Goal: Answer question/provide support: Share knowledge or assist other users

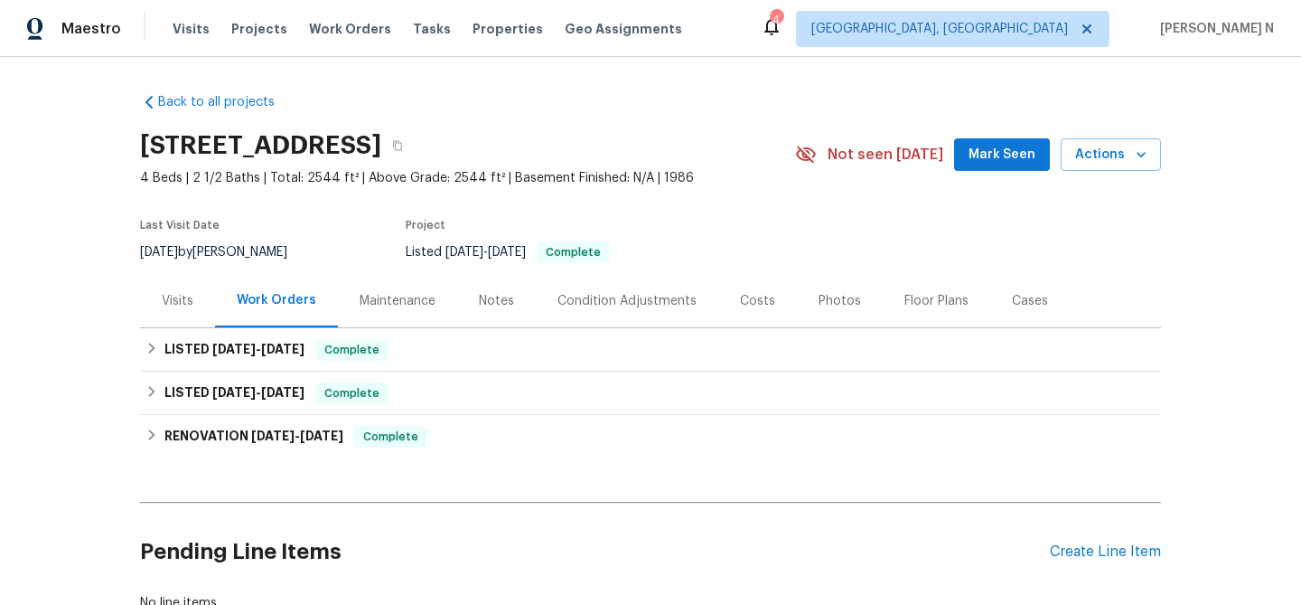
click at [360, 301] on div "Maintenance" at bounding box center [398, 301] width 76 height 18
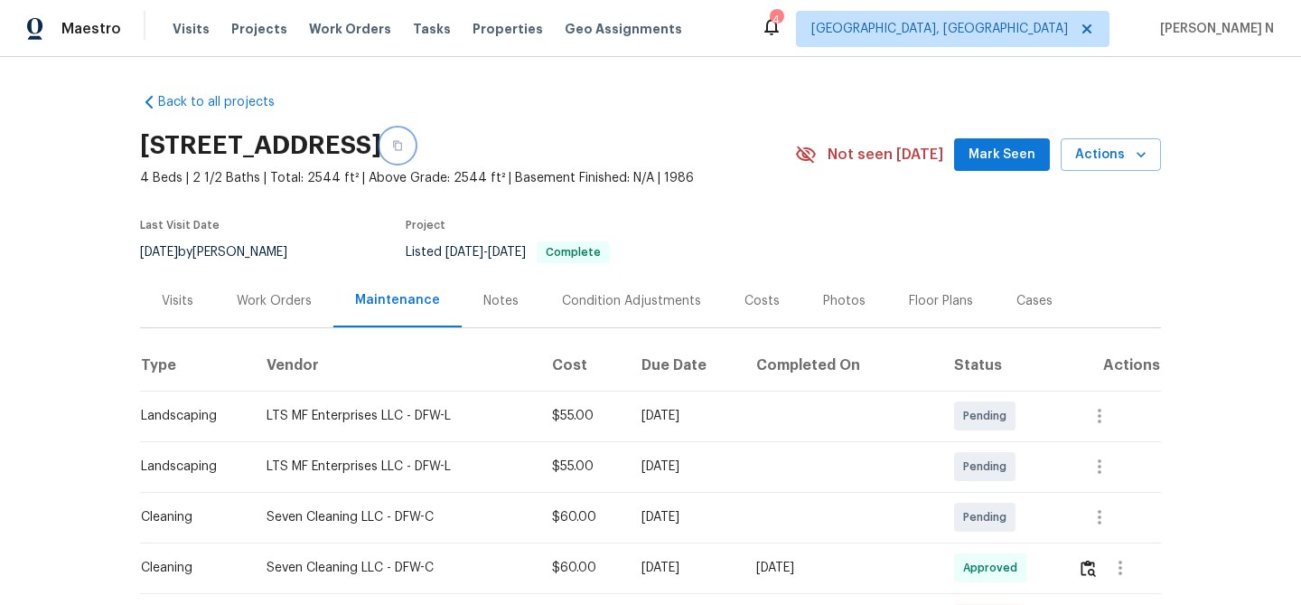
click at [414, 158] on button "button" at bounding box center [397, 145] width 33 height 33
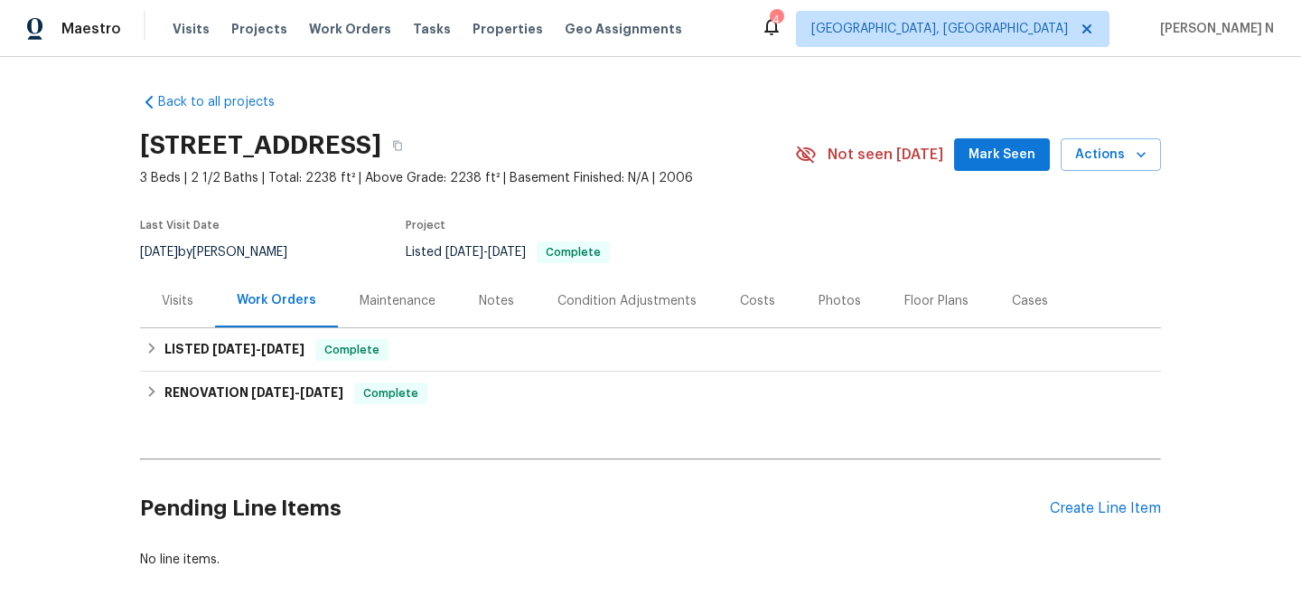
click at [381, 296] on div "Maintenance" at bounding box center [398, 301] width 76 height 18
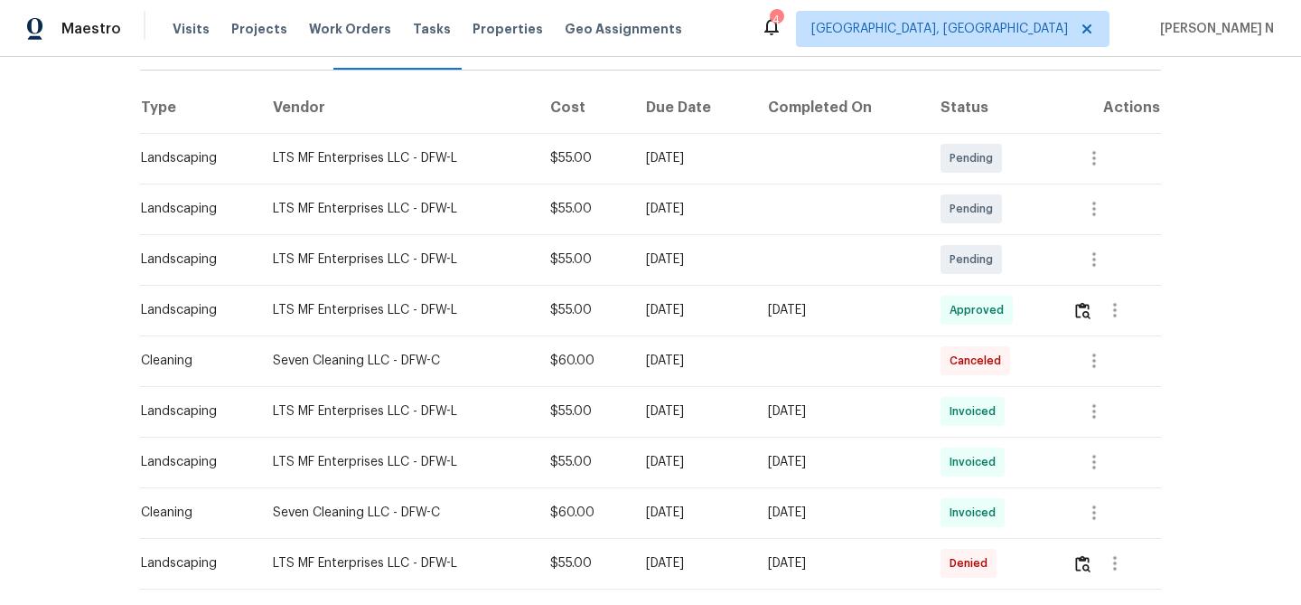
scroll to position [351, 0]
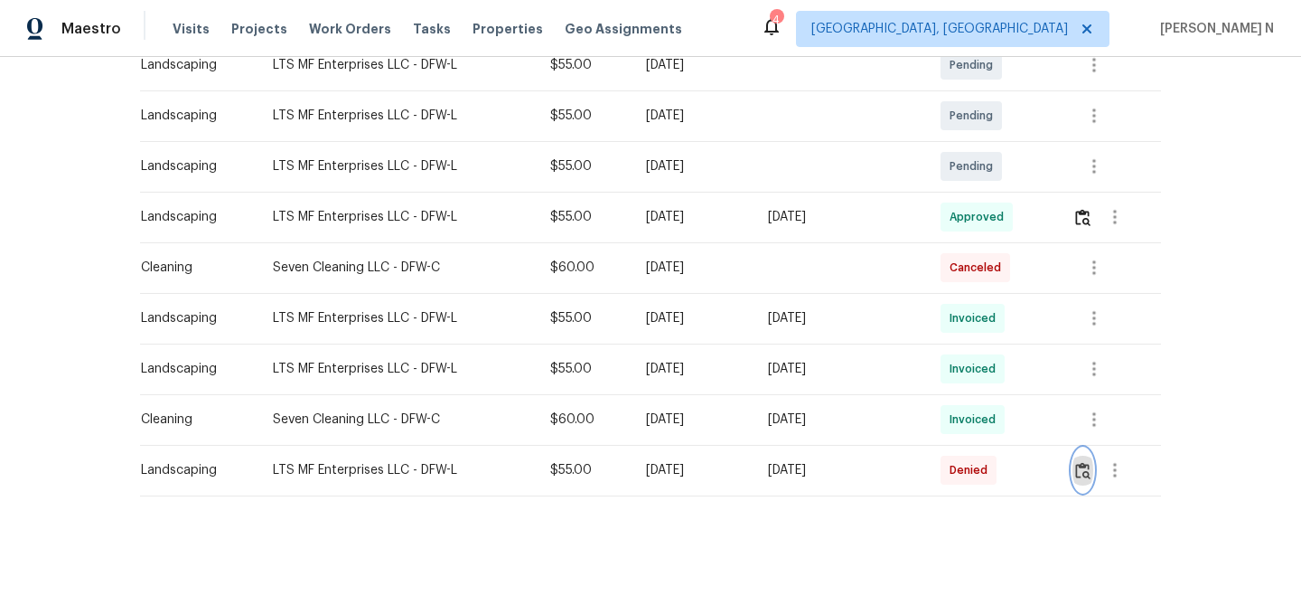
click at [1091, 462] on img "button" at bounding box center [1082, 470] width 15 height 17
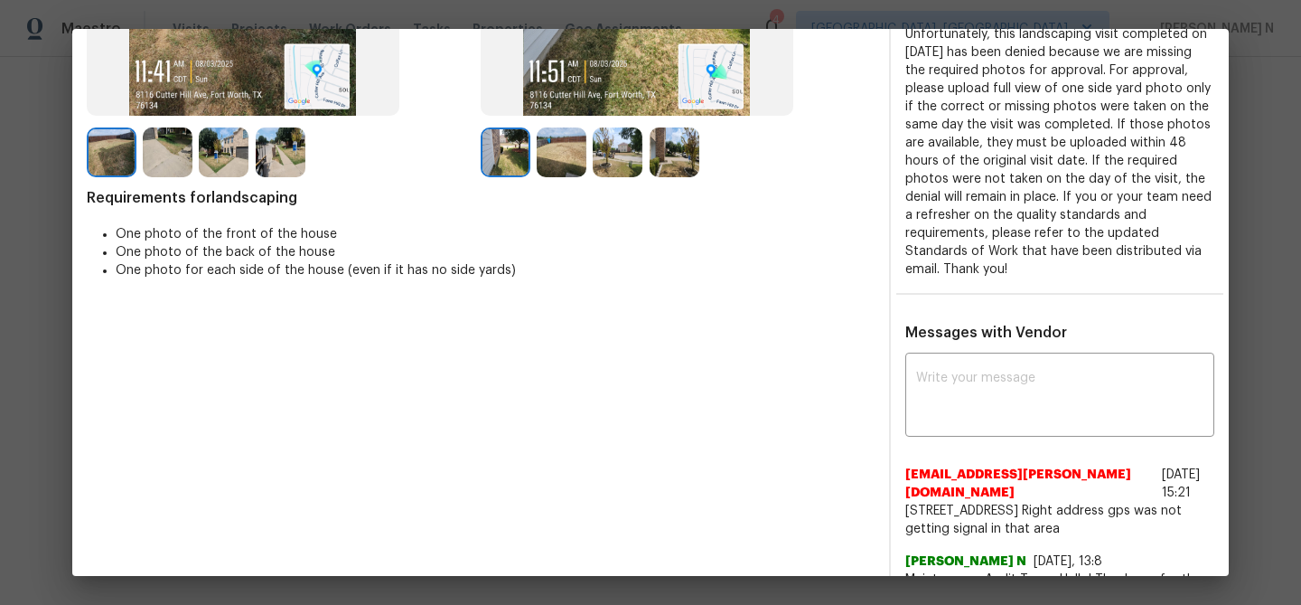
scroll to position [404, 0]
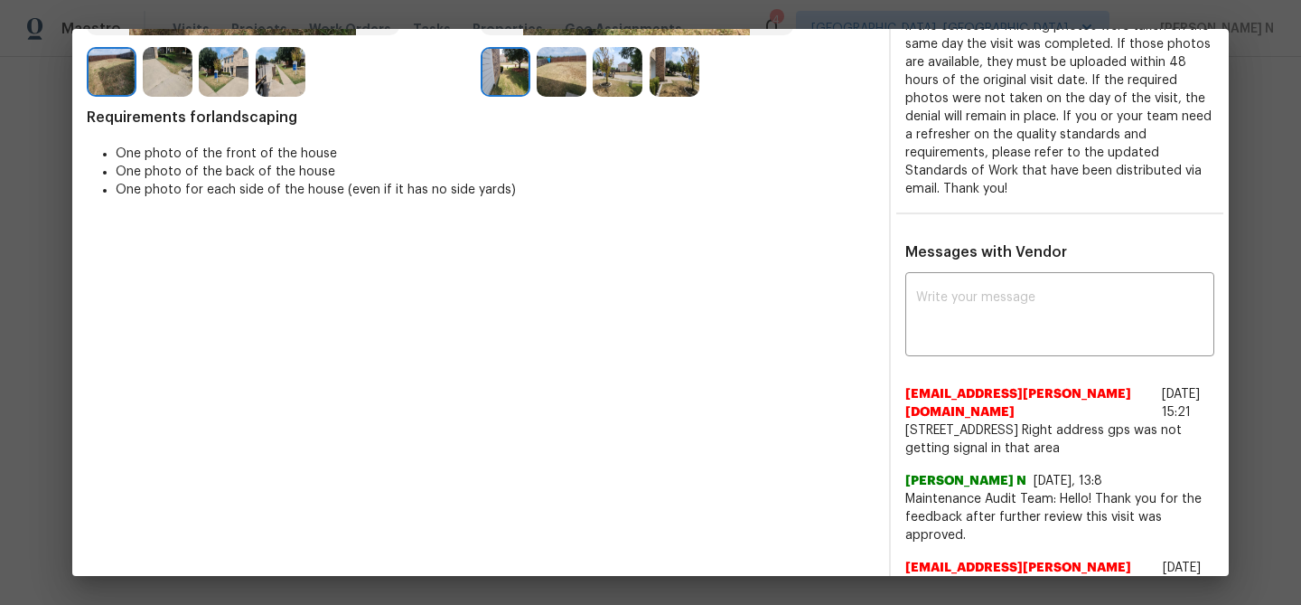
click at [1109, 386] on span "[EMAIL_ADDRESS][PERSON_NAME][DOMAIN_NAME]" at bounding box center [1030, 403] width 249 height 36
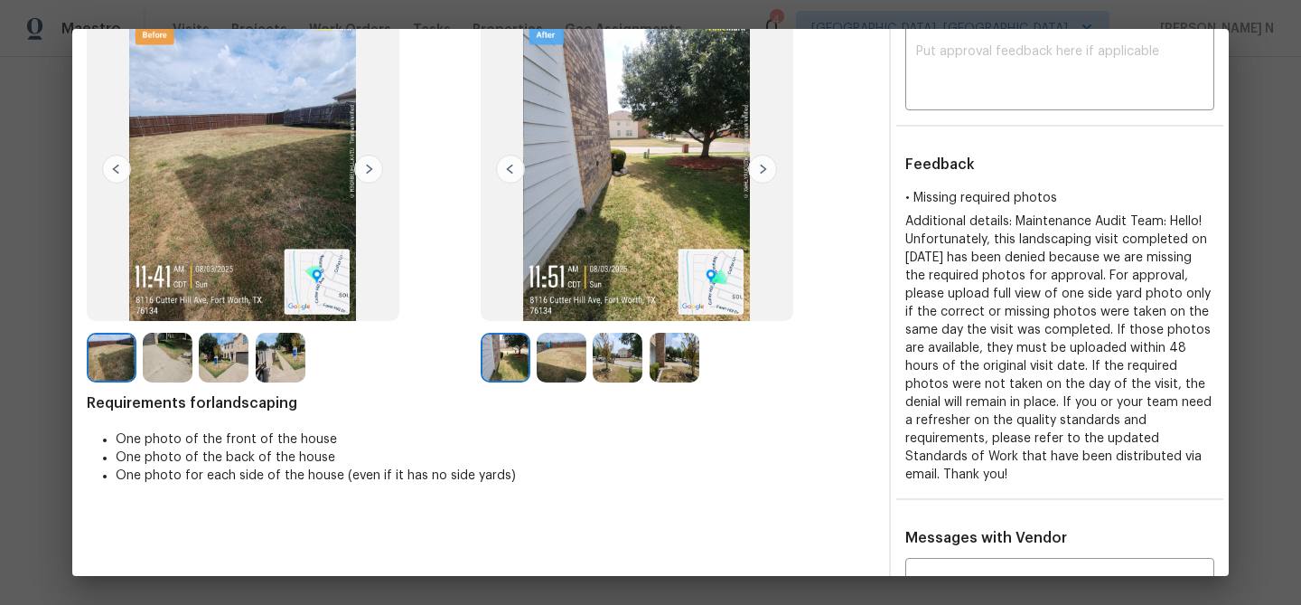
scroll to position [80, 0]
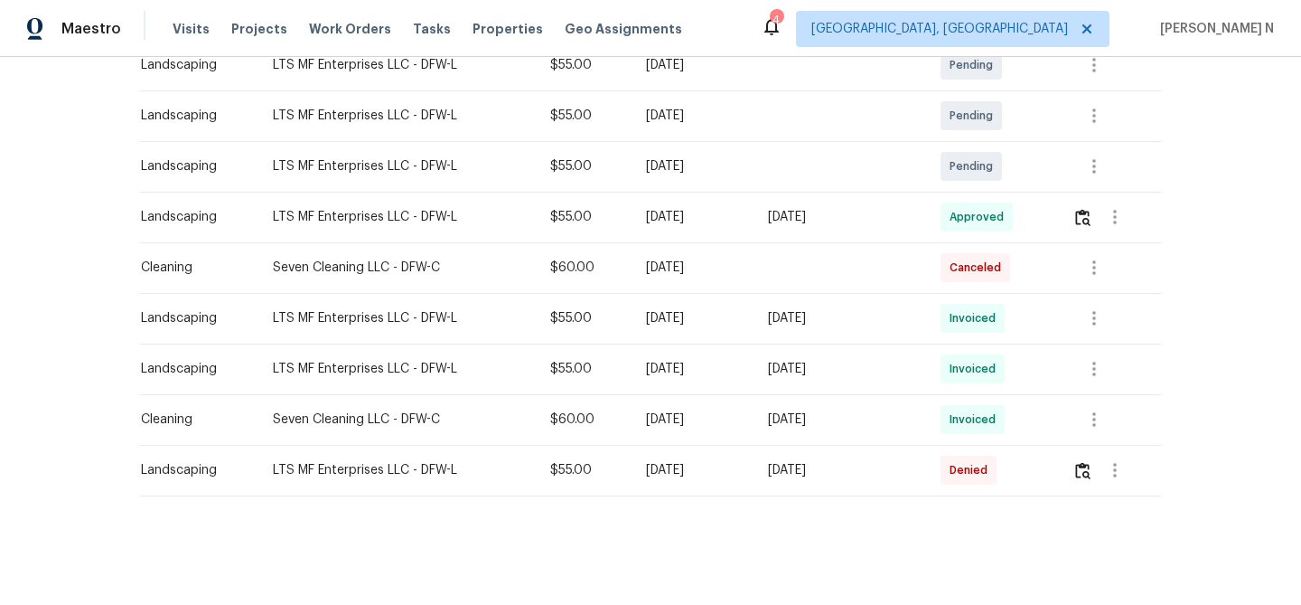
click at [853, 240] on td "[DATE]" at bounding box center [840, 217] width 173 height 51
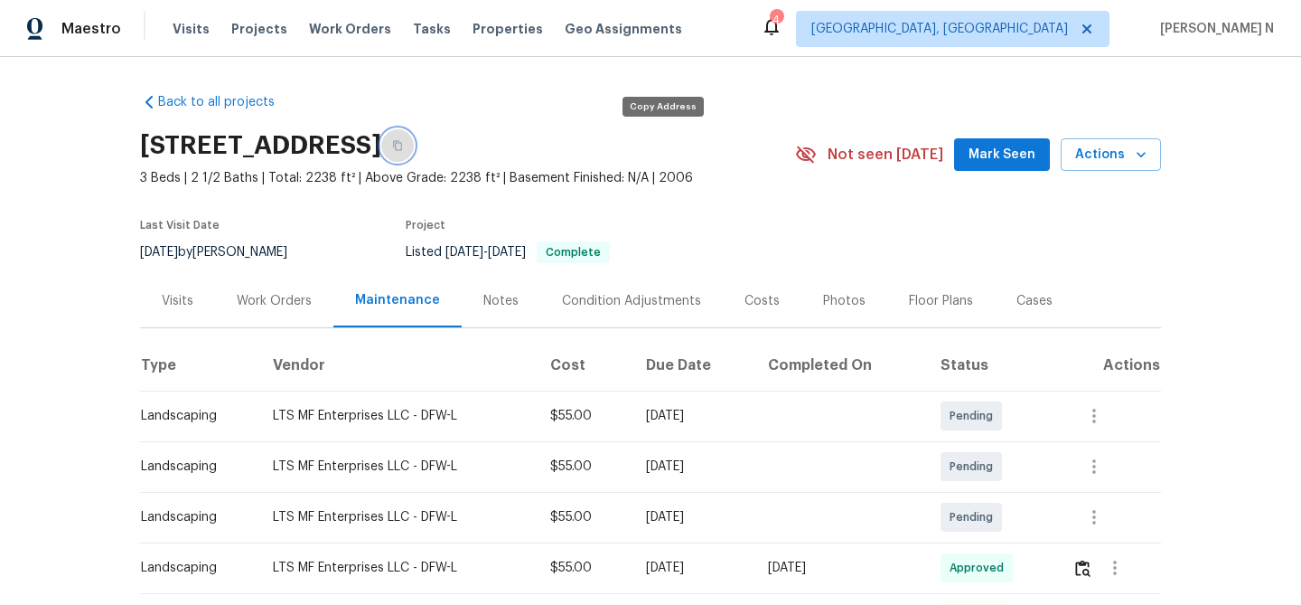
click at [402, 149] on icon "button" at bounding box center [397, 146] width 9 height 10
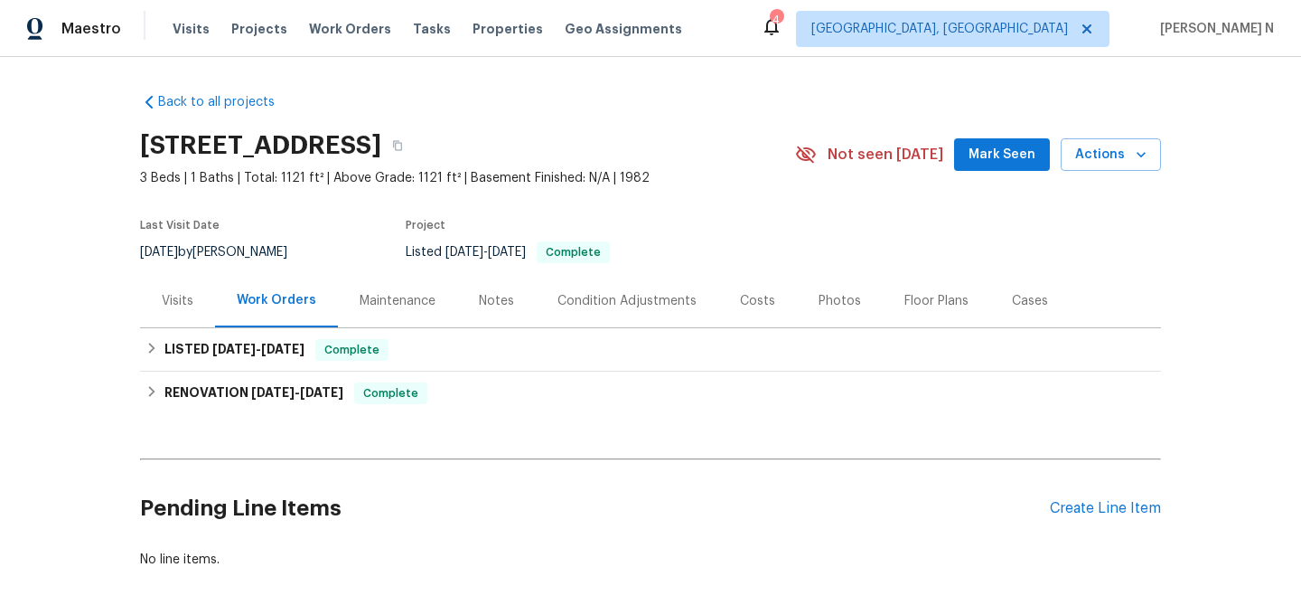
click at [405, 306] on div "Maintenance" at bounding box center [398, 301] width 76 height 18
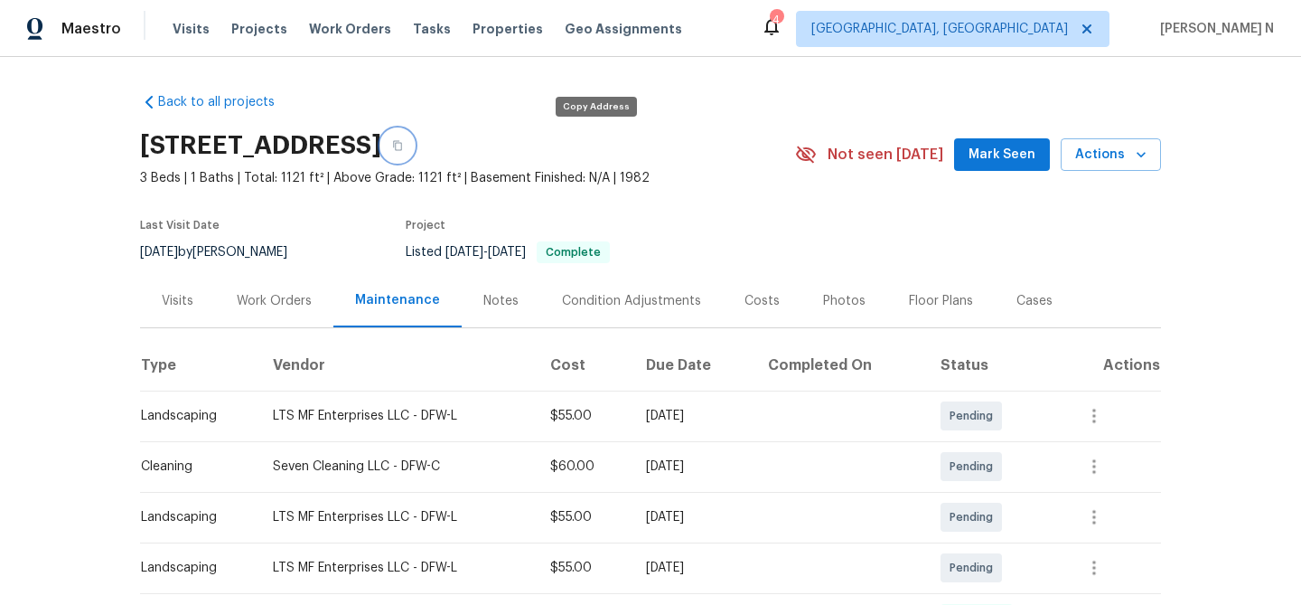
click at [414, 134] on button "button" at bounding box center [397, 145] width 33 height 33
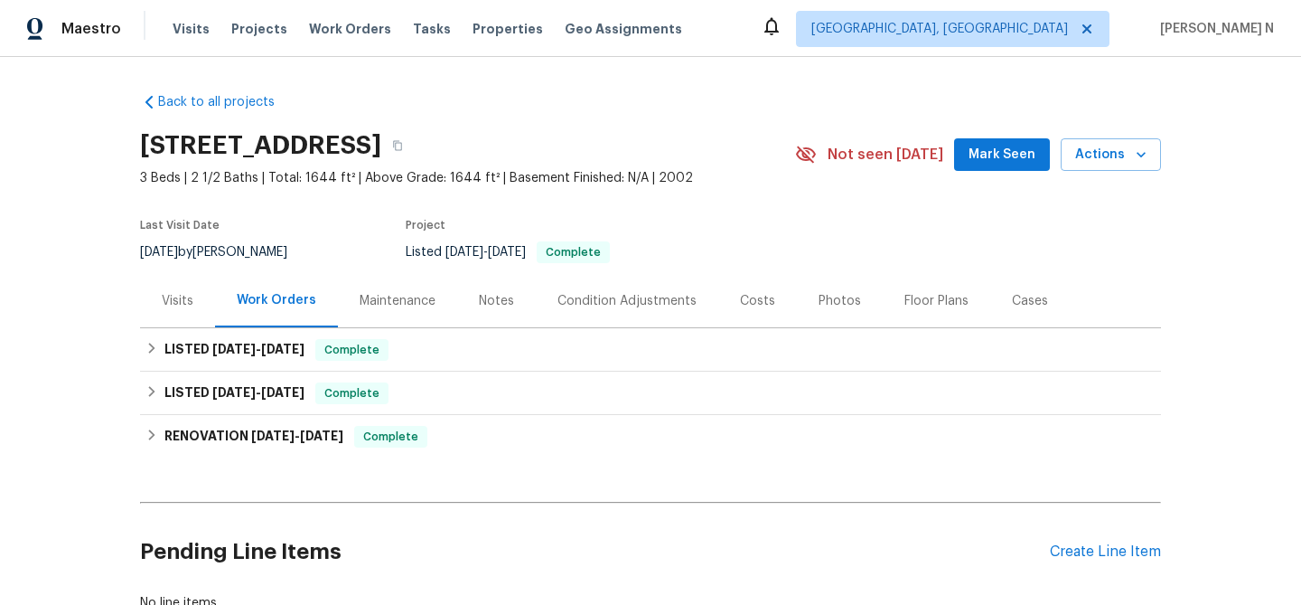
click at [388, 300] on div "Maintenance" at bounding box center [398, 301] width 76 height 18
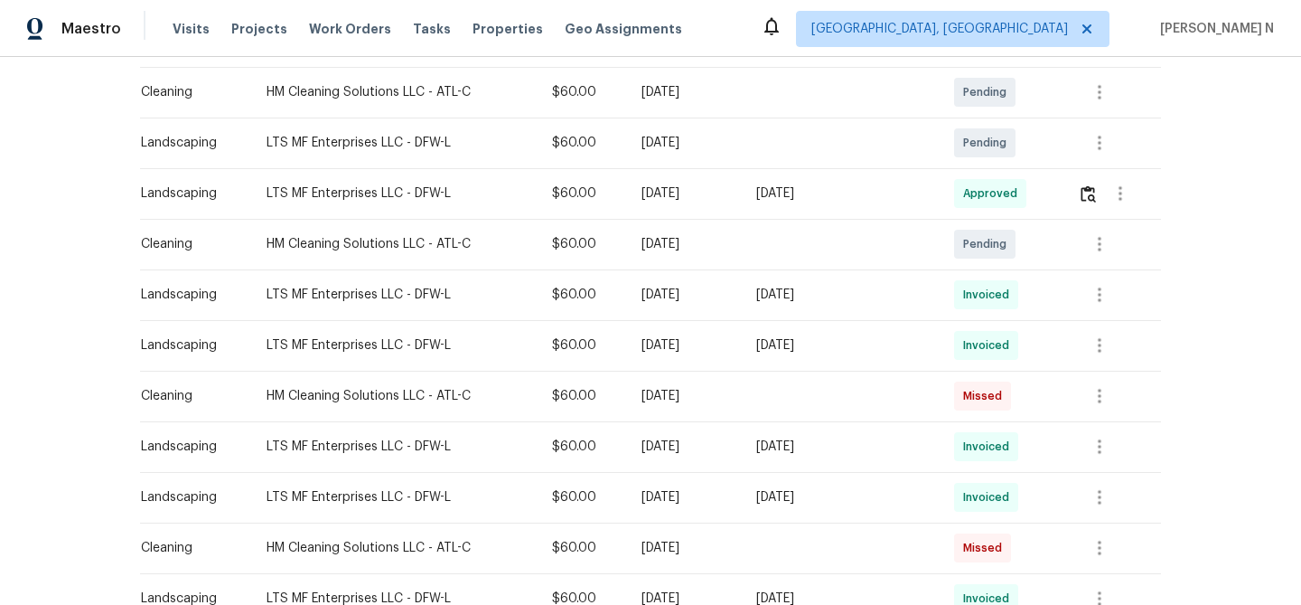
scroll to position [324, 0]
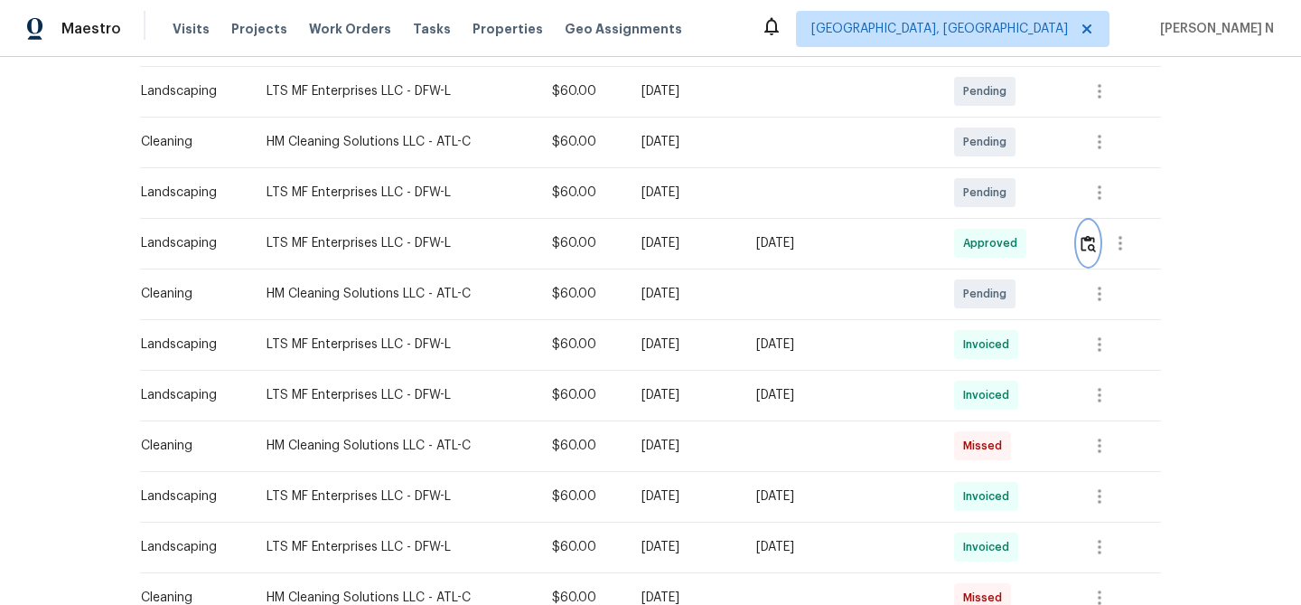
click at [1086, 257] on button "button" at bounding box center [1088, 242] width 21 height 43
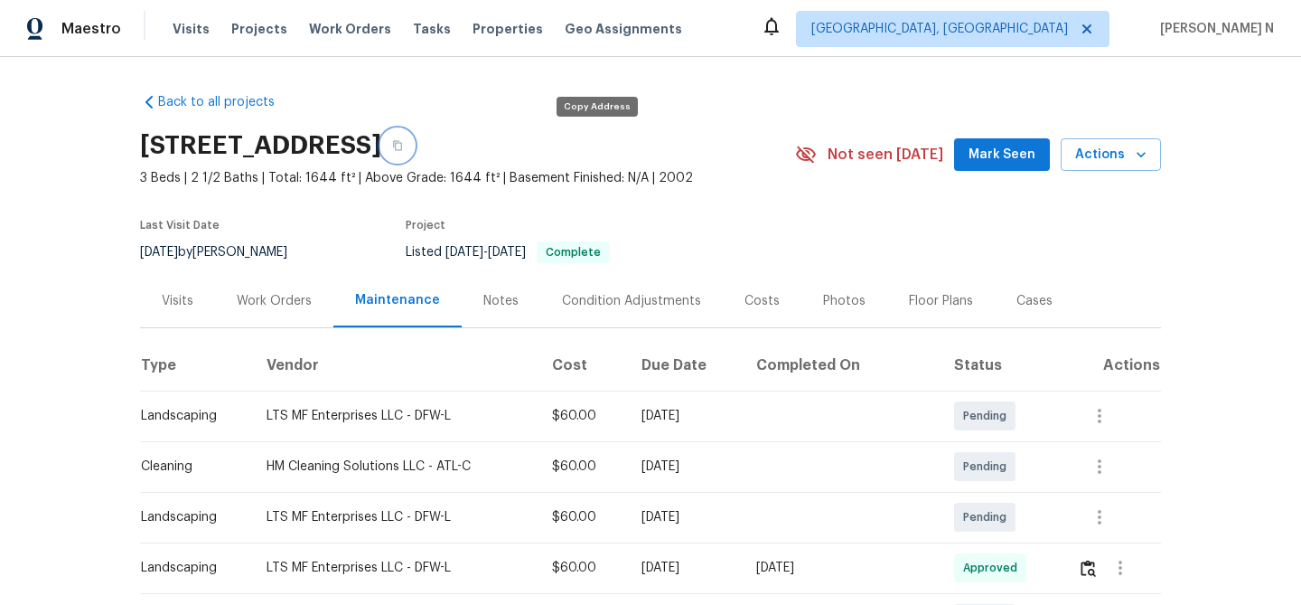
click at [414, 141] on button "button" at bounding box center [397, 145] width 33 height 33
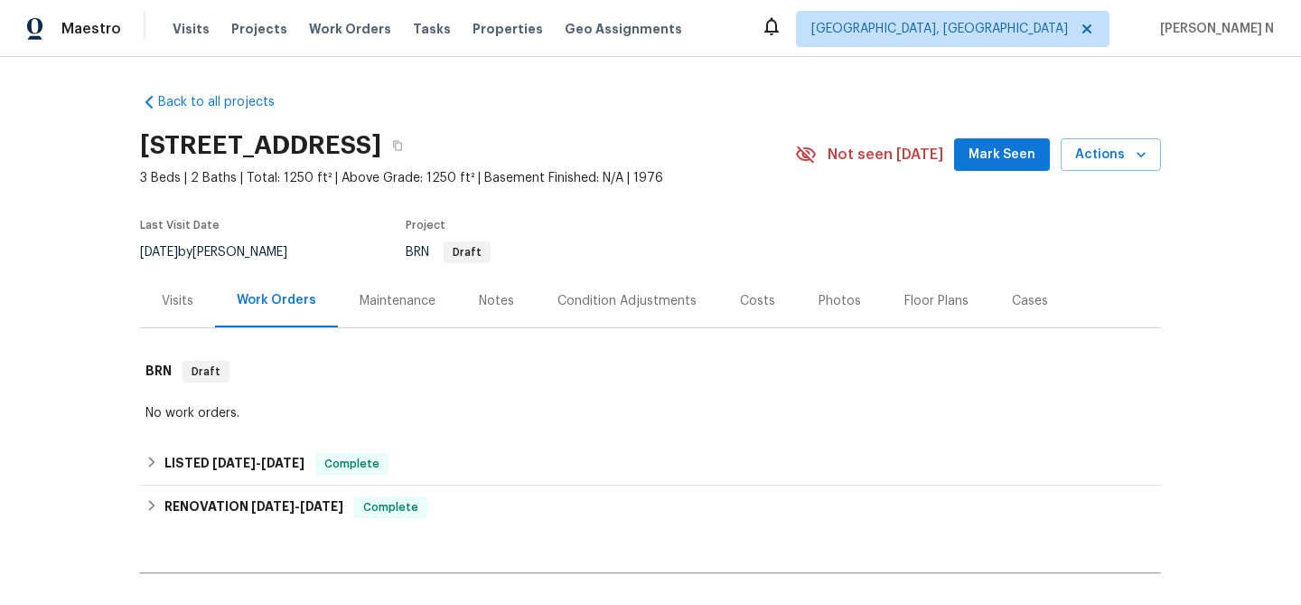
click at [421, 300] on div "Maintenance" at bounding box center [398, 301] width 76 height 18
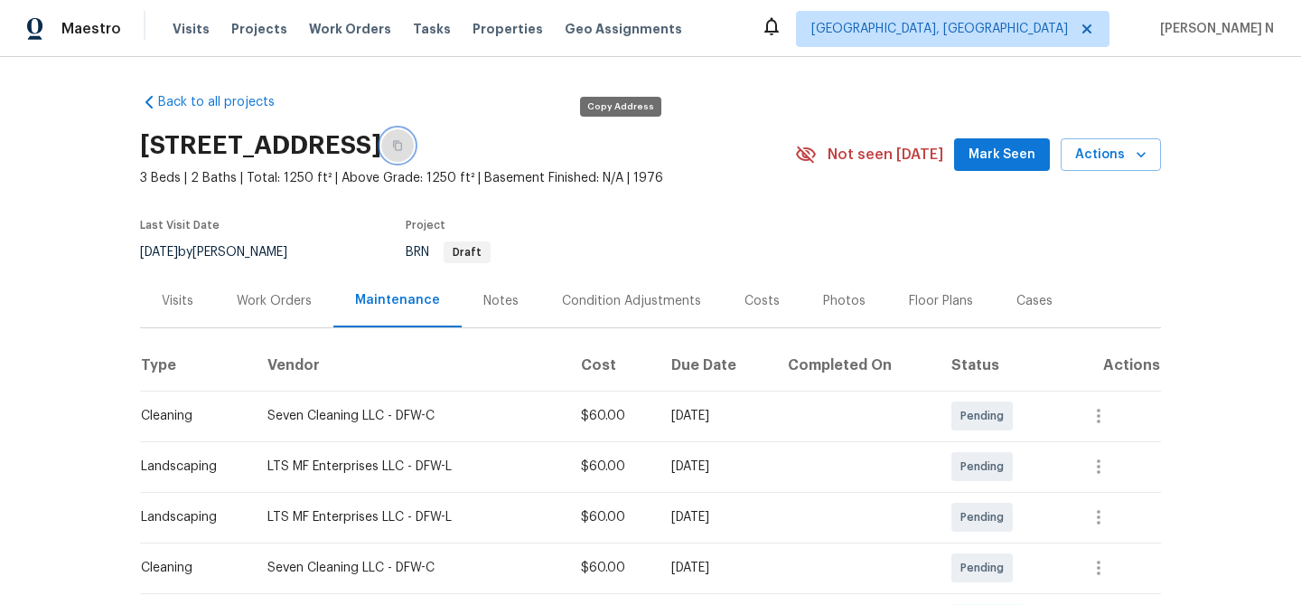
click at [414, 152] on button "button" at bounding box center [397, 145] width 33 height 33
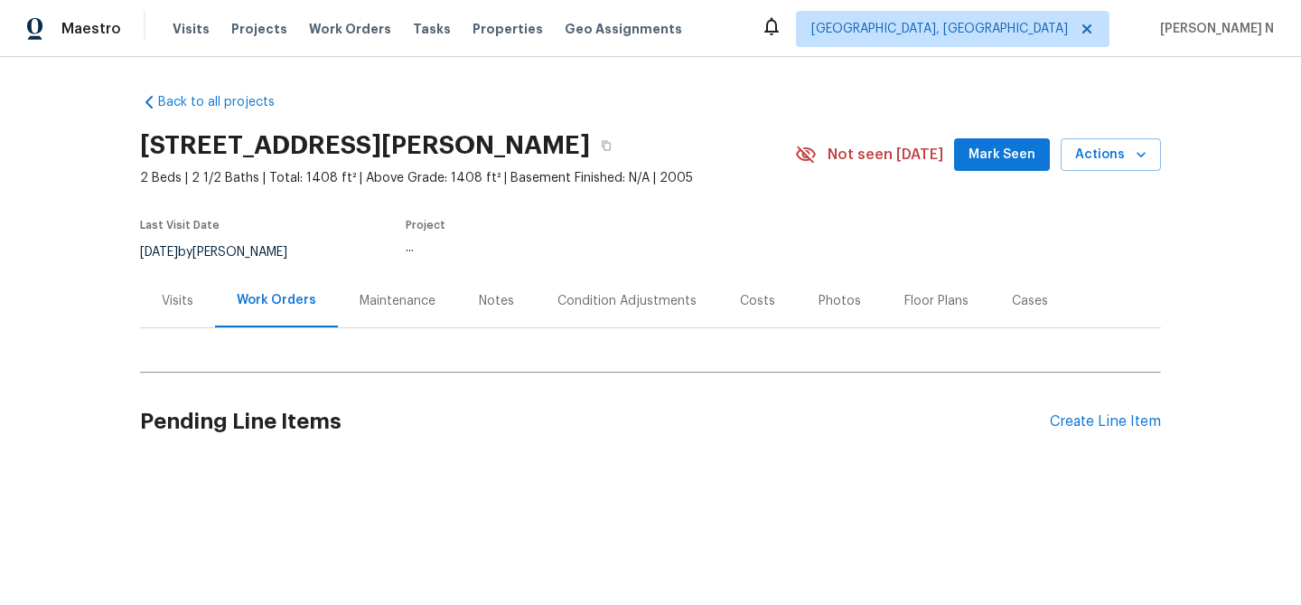
click at [338, 297] on div "Maintenance" at bounding box center [397, 300] width 119 height 53
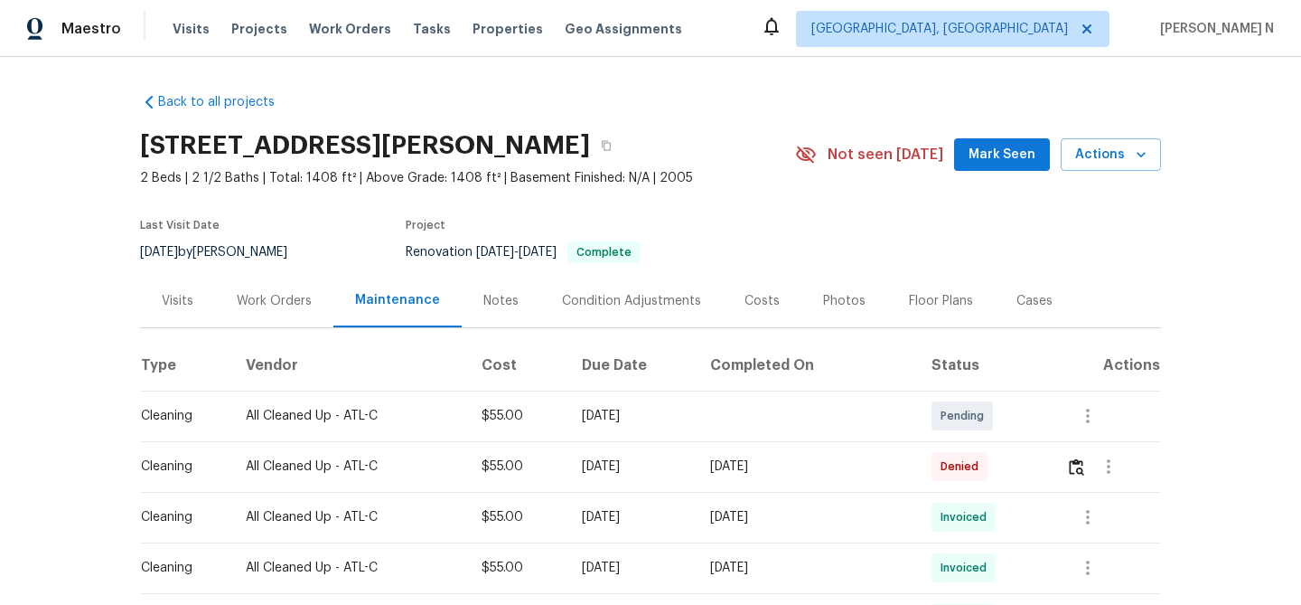
scroll to position [42, 0]
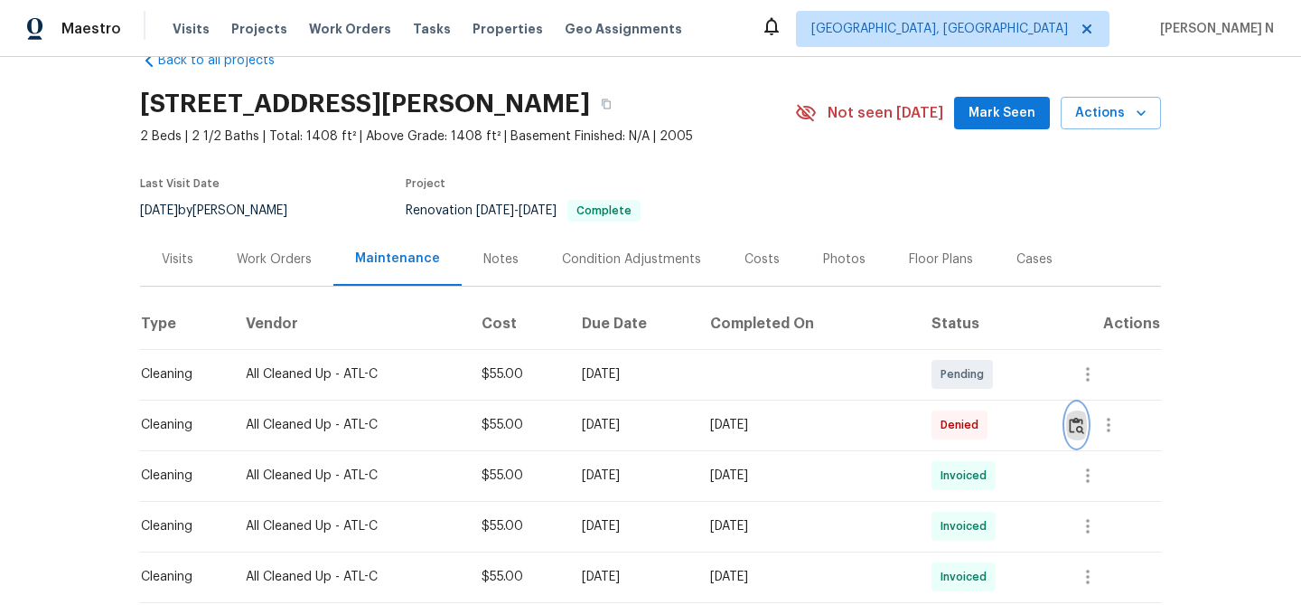
click at [1077, 421] on img "button" at bounding box center [1076, 425] width 15 height 17
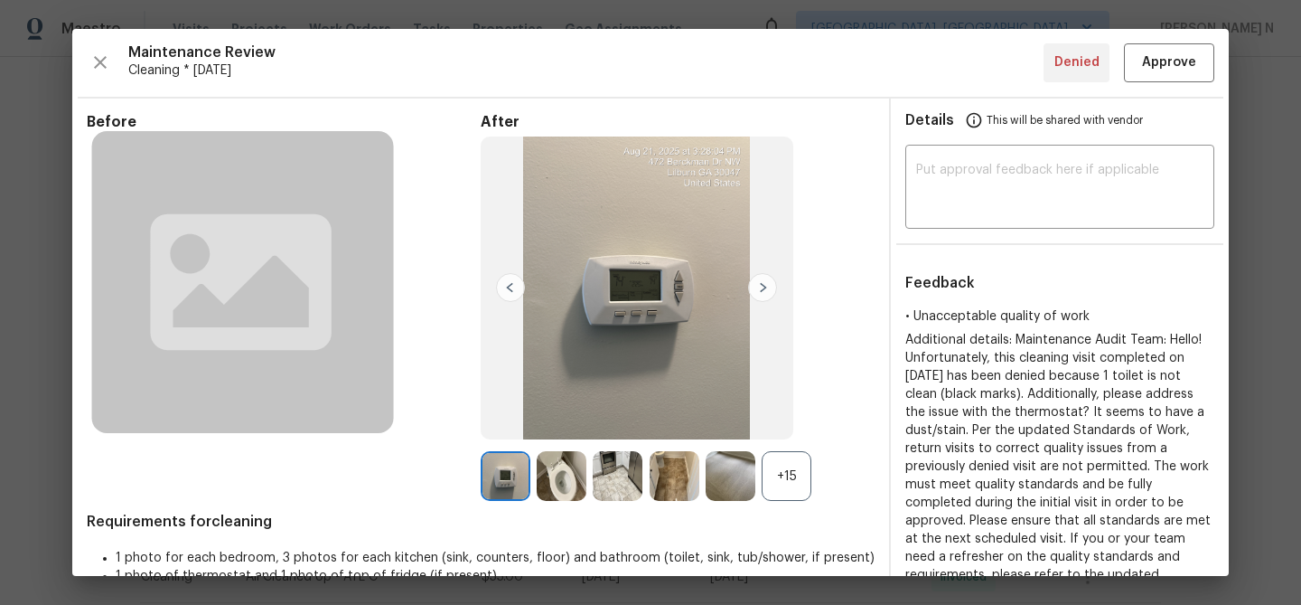
click at [778, 462] on div "+15" at bounding box center [787, 476] width 50 height 50
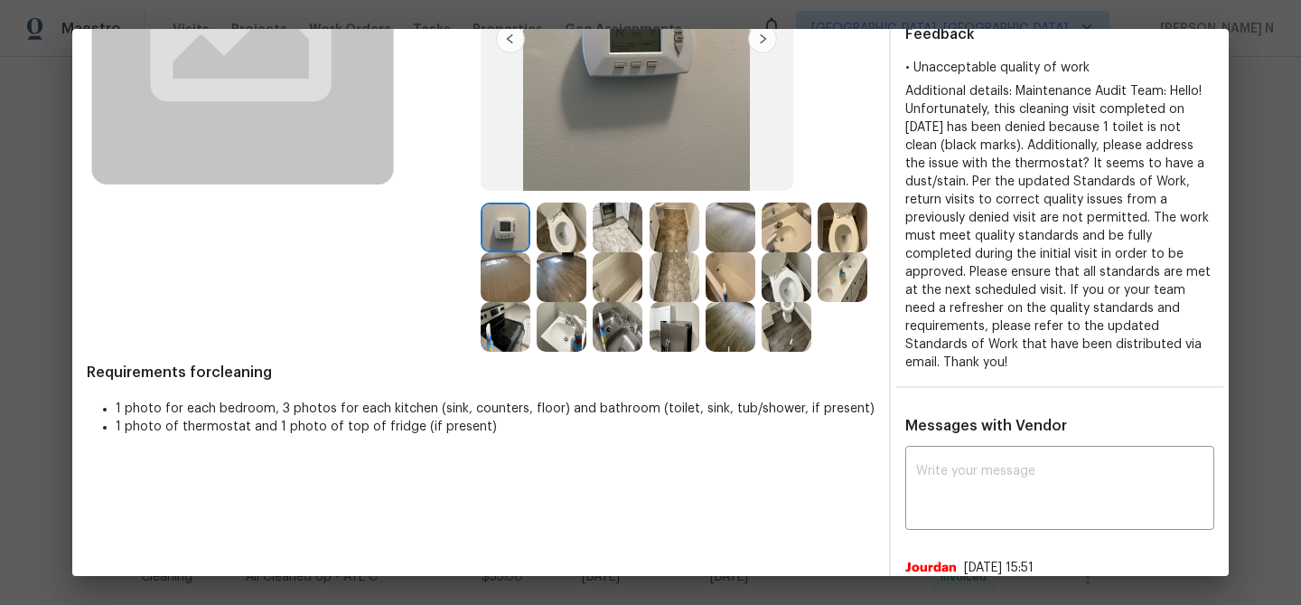
scroll to position [160, 0]
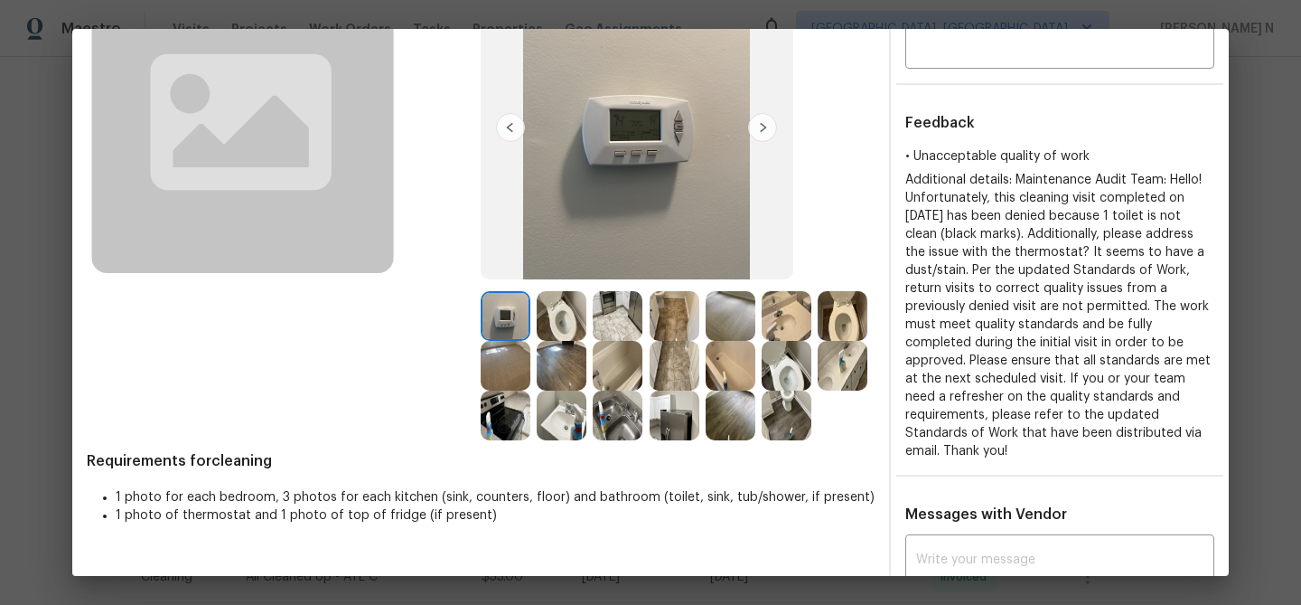
click at [568, 307] on img at bounding box center [562, 316] width 50 height 50
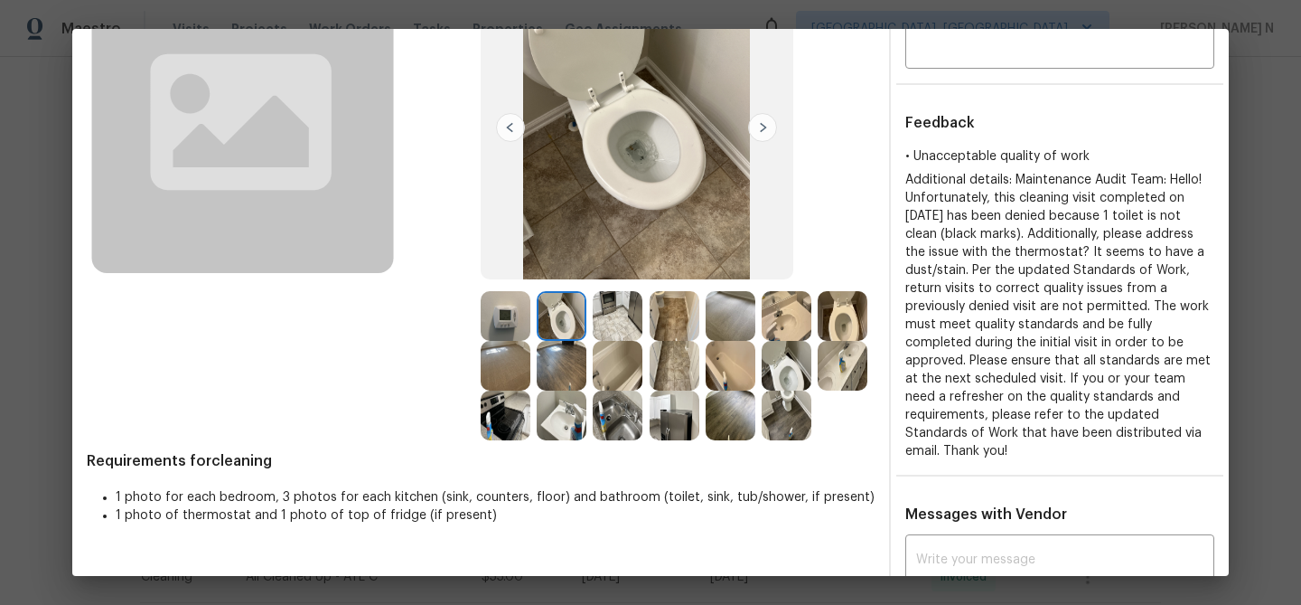
click at [526, 299] on img at bounding box center [506, 316] width 50 height 50
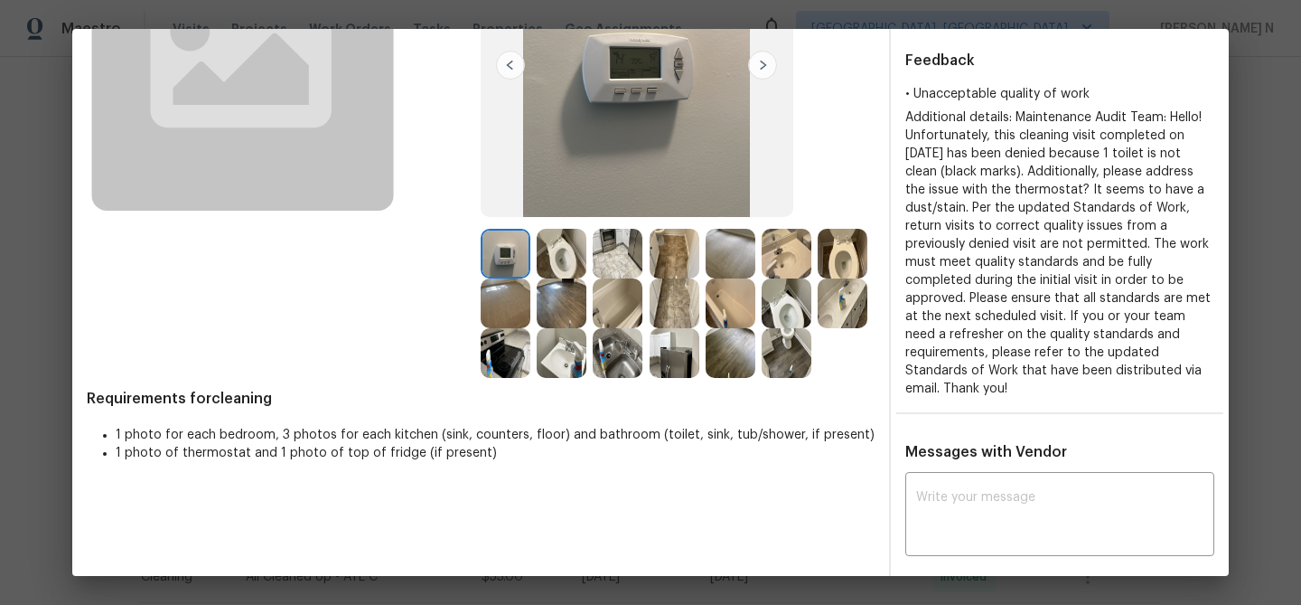
scroll to position [310, 0]
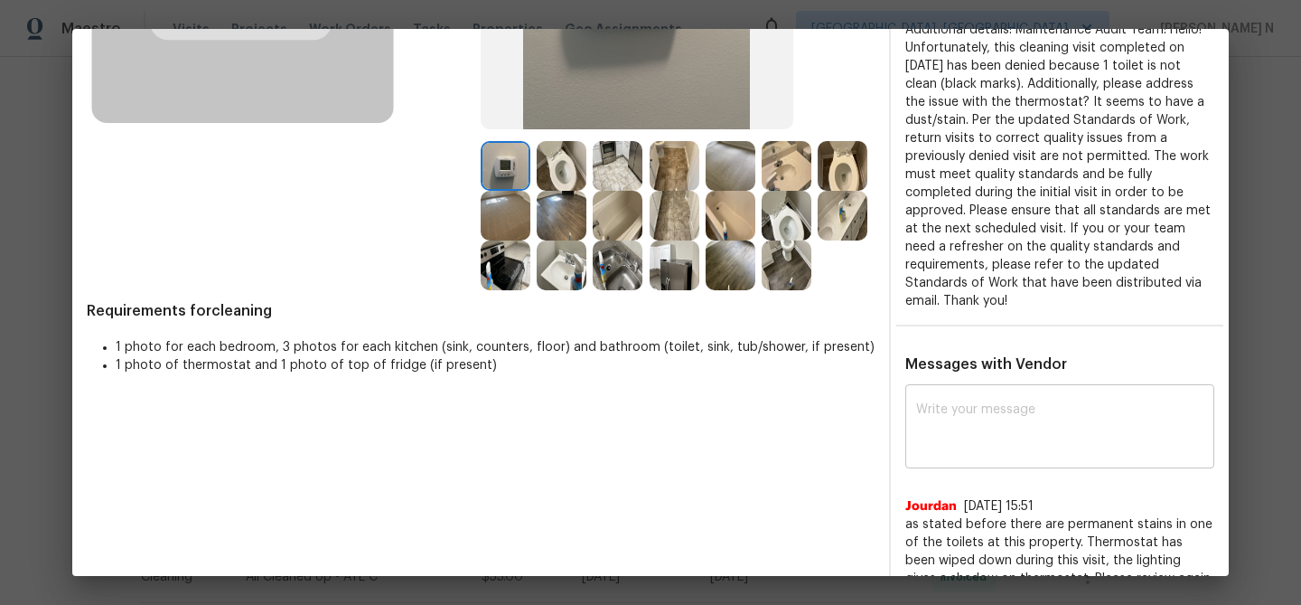
click at [966, 403] on textarea at bounding box center [1059, 428] width 287 height 51
paste textarea "Maintenance Audit Team: Hello! Thank you for the feedback after further review …"
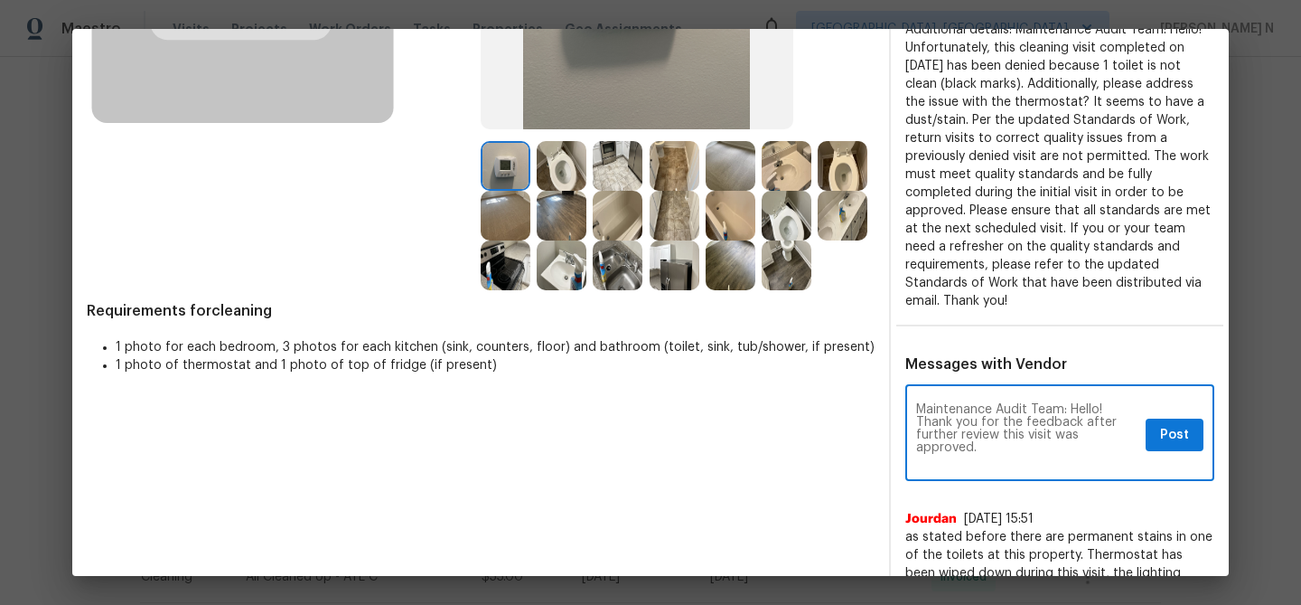
scroll to position [0, 0]
type textarea "Maintenance Audit Team: Hello! Thank you for the feedback after further review …"
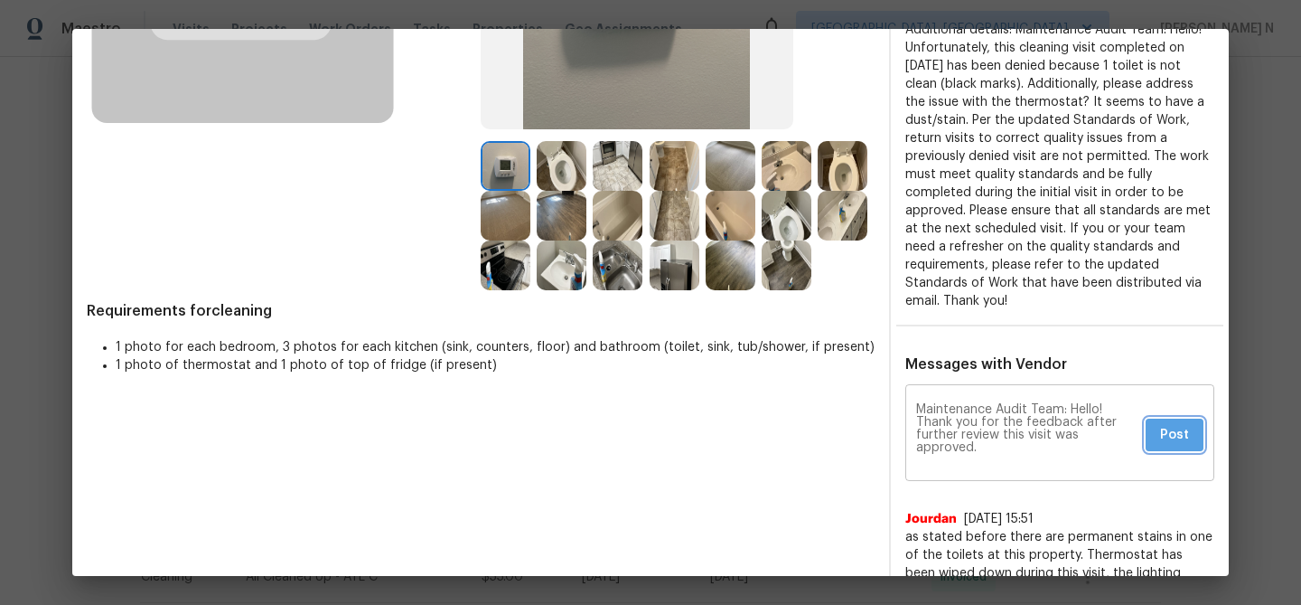
click at [1198, 418] on button "Post" at bounding box center [1175, 434] width 58 height 33
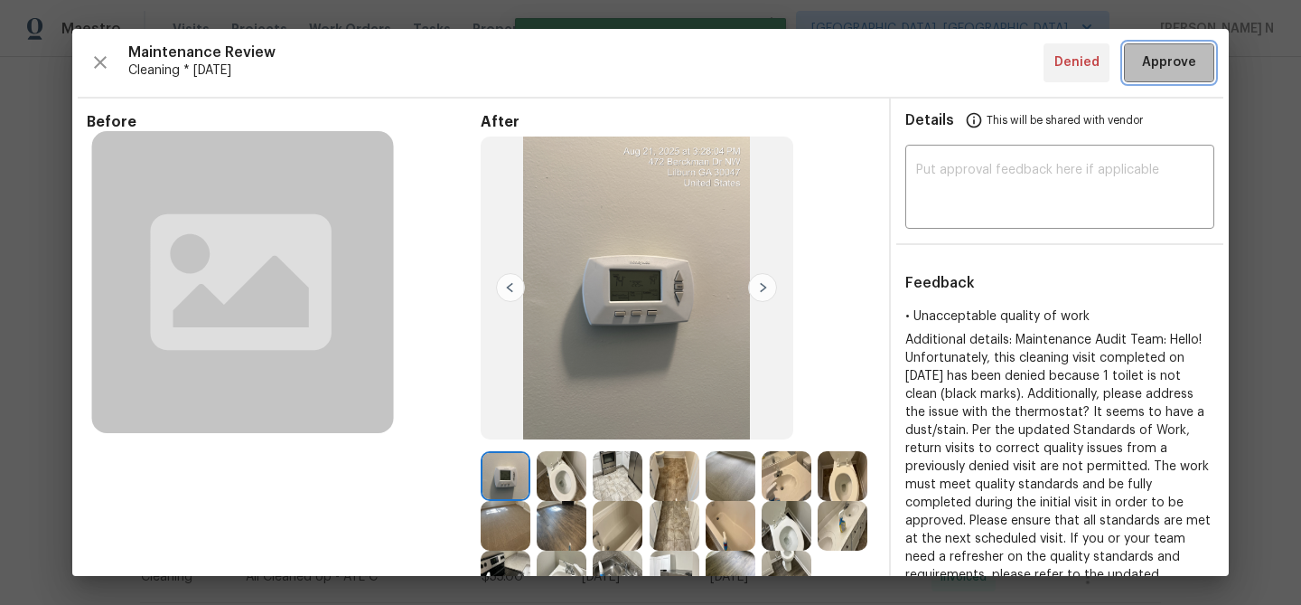
click at [1139, 61] on span "Approve" at bounding box center [1169, 63] width 61 height 23
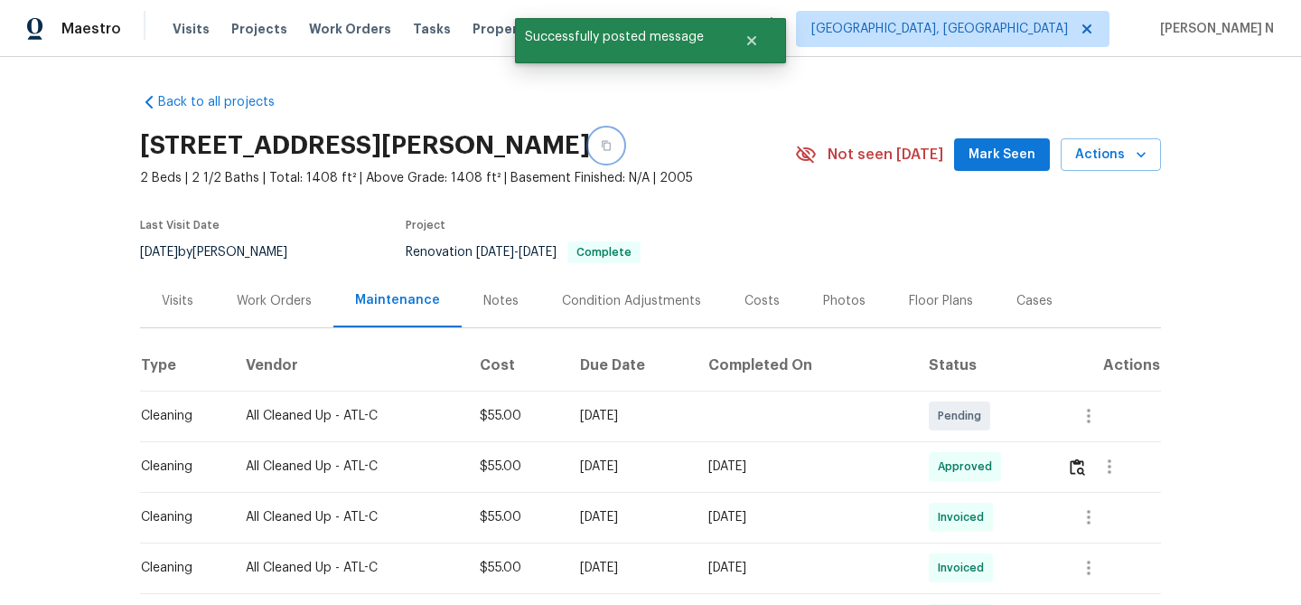
click at [623, 144] on button "button" at bounding box center [606, 145] width 33 height 33
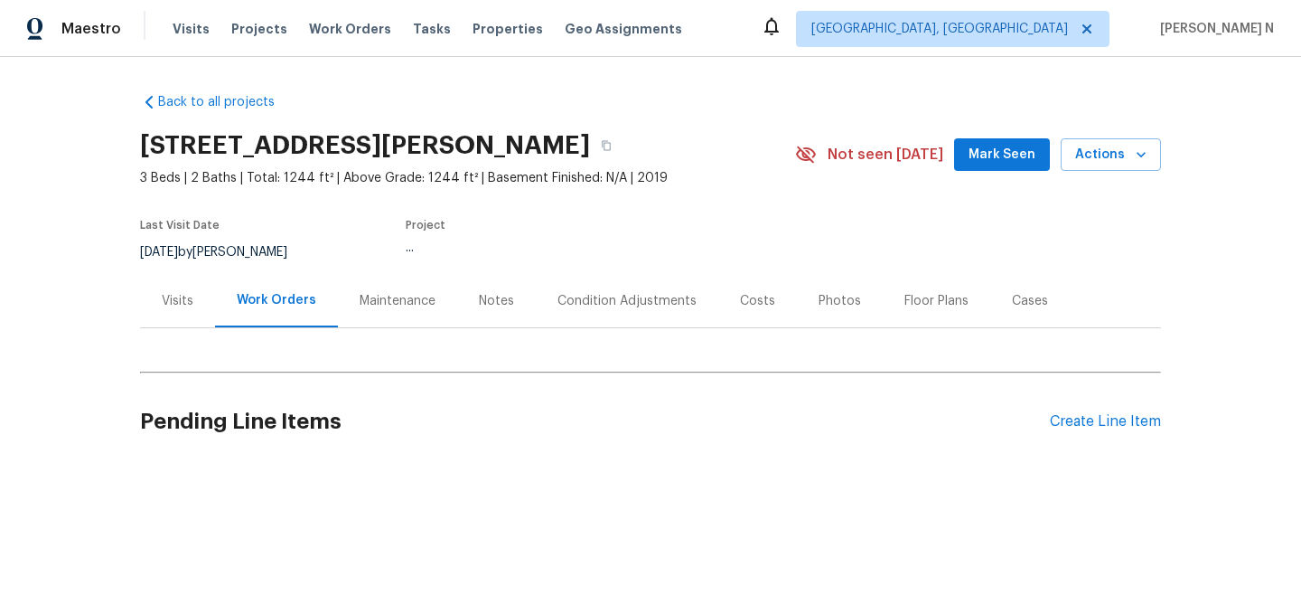
click at [398, 311] on div "Maintenance" at bounding box center [397, 300] width 119 height 53
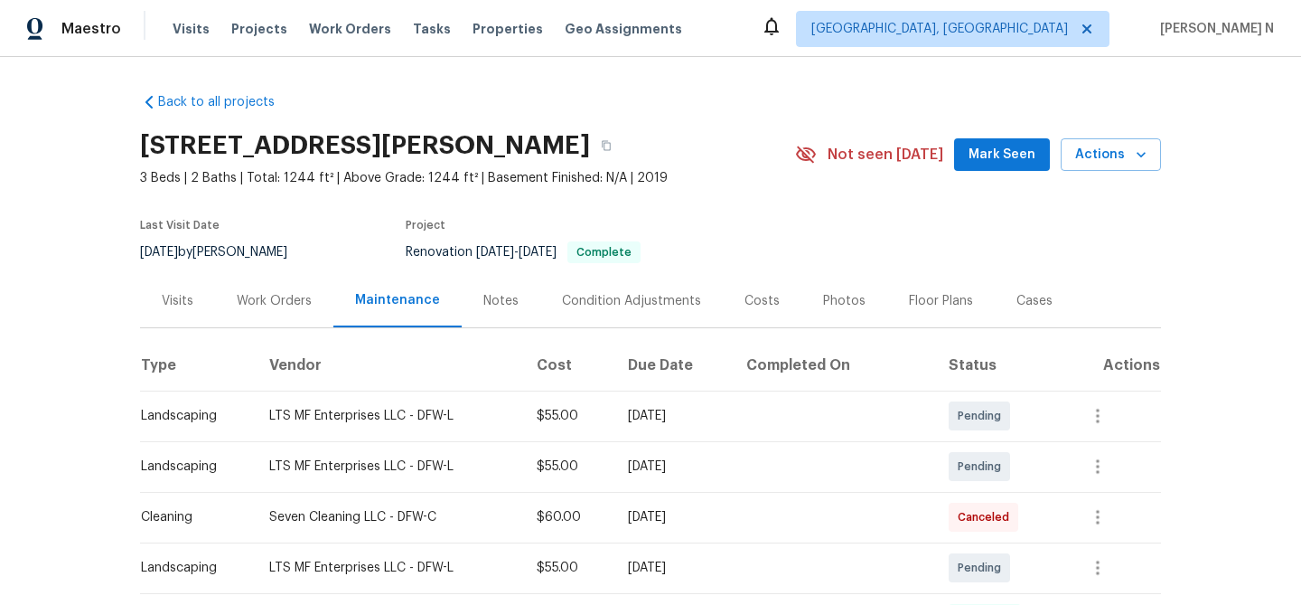
scroll to position [109, 0]
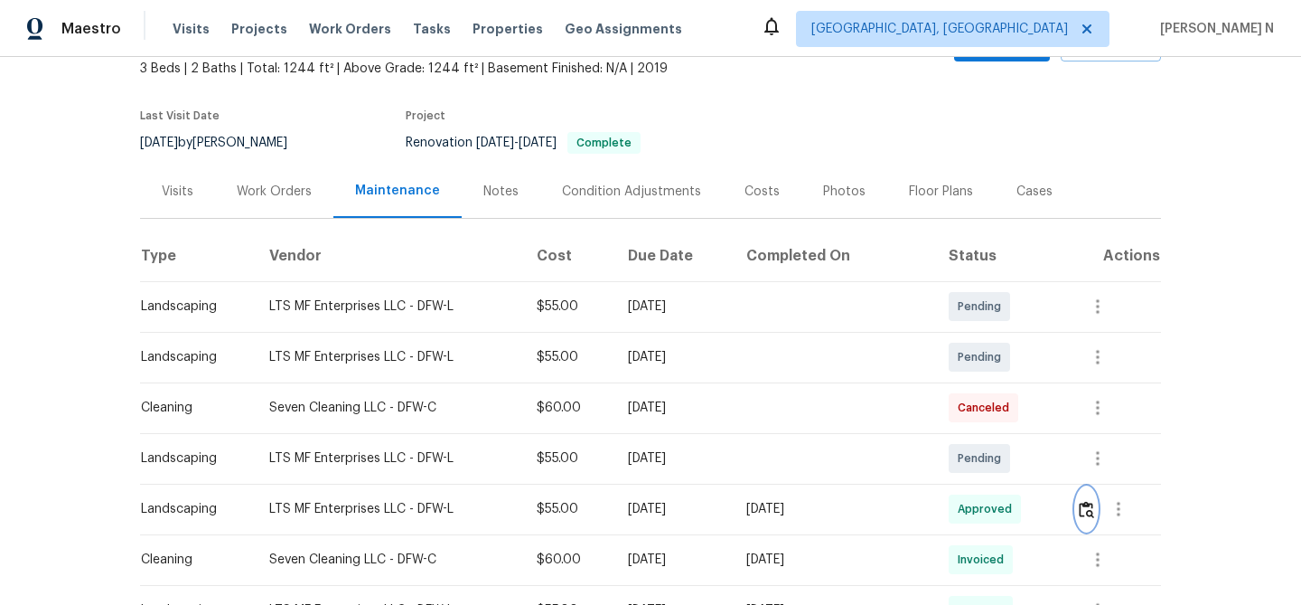
click at [1092, 515] on img "button" at bounding box center [1086, 509] width 15 height 17
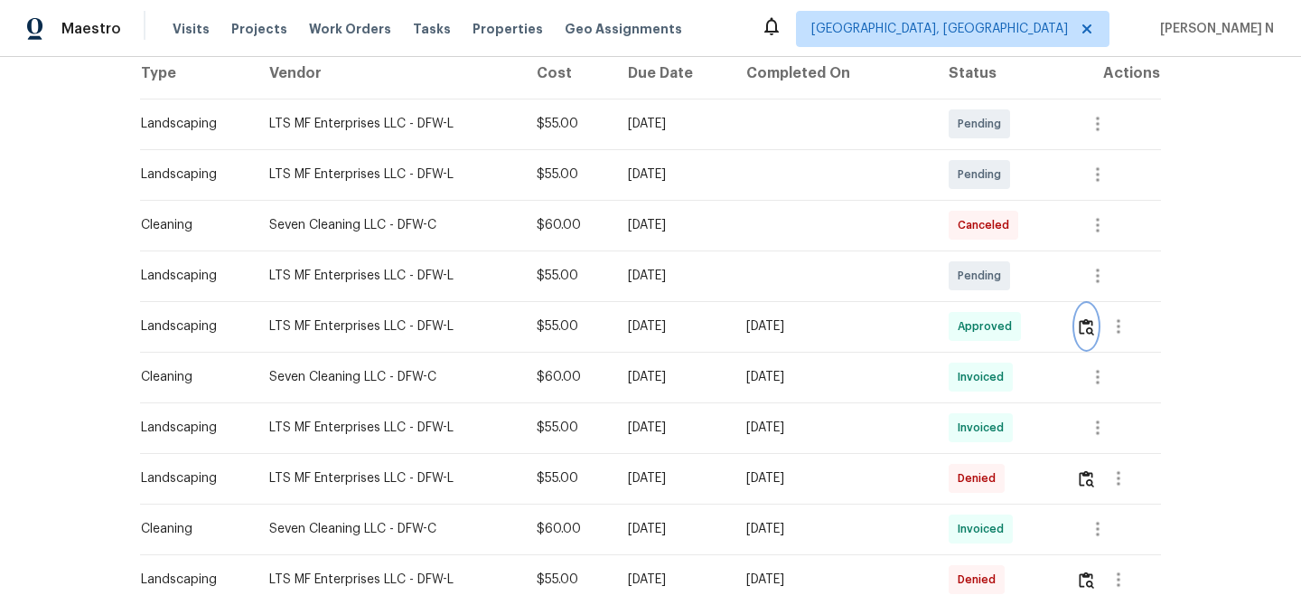
scroll to position [364, 0]
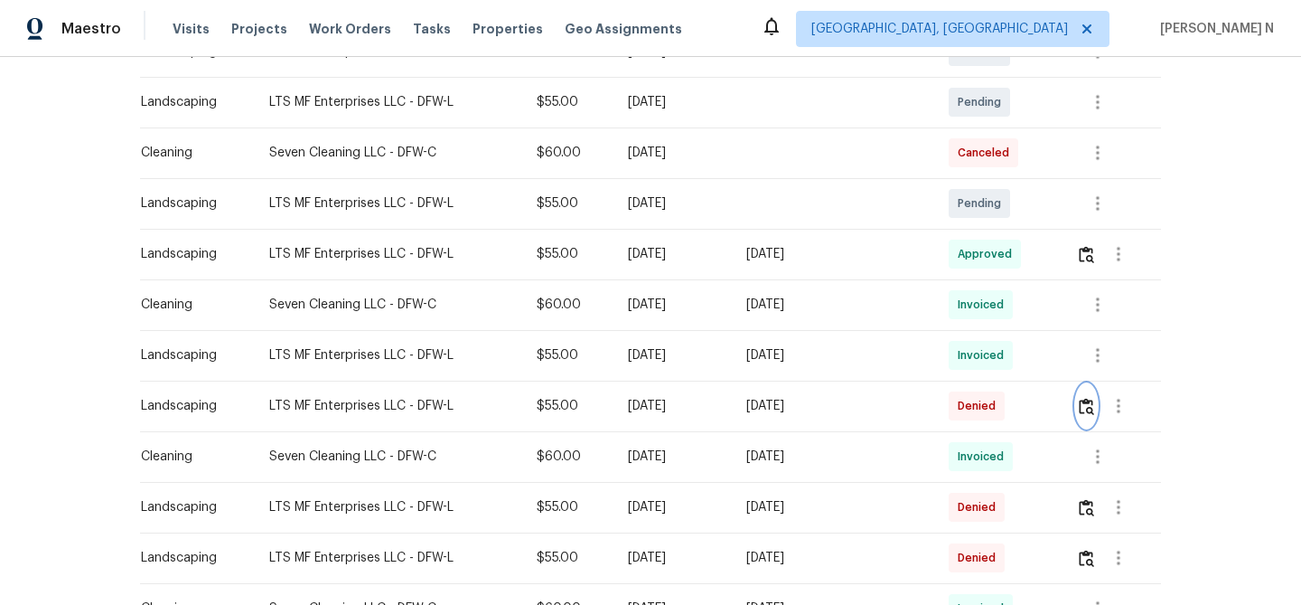
click at [1078, 413] on button "button" at bounding box center [1086, 405] width 21 height 43
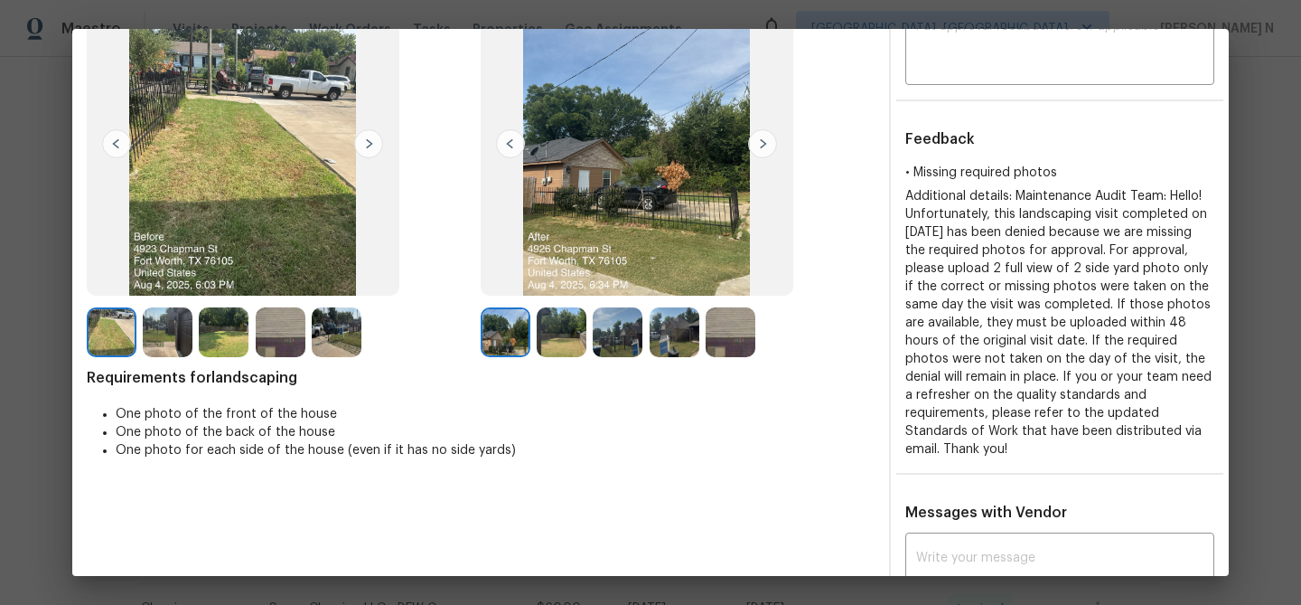
scroll to position [0, 65]
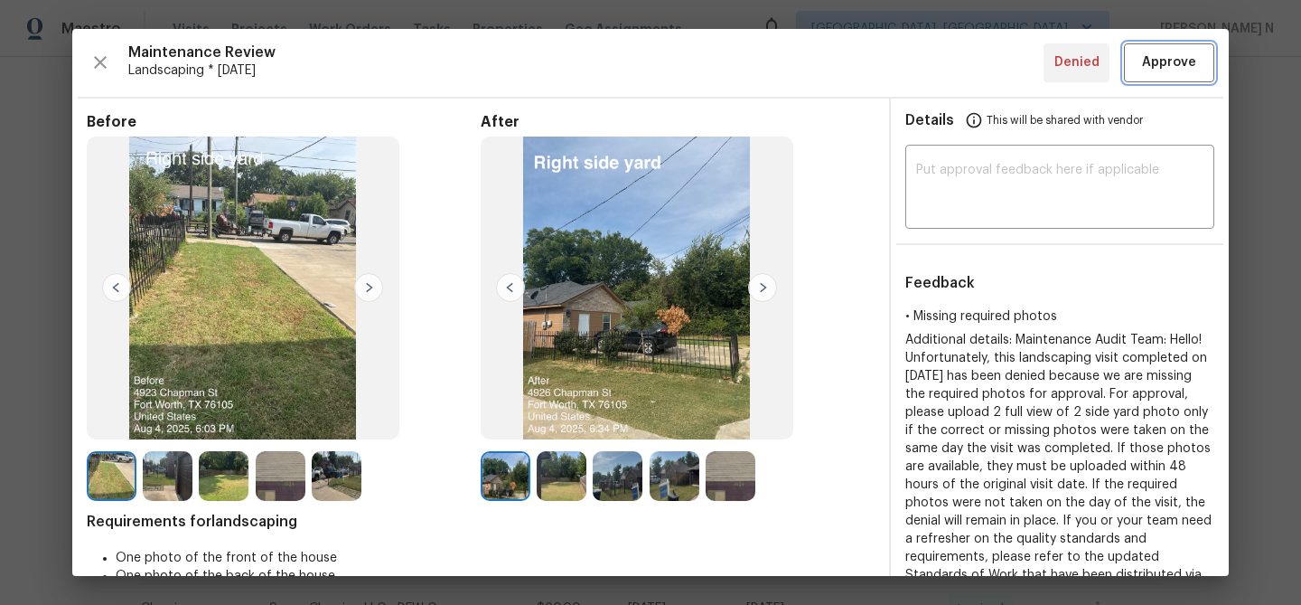
click at [1129, 79] on button "Approve" at bounding box center [1169, 62] width 90 height 39
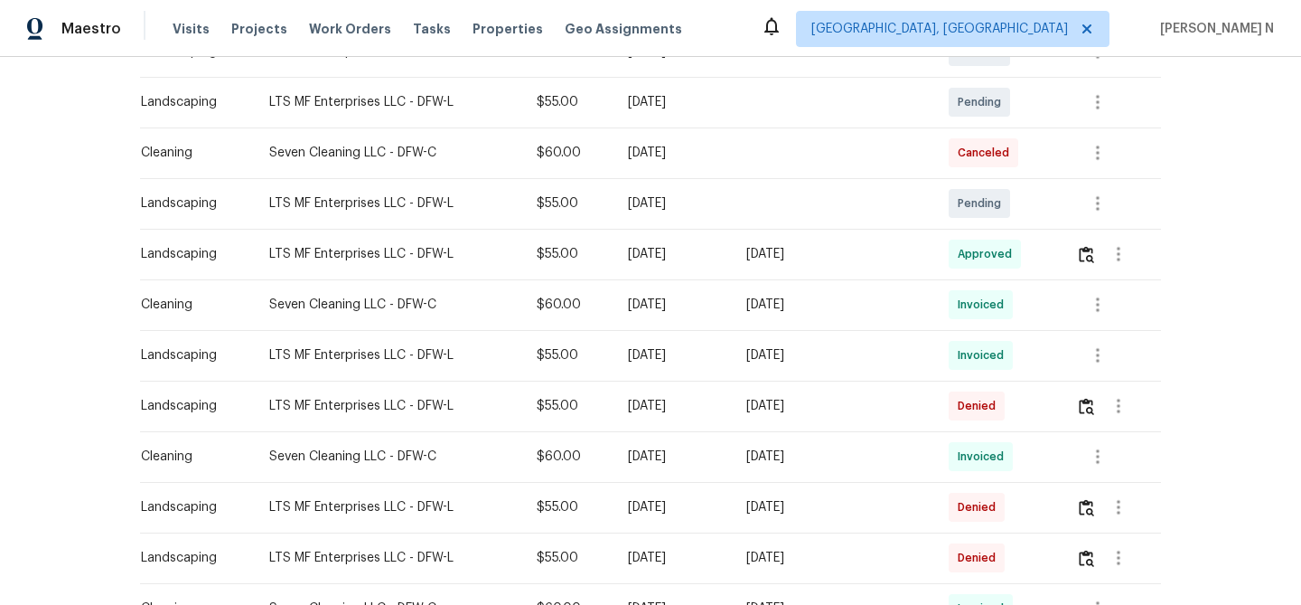
click at [1025, 360] on td "Invoiced" at bounding box center [997, 355] width 127 height 51
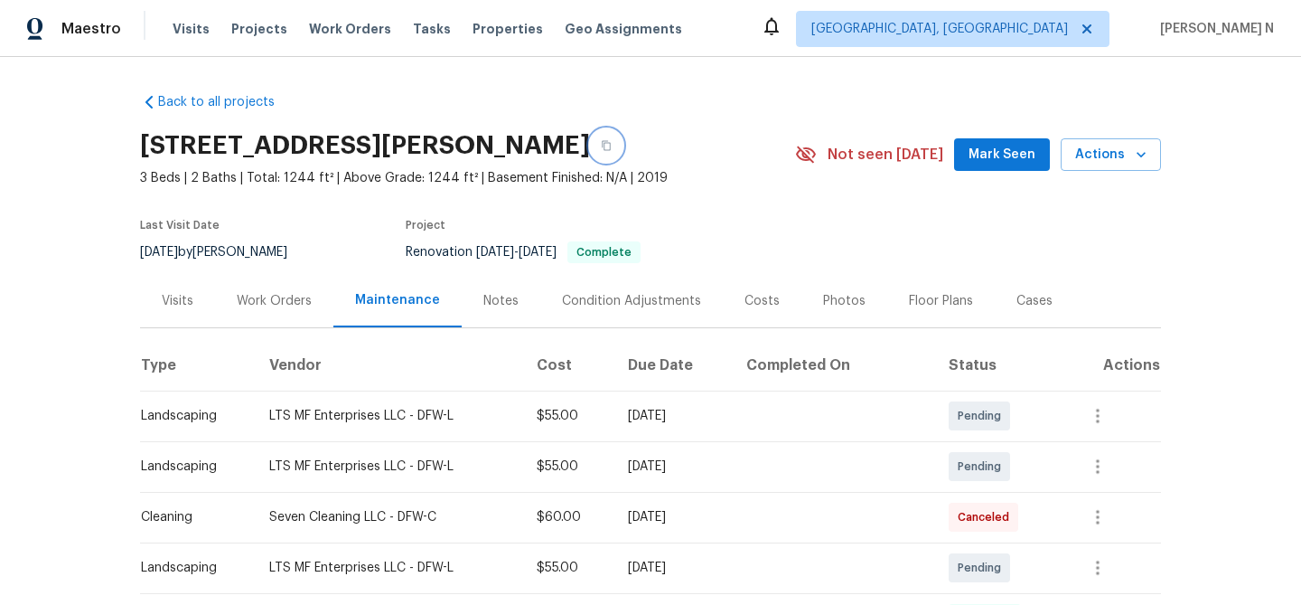
click at [623, 155] on button "button" at bounding box center [606, 145] width 33 height 33
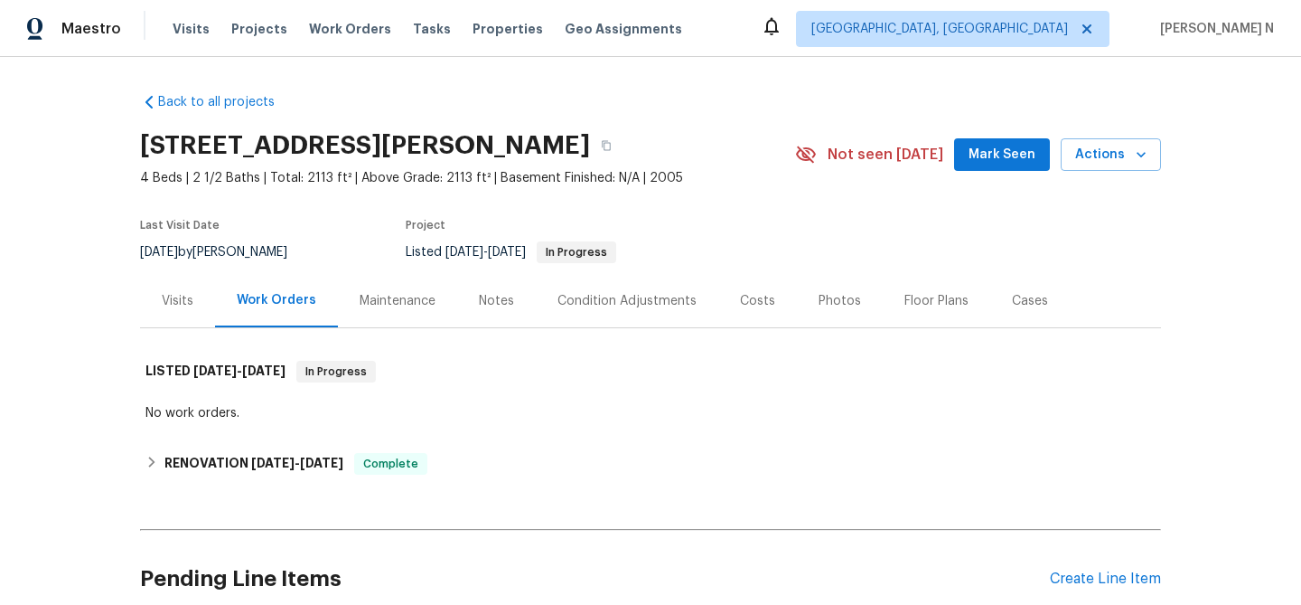
click at [412, 321] on div "Maintenance" at bounding box center [397, 300] width 119 height 53
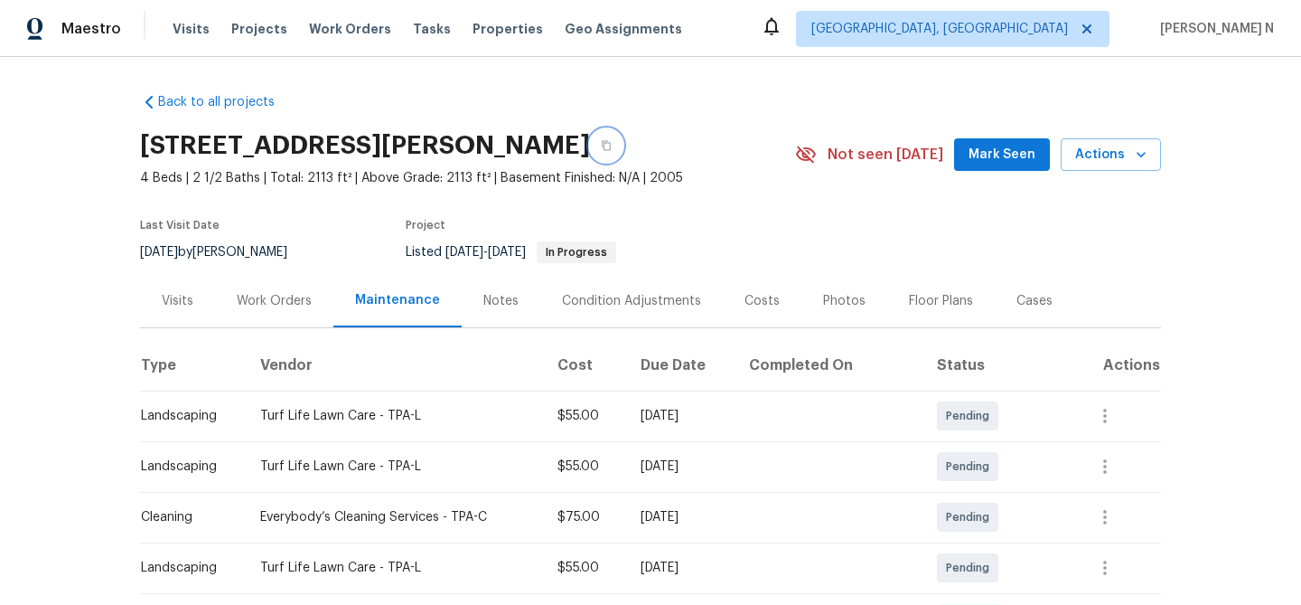
click at [605, 151] on button "button" at bounding box center [606, 145] width 33 height 33
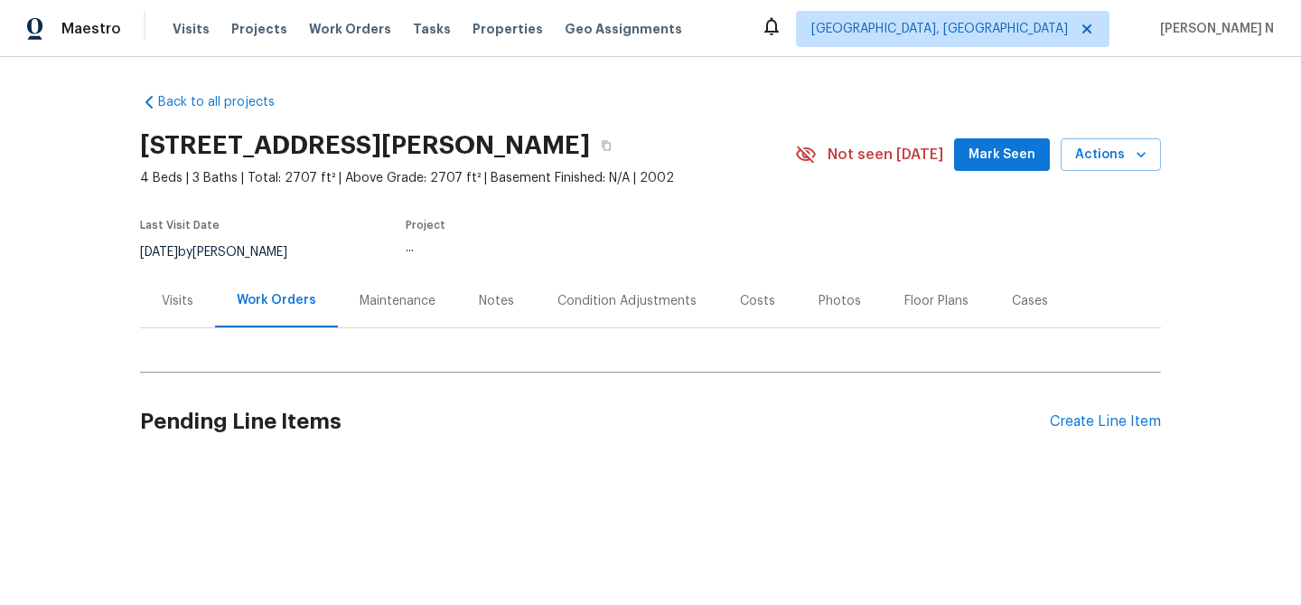
click at [388, 303] on div "Maintenance" at bounding box center [398, 301] width 76 height 18
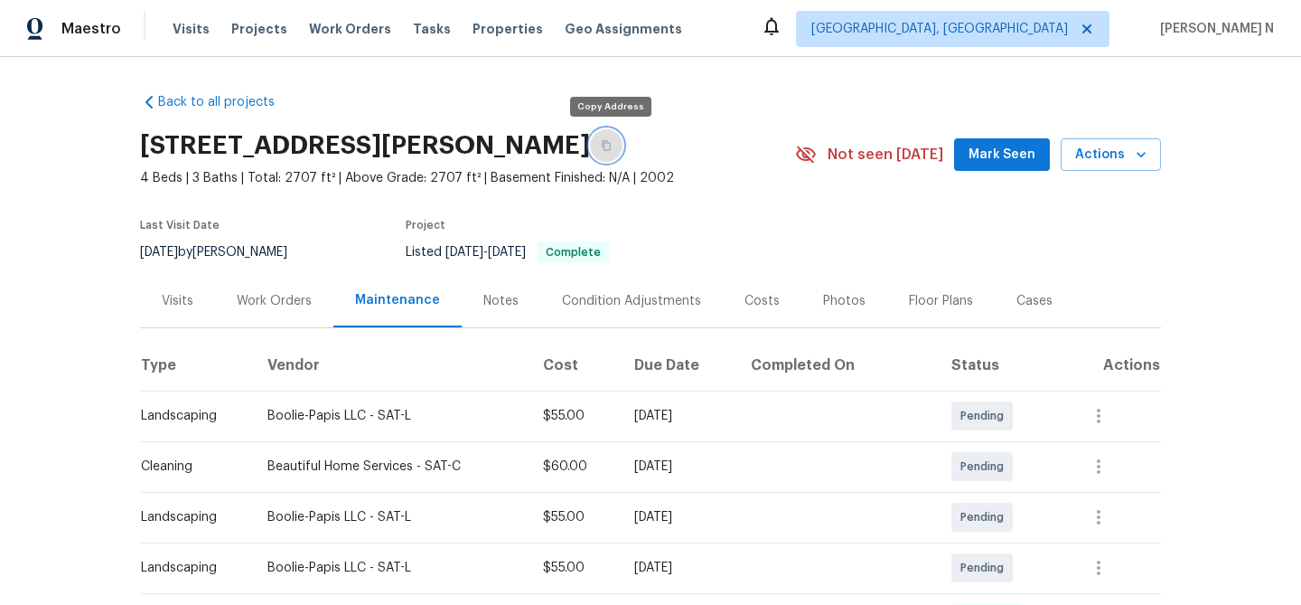
click at [608, 151] on button "button" at bounding box center [606, 145] width 33 height 33
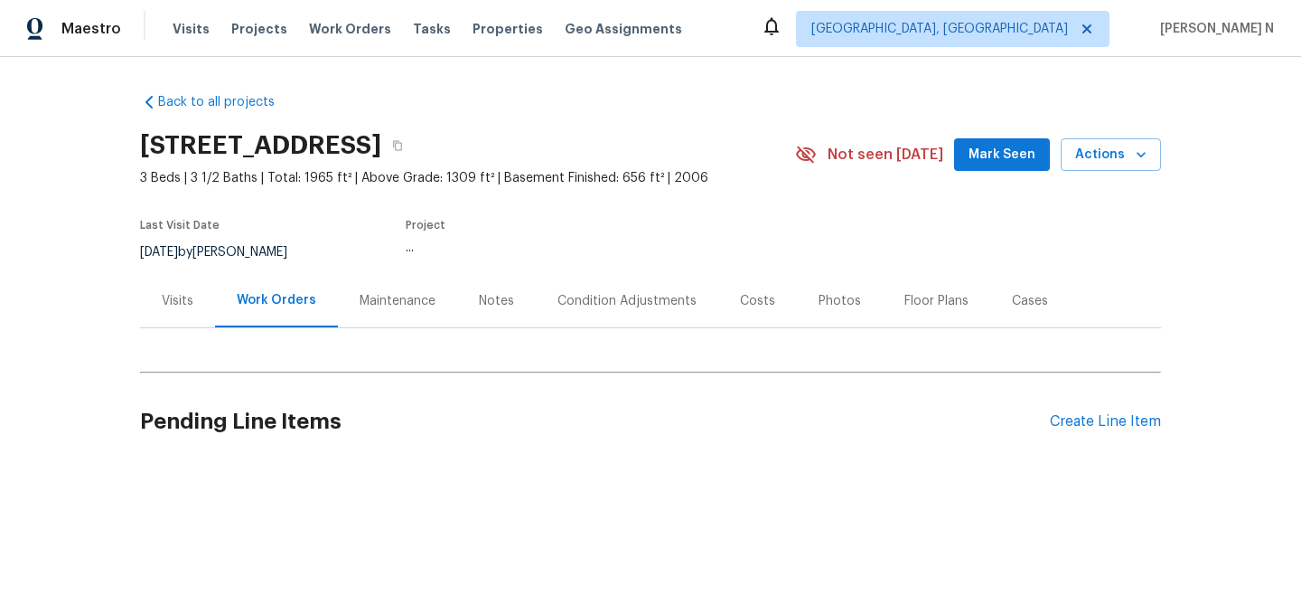
click at [380, 297] on div "Maintenance" at bounding box center [398, 301] width 76 height 18
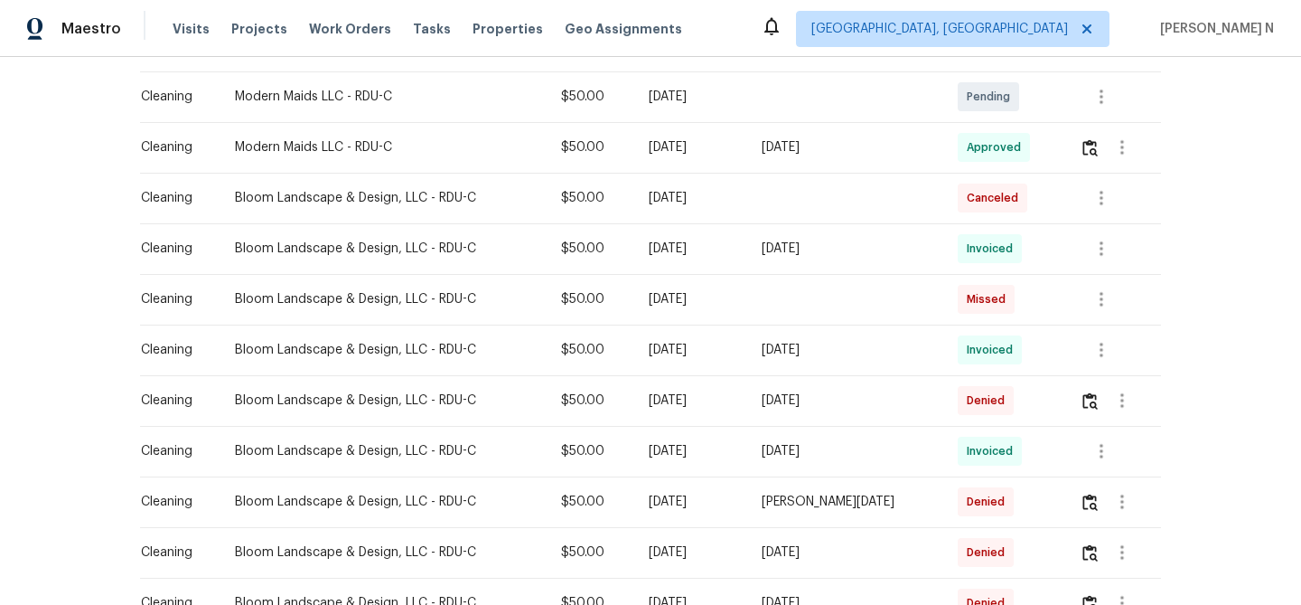
scroll to position [297, 0]
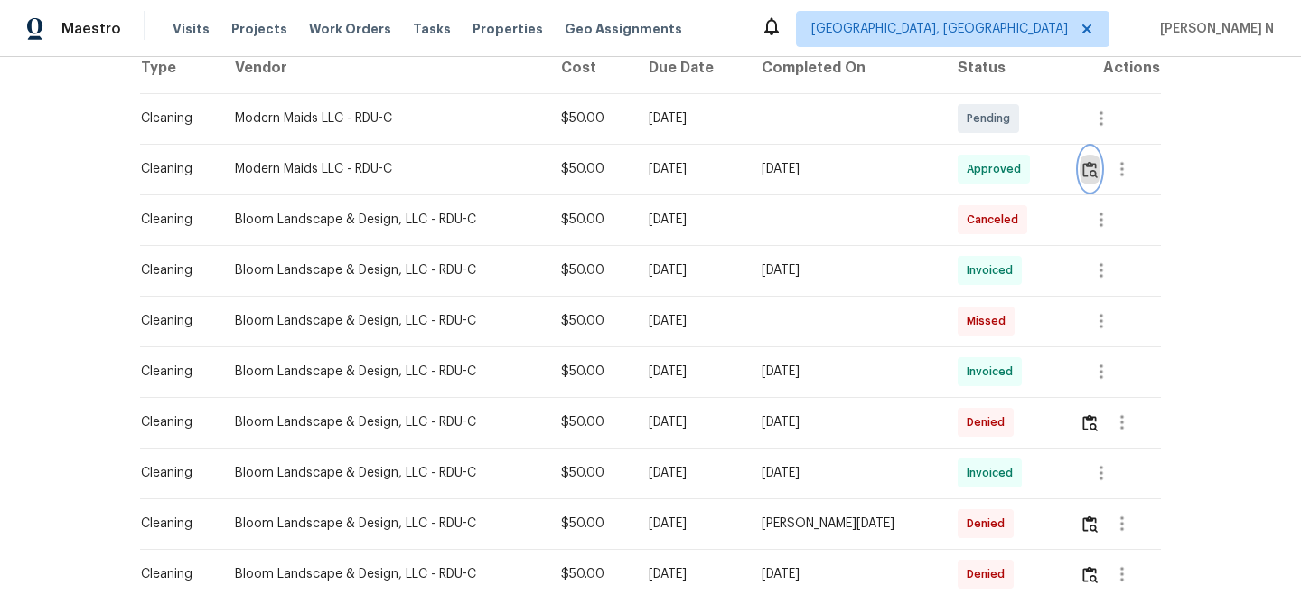
click at [1095, 170] on img "button" at bounding box center [1090, 169] width 15 height 17
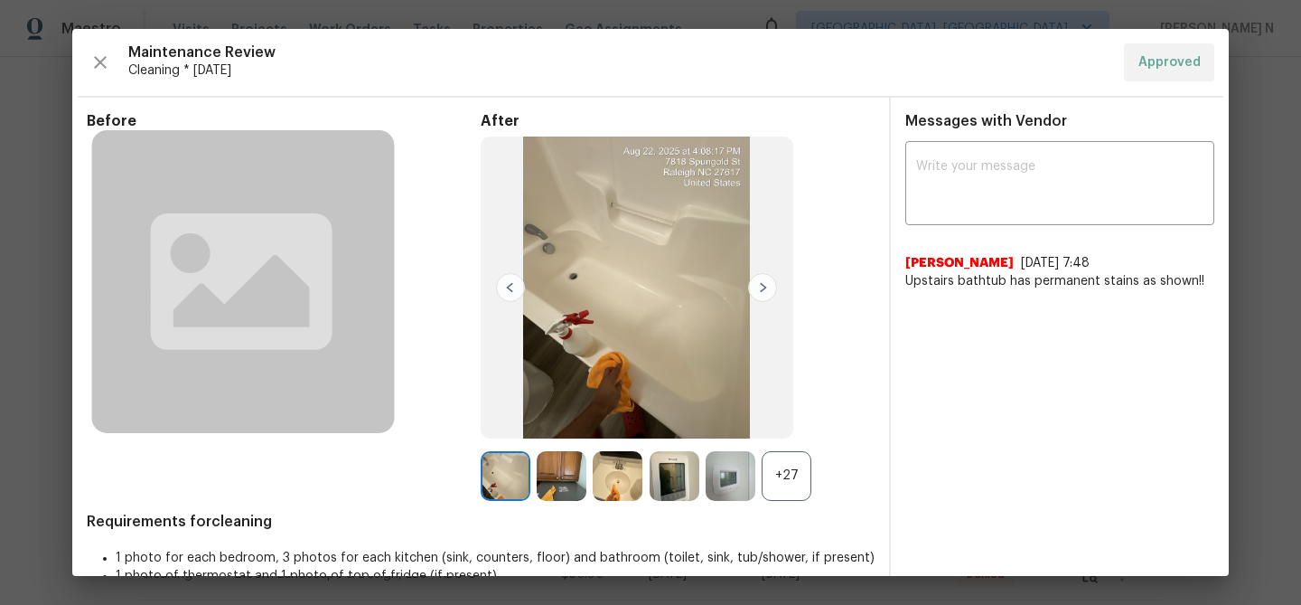
click at [790, 504] on div "Before After +27 Requirements for cleaning 1 photo for each bedroom, 3 photos f…" at bounding box center [481, 360] width 788 height 497
click at [790, 495] on div "+27" at bounding box center [787, 476] width 50 height 50
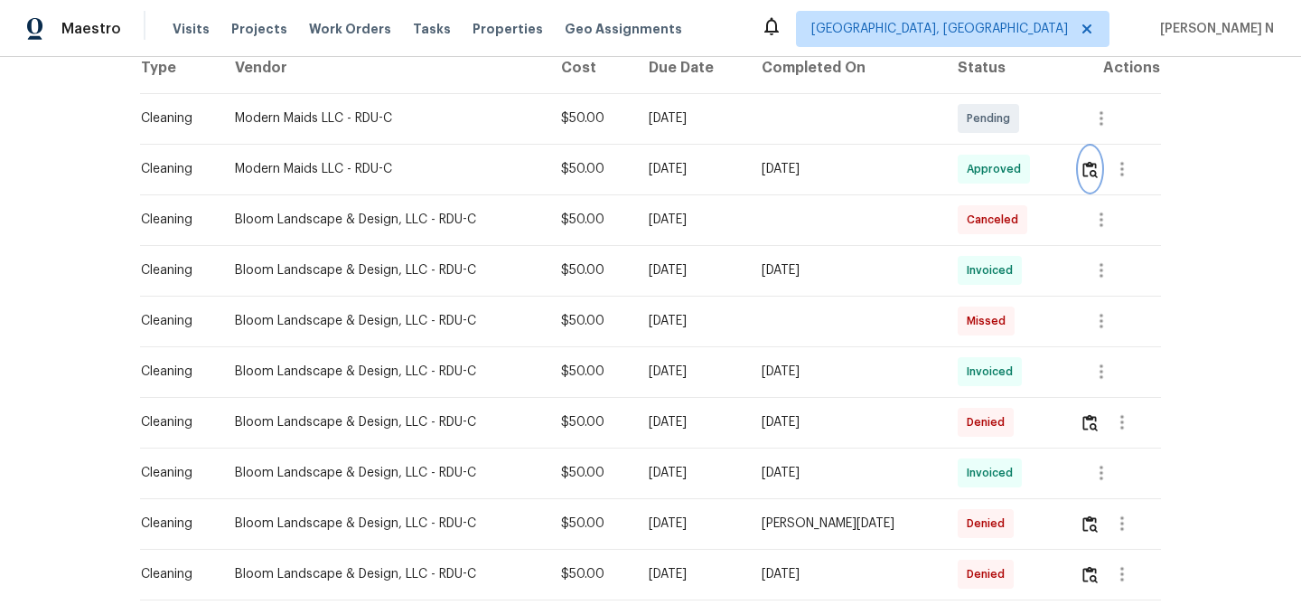
scroll to position [0, 0]
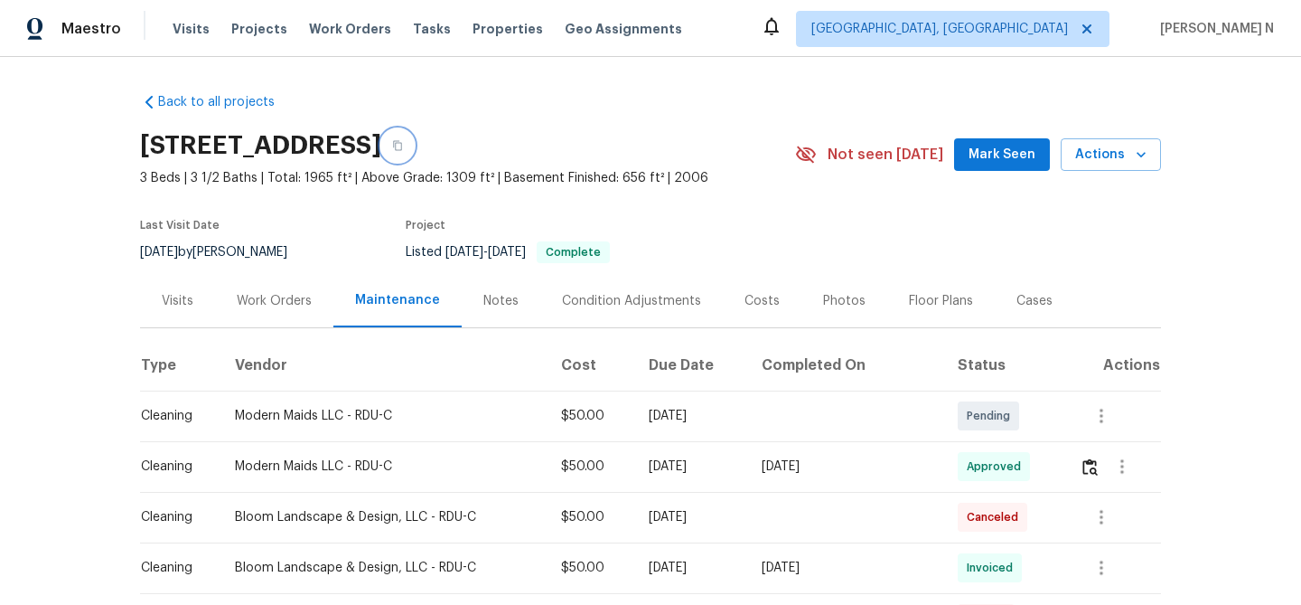
click at [414, 144] on button "button" at bounding box center [397, 145] width 33 height 33
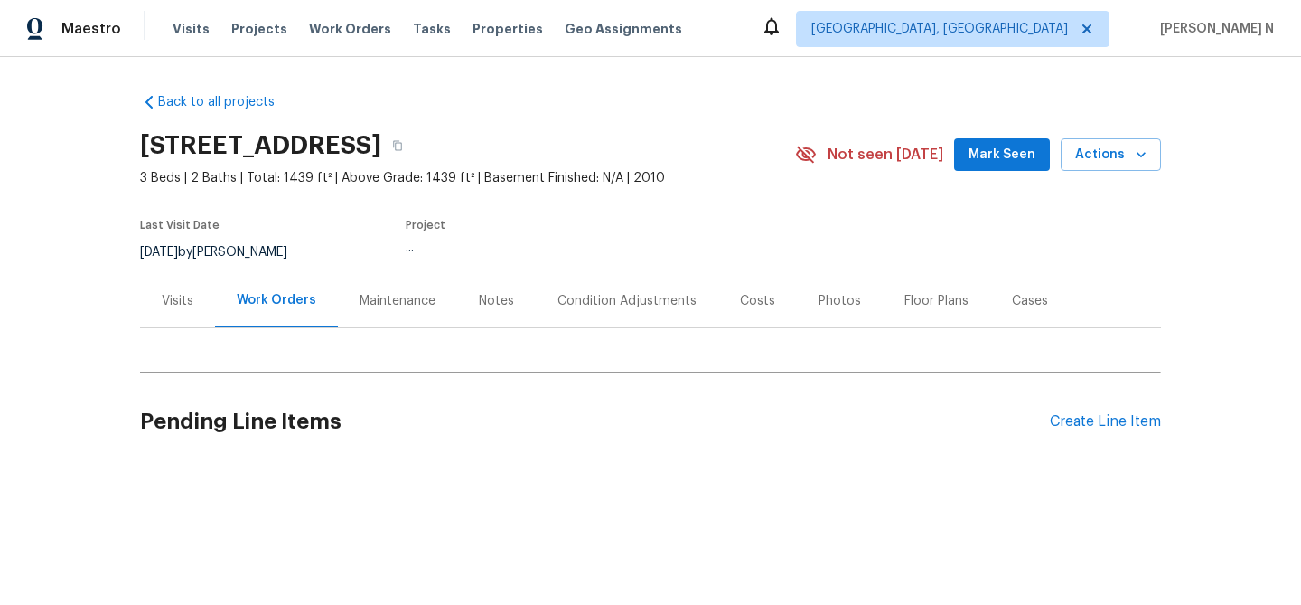
click at [385, 305] on div "Maintenance" at bounding box center [398, 301] width 76 height 18
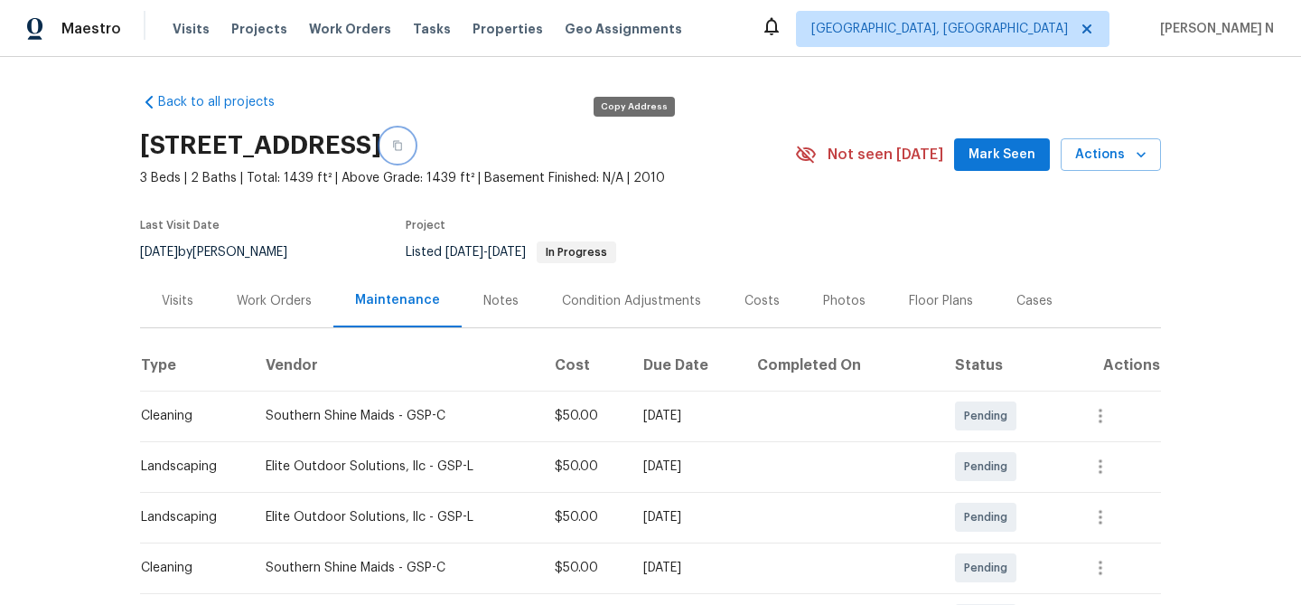
click at [414, 142] on button "button" at bounding box center [397, 145] width 33 height 33
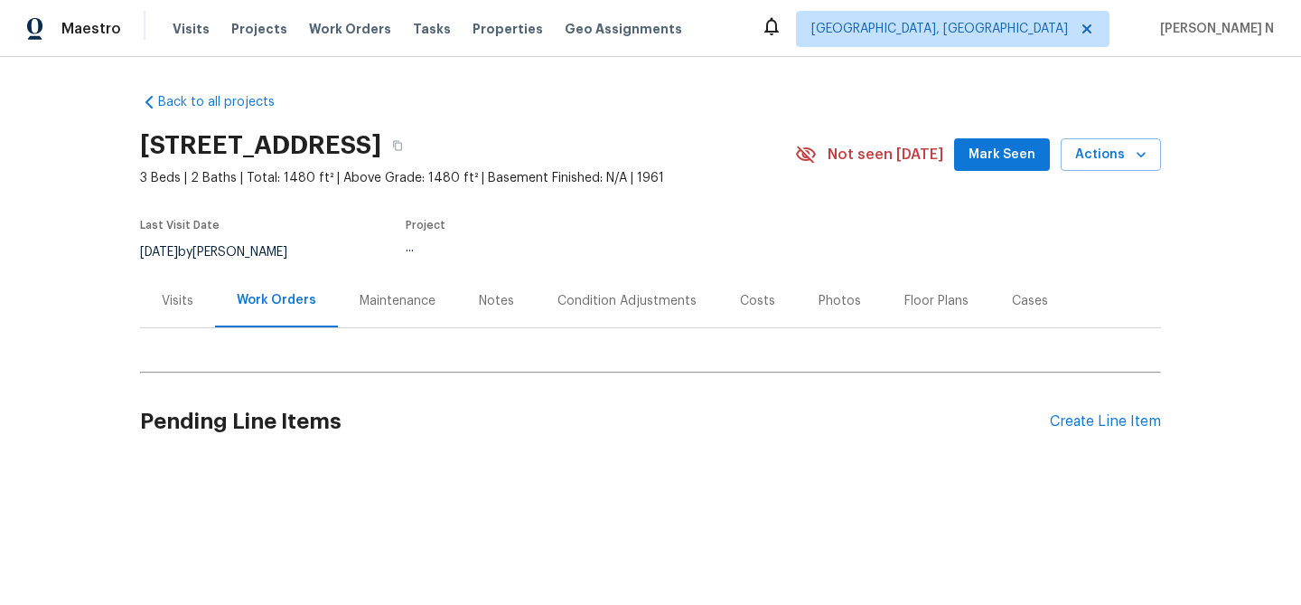
click at [391, 324] on div "Maintenance" at bounding box center [397, 300] width 119 height 53
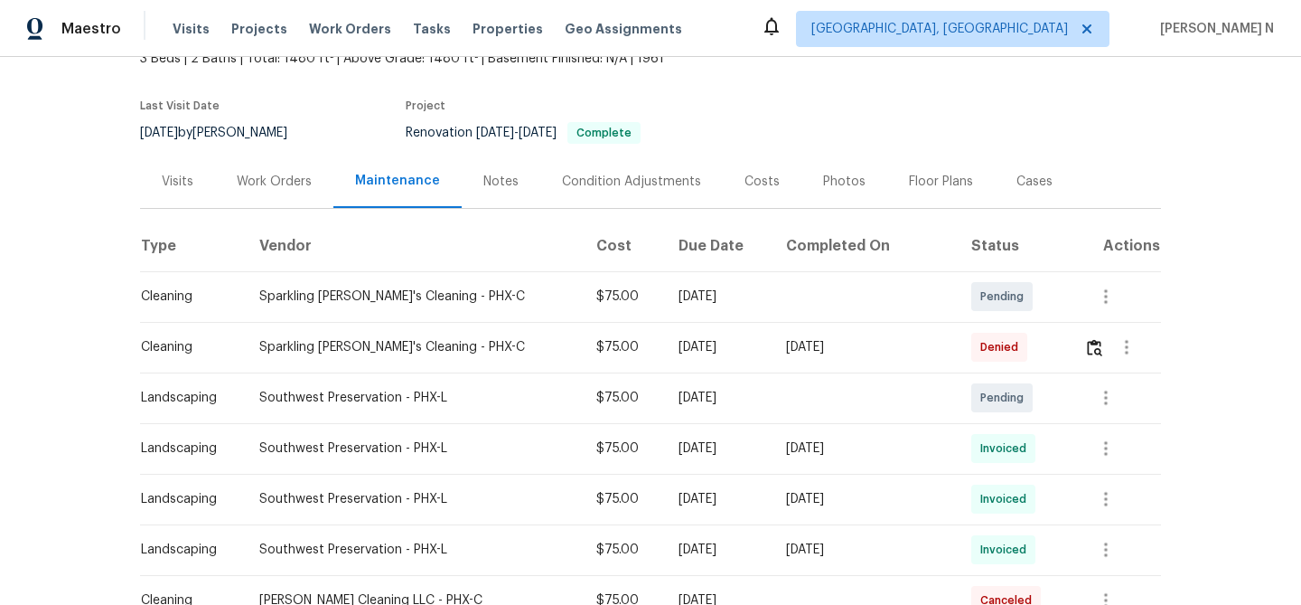
scroll to position [290, 0]
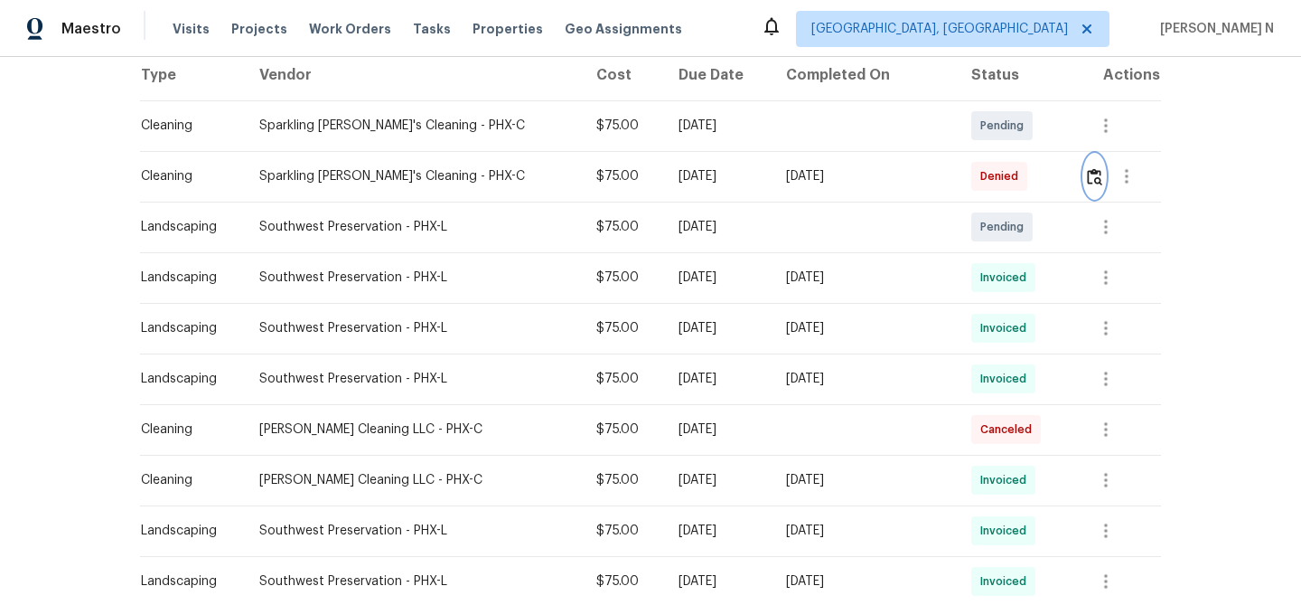
click at [1094, 191] on button "button" at bounding box center [1094, 176] width 21 height 43
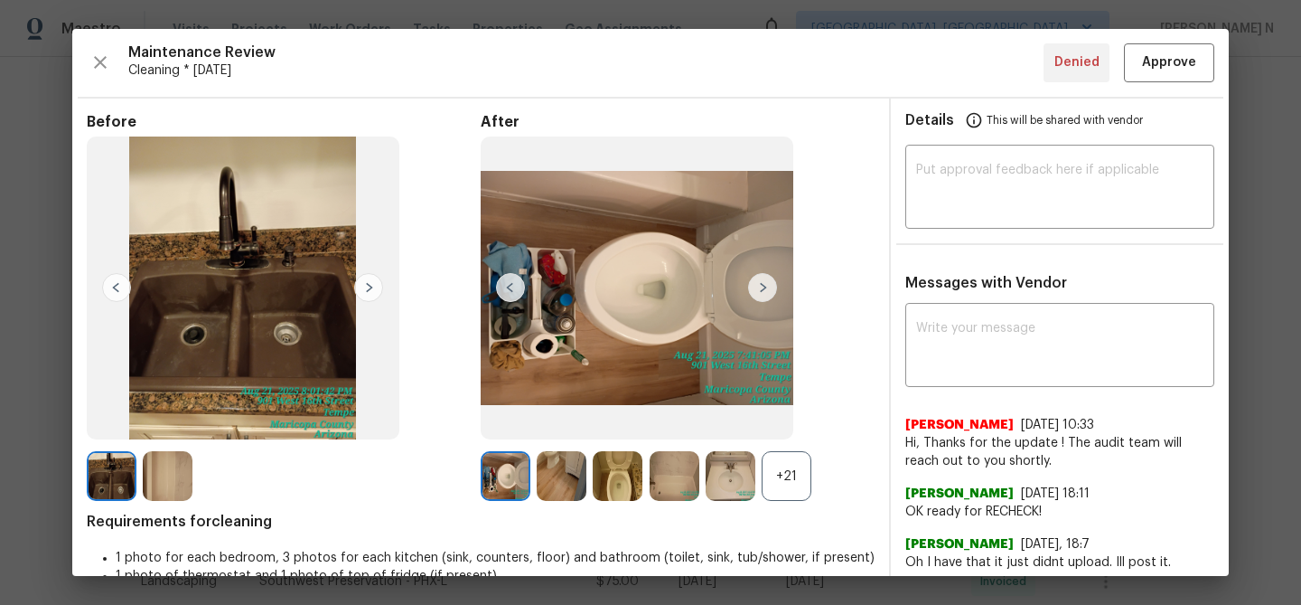
click at [799, 490] on div "+21" at bounding box center [787, 476] width 50 height 50
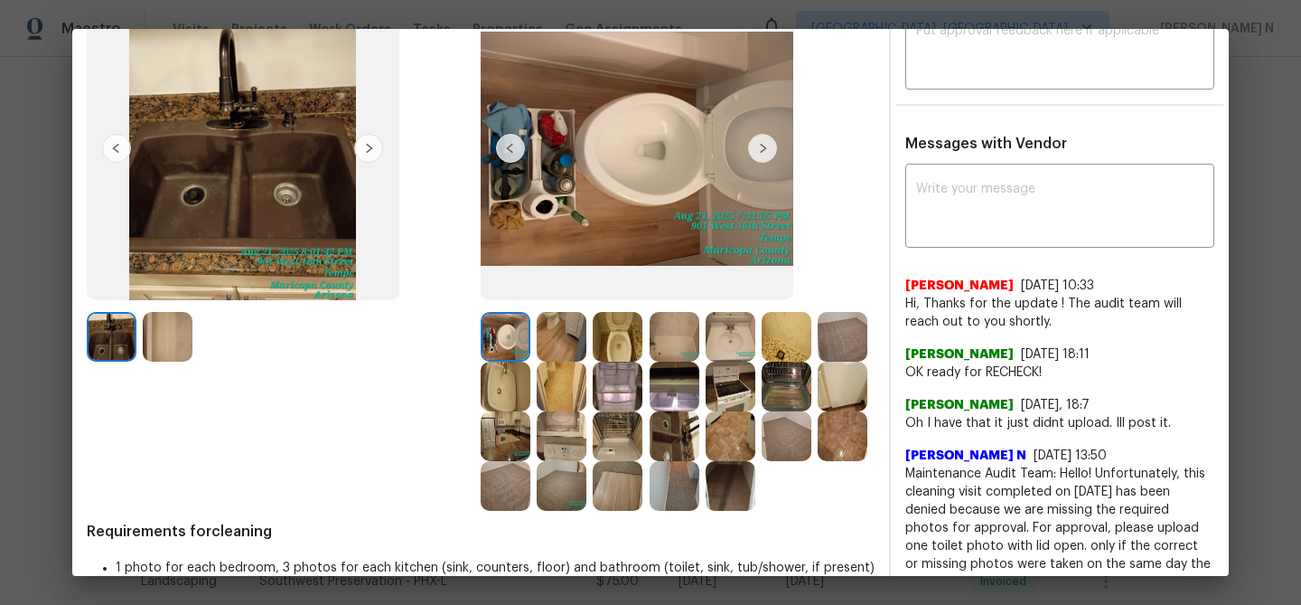
scroll to position [11, 0]
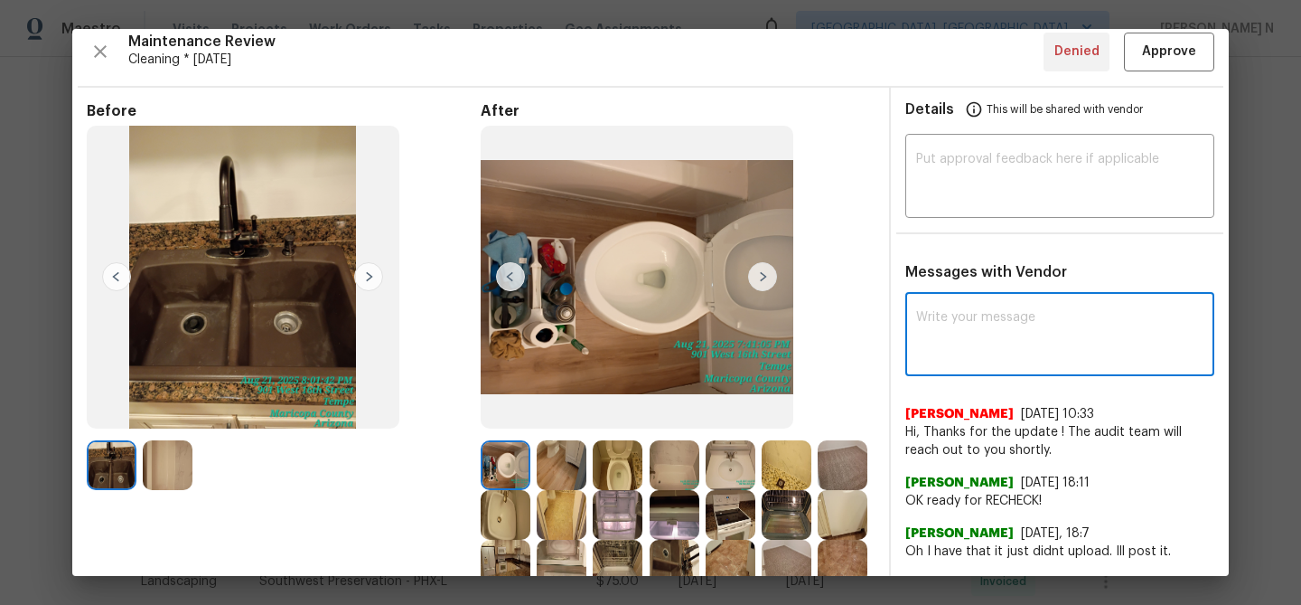
click at [964, 317] on textarea at bounding box center [1059, 336] width 287 height 51
paste textarea "Maintenance Audit Team: Hello! Thank you for uploading the photo, after further…"
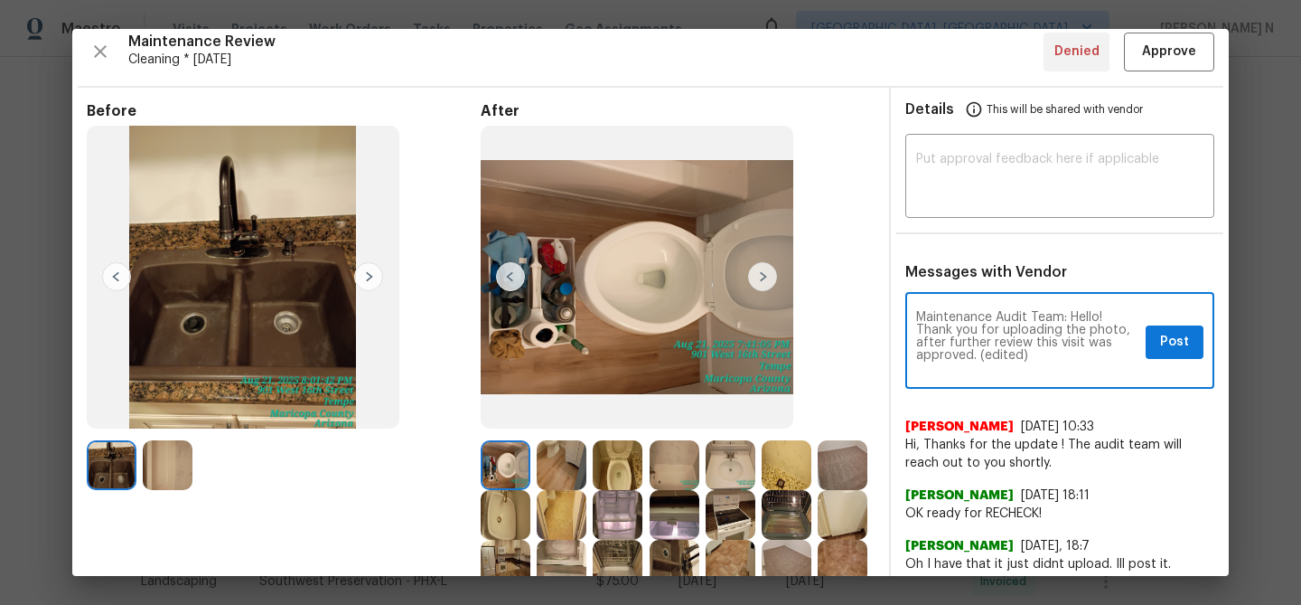
scroll to position [0, 0]
drag, startPoint x: 981, startPoint y: 354, endPoint x: 1064, endPoint y: 352, distance: 83.2
click at [1064, 352] on textarea "Maintenance Audit Team: Hello! Thank you for uploading the photo, after further…" at bounding box center [1027, 342] width 222 height 63
type textarea "Maintenance Audit Team: Hello! Thank you for uploading the photo, after further…"
click at [1160, 345] on span "Post" at bounding box center [1174, 342] width 29 height 23
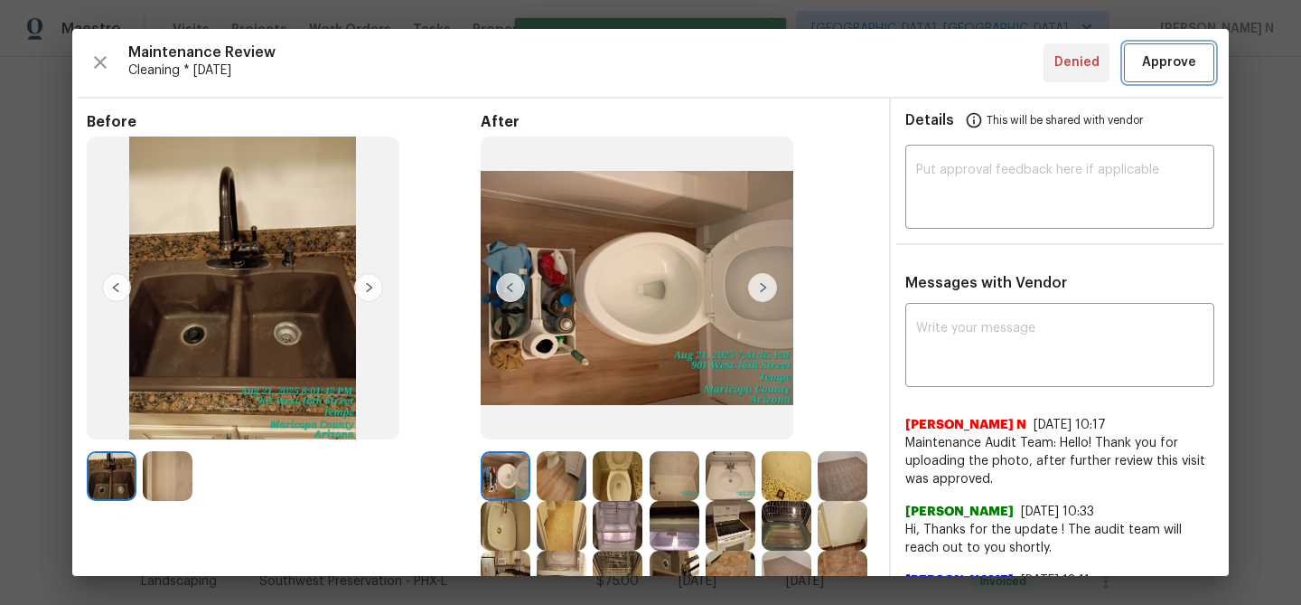
click at [1148, 68] on span "Approve" at bounding box center [1169, 63] width 54 height 23
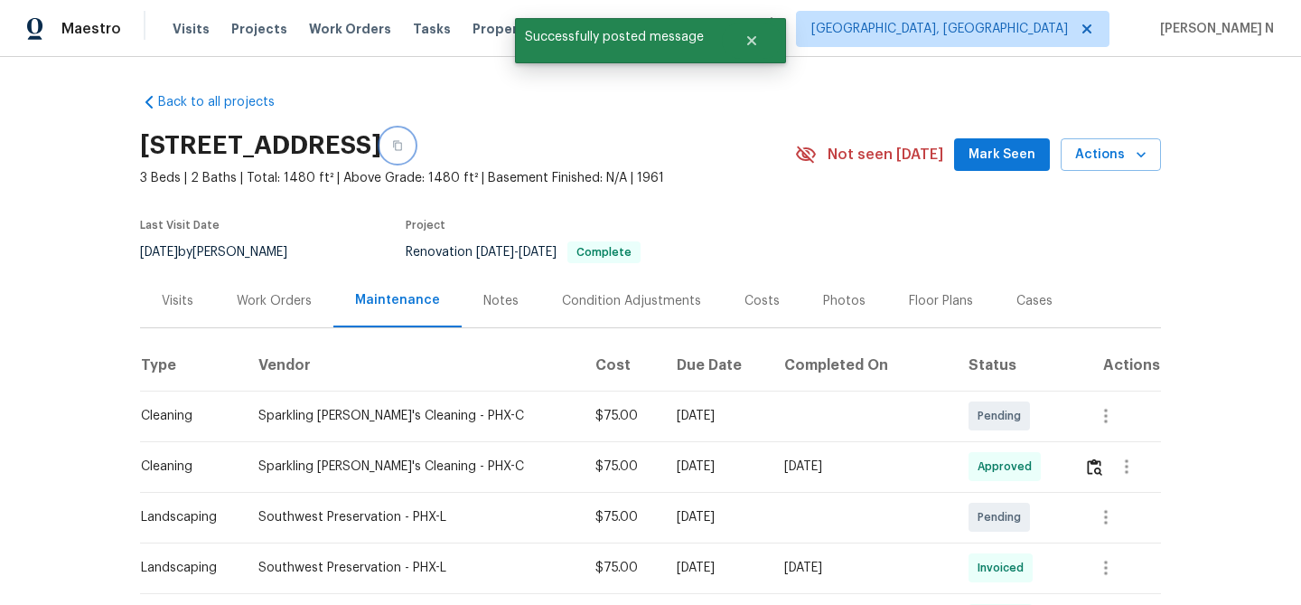
click at [402, 149] on icon "button" at bounding box center [397, 146] width 9 height 10
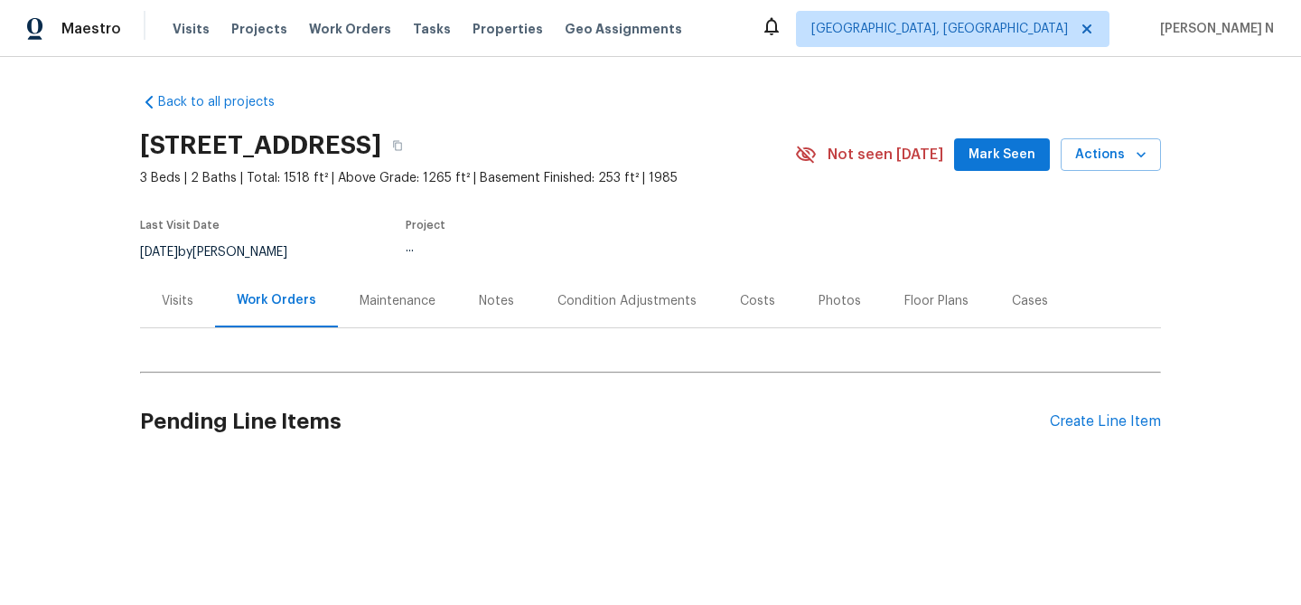
click at [408, 295] on div "Maintenance" at bounding box center [398, 301] width 76 height 18
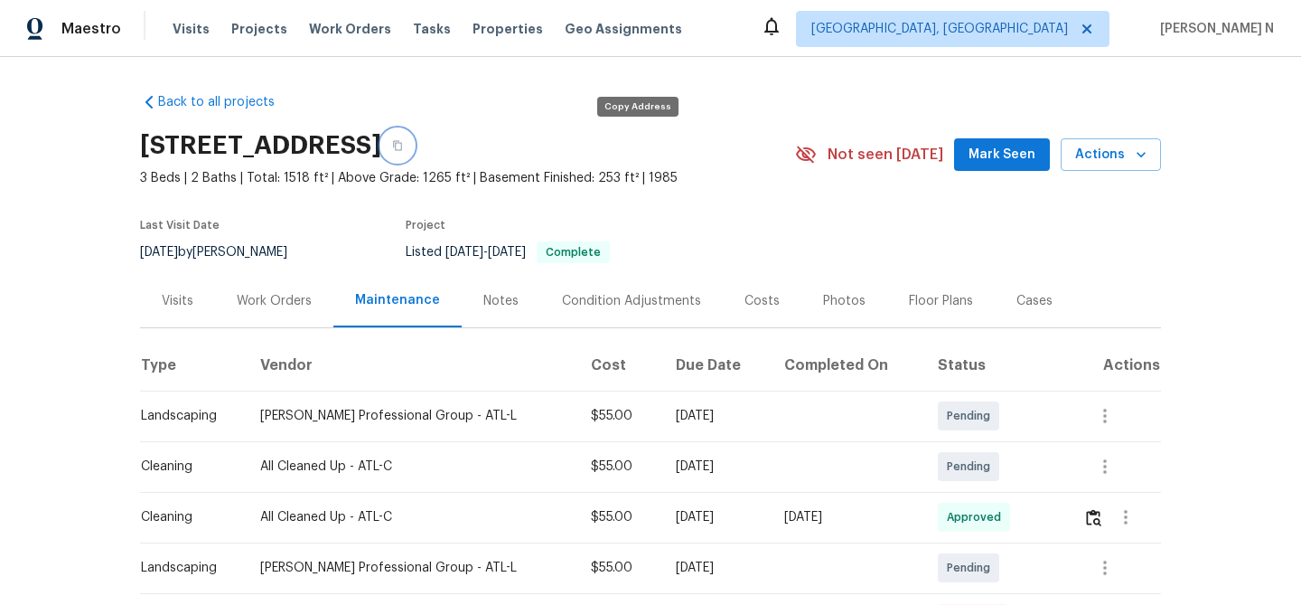
click at [414, 154] on button "button" at bounding box center [397, 145] width 33 height 33
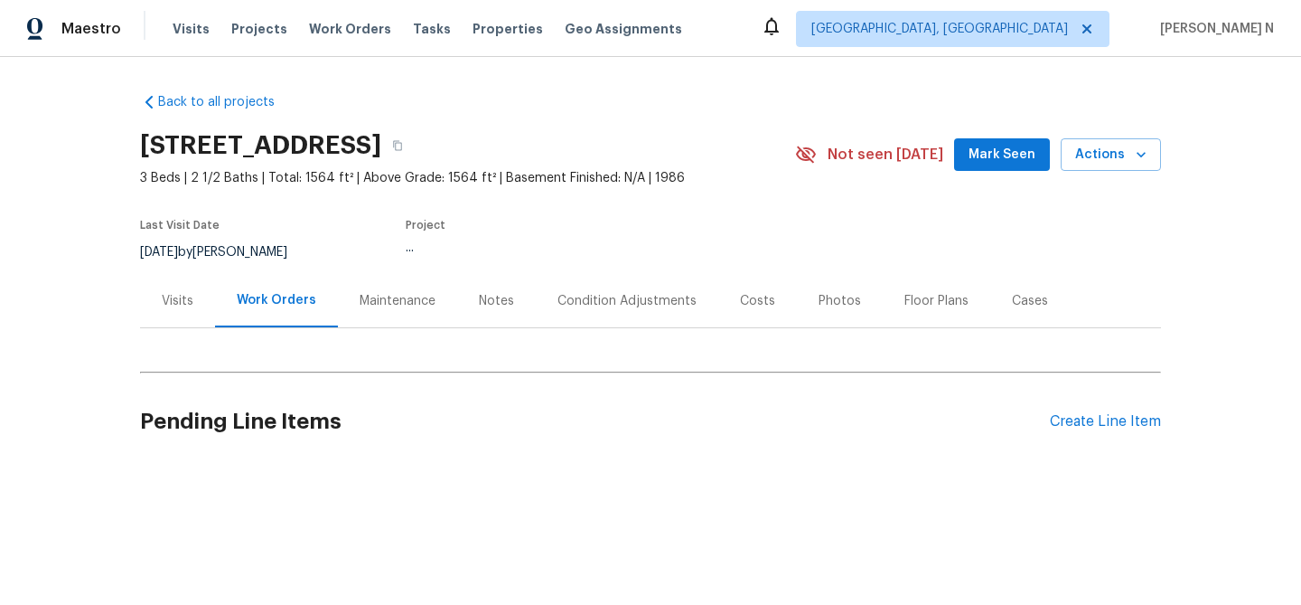
click at [395, 281] on div "Maintenance" at bounding box center [397, 300] width 119 height 53
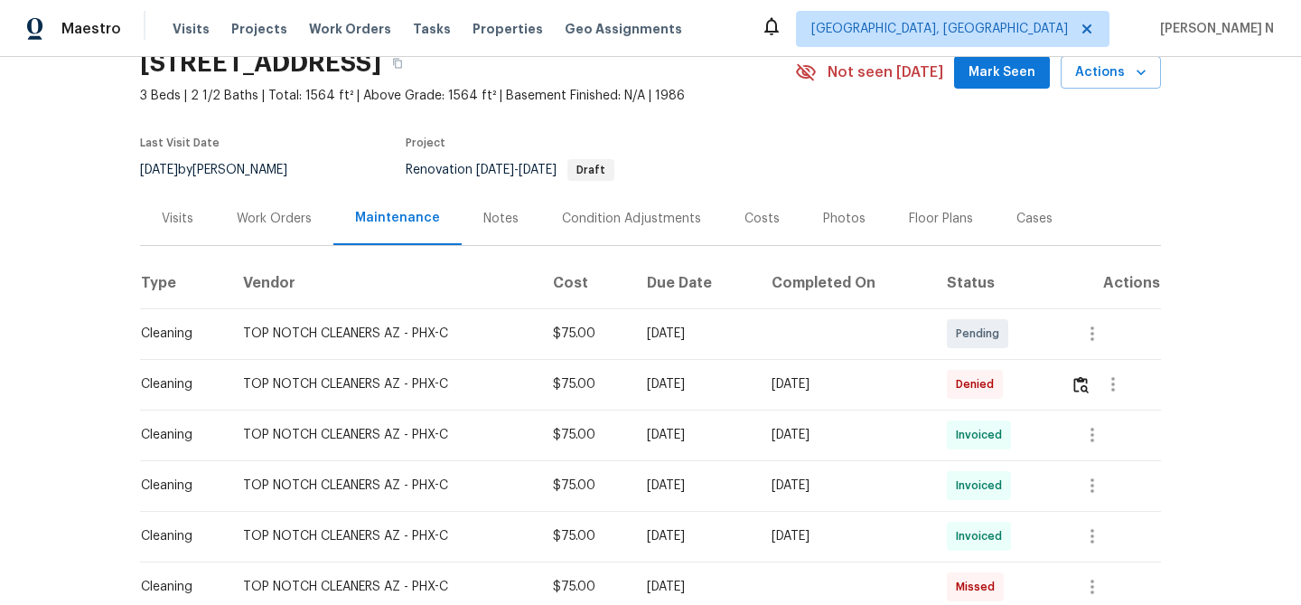
scroll to position [157, 0]
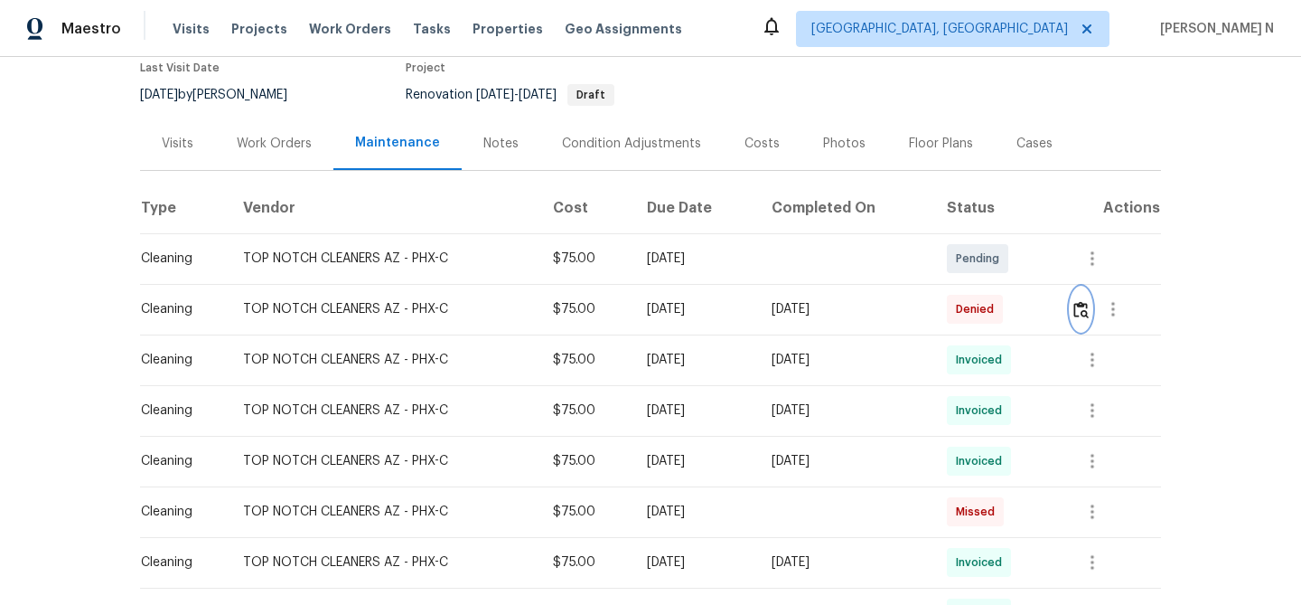
click at [1089, 312] on img "button" at bounding box center [1081, 309] width 15 height 17
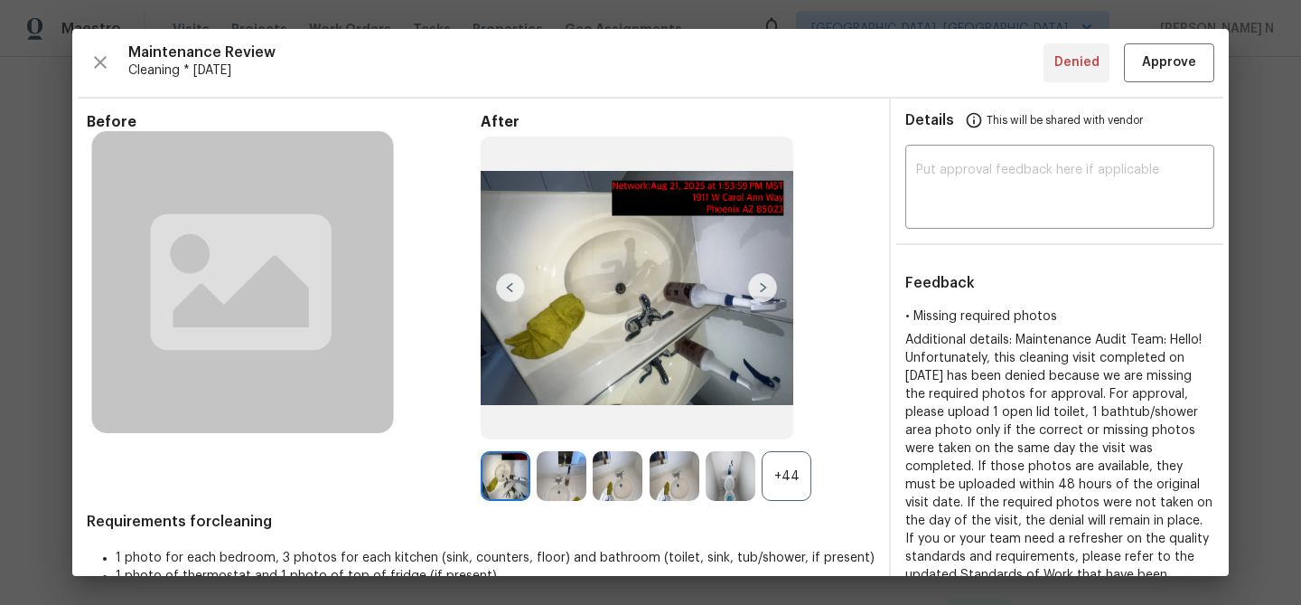
click at [781, 490] on div "+44" at bounding box center [787, 476] width 50 height 50
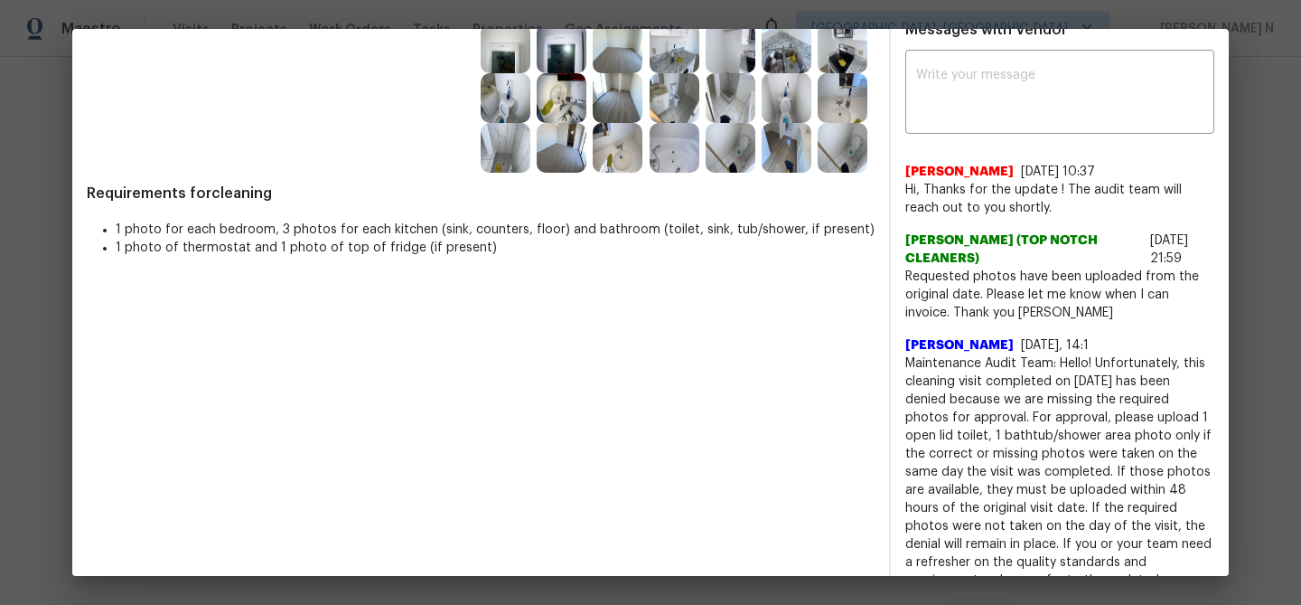
scroll to position [628, 0]
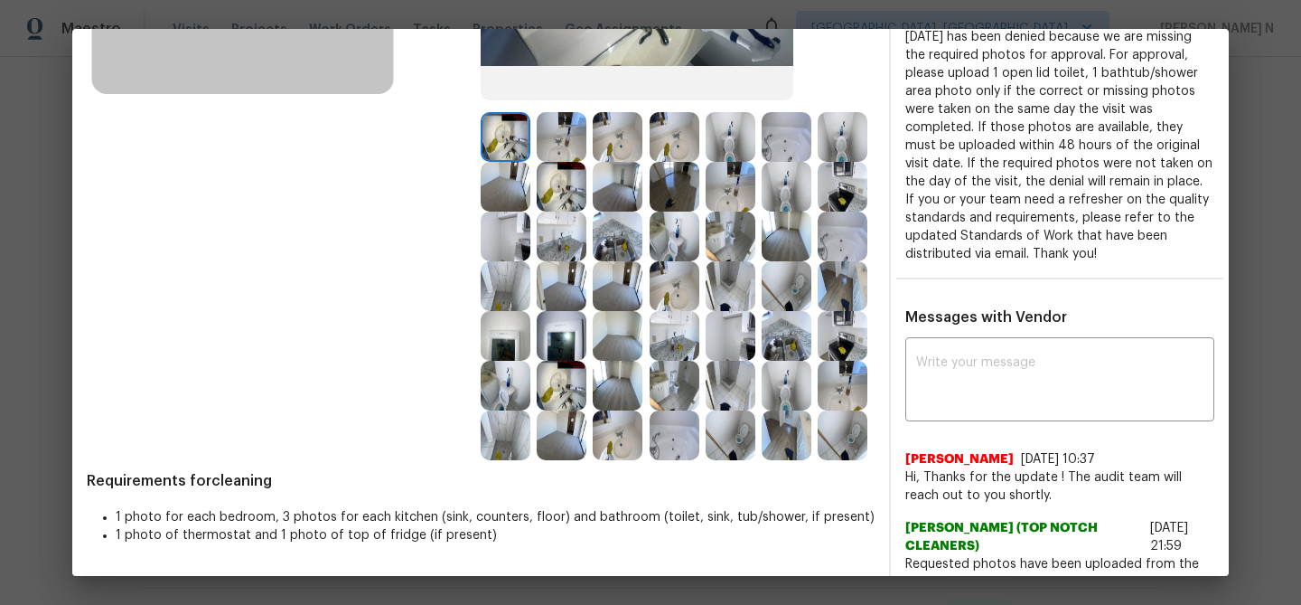
click at [778, 418] on img at bounding box center [787, 435] width 50 height 50
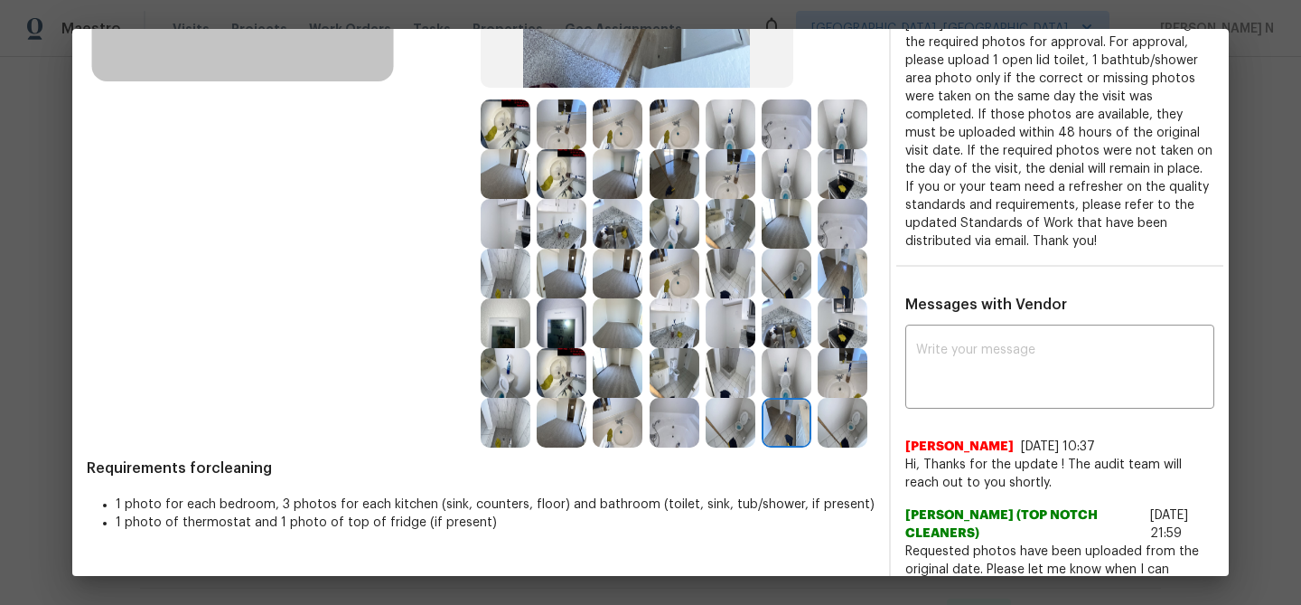
scroll to position [429, 0]
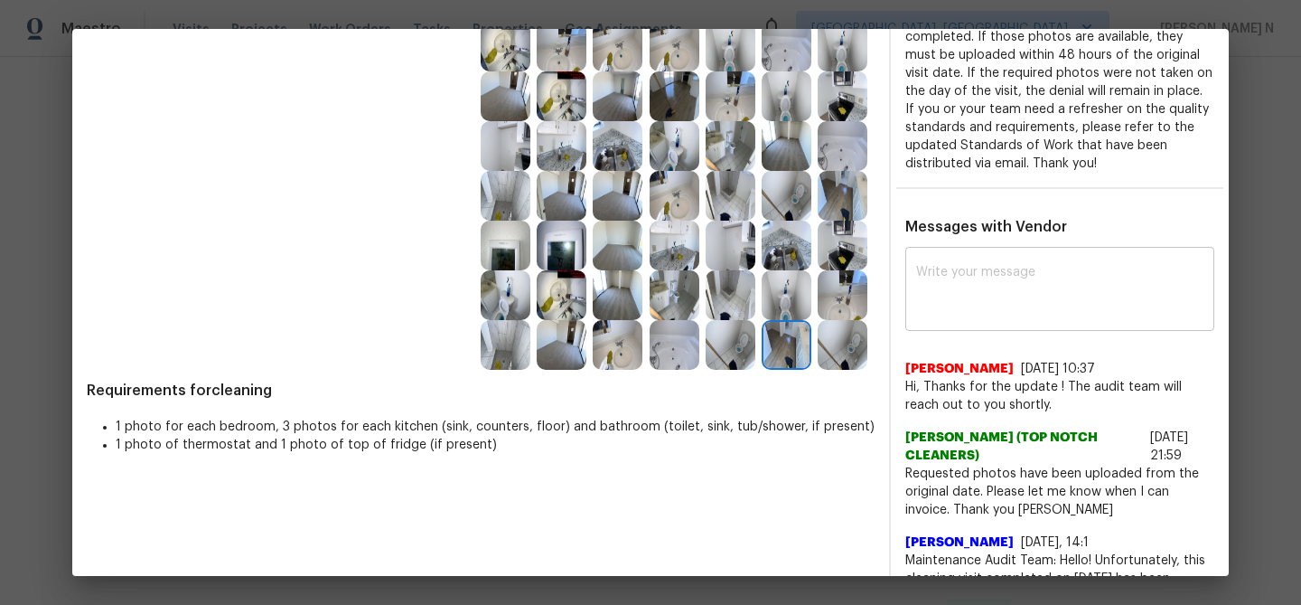
click at [946, 300] on textarea at bounding box center [1059, 291] width 287 height 51
paste textarea "Maintenance Audit Team: Hello! Thank you for uploading the photo, after further…"
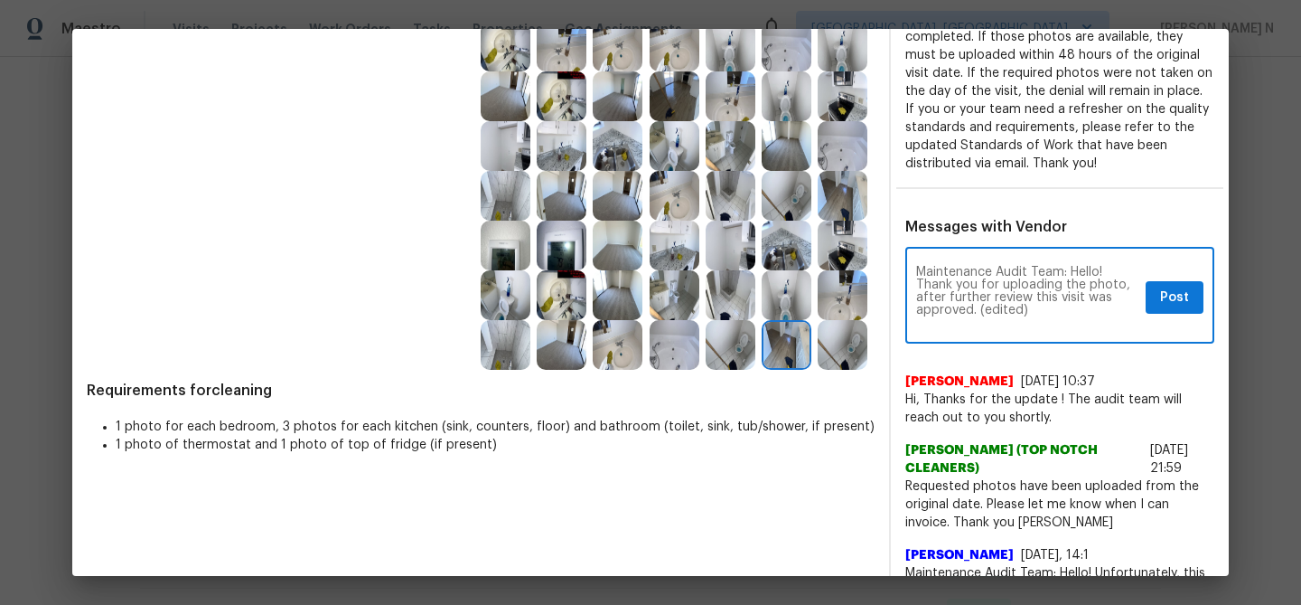
scroll to position [0, 0]
drag, startPoint x: 981, startPoint y: 308, endPoint x: 1051, endPoint y: 308, distance: 69.6
click at [1051, 308] on textarea "Maintenance Audit Team: Hello! Thank you for uploading the photo, after further…" at bounding box center [1027, 297] width 222 height 63
type textarea "Maintenance Audit Team: Hello! Thank you for uploading the photo, after further…"
click at [1186, 306] on span "Post" at bounding box center [1174, 297] width 29 height 23
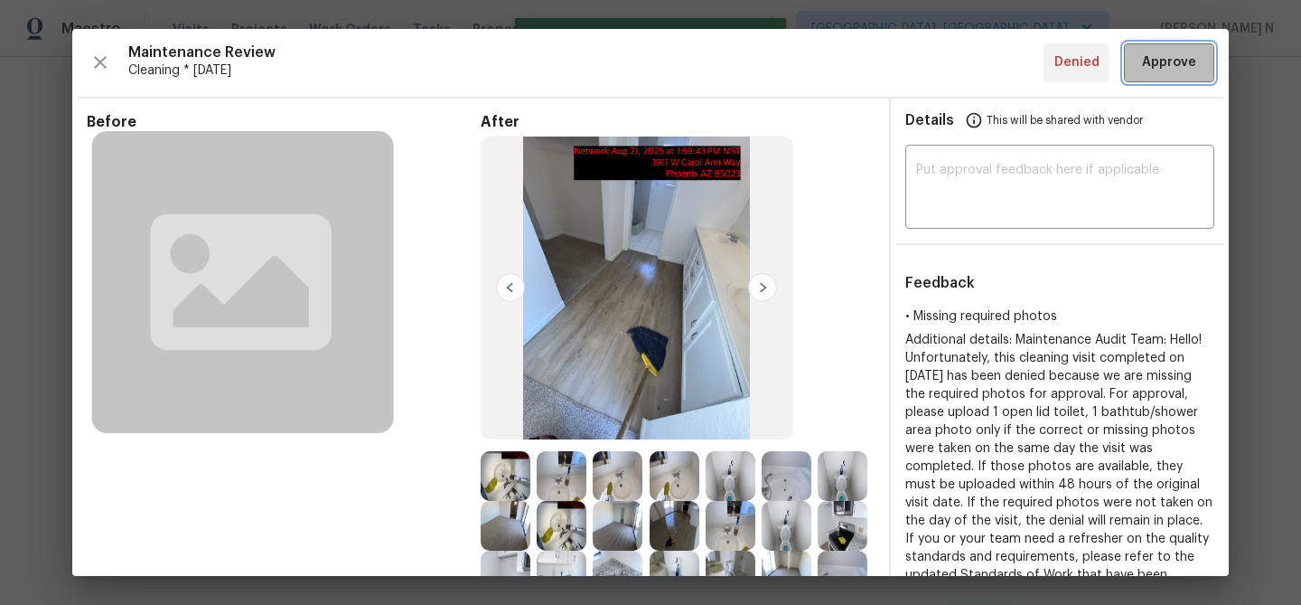
click at [1168, 80] on button "Approve" at bounding box center [1169, 62] width 90 height 39
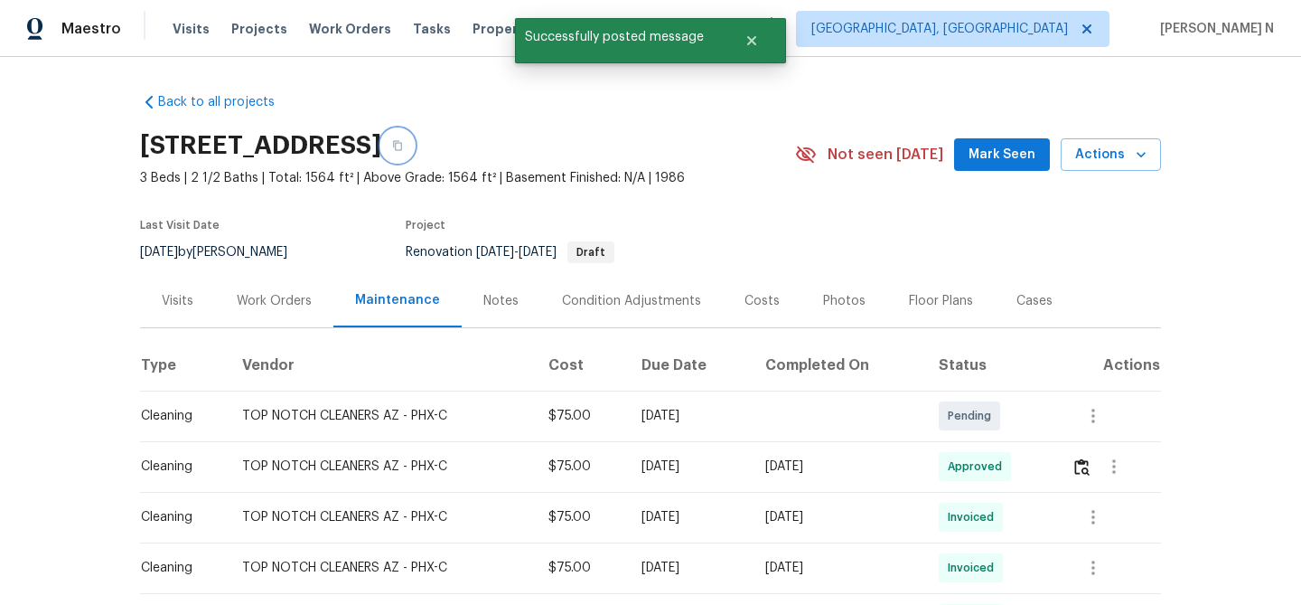
click at [414, 155] on button "button" at bounding box center [397, 145] width 33 height 33
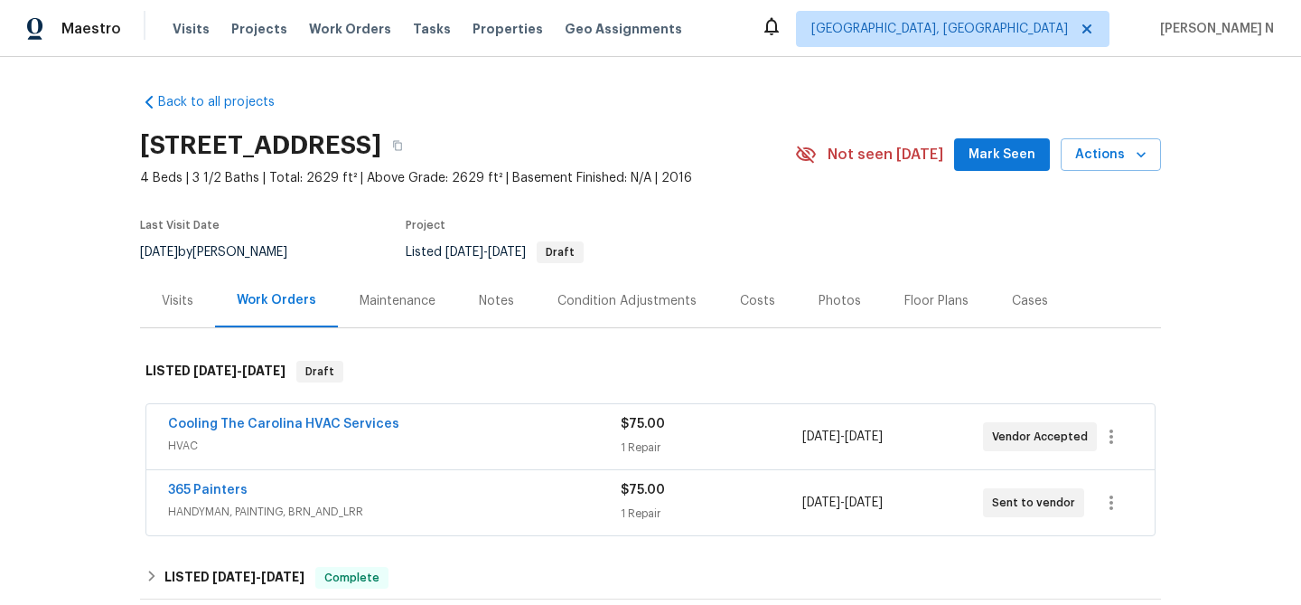
click at [392, 304] on div "Maintenance" at bounding box center [398, 301] width 76 height 18
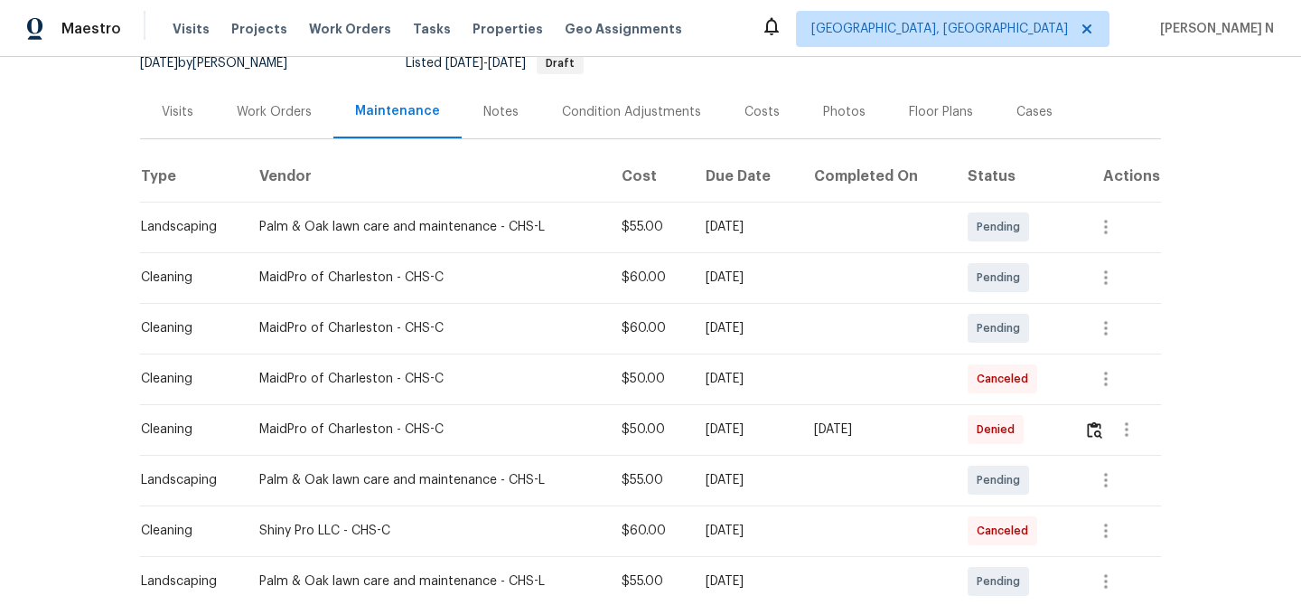
scroll to position [221, 0]
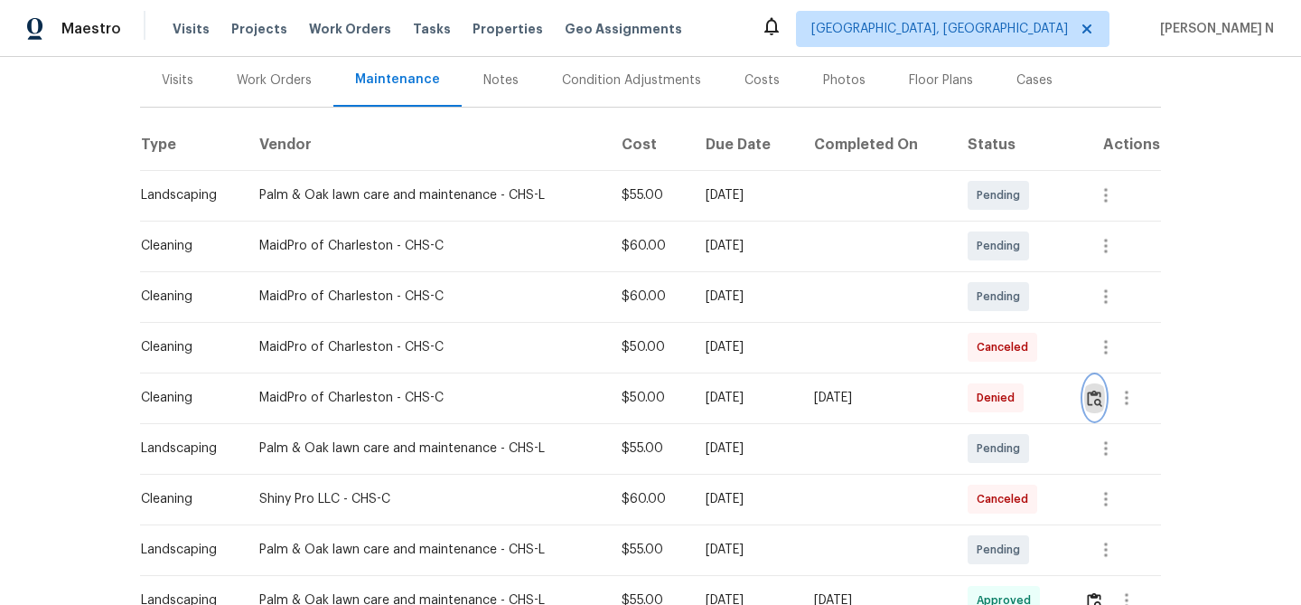
click at [1105, 404] on button "button" at bounding box center [1094, 397] width 21 height 43
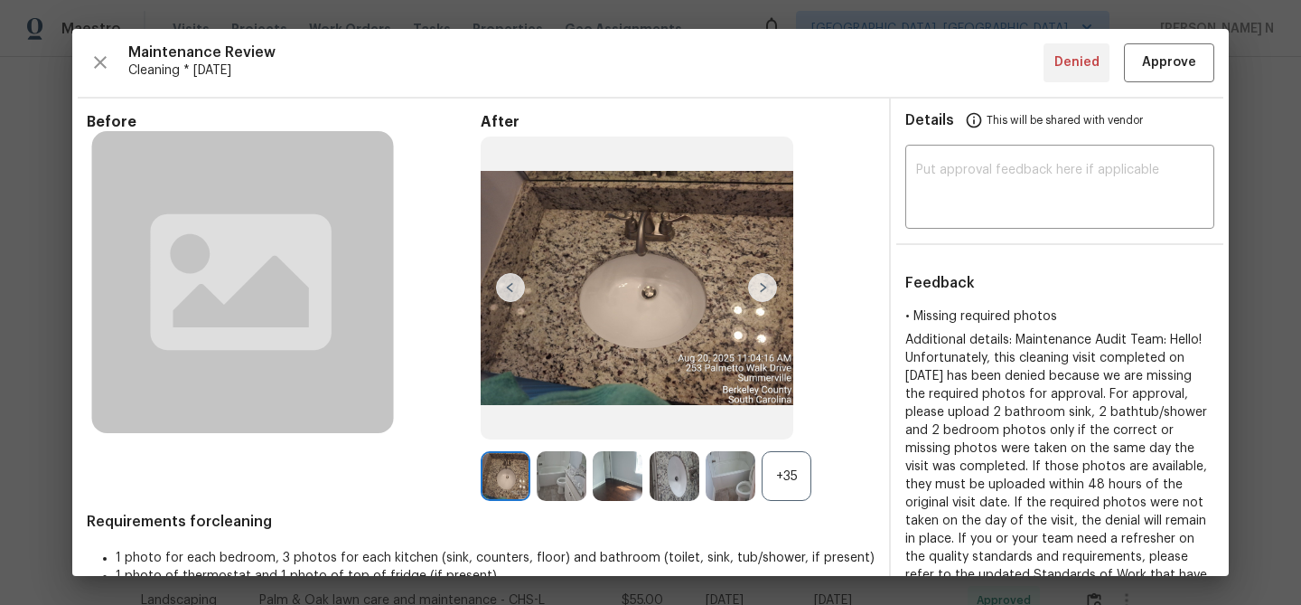
click at [771, 447] on div "After +35" at bounding box center [678, 307] width 394 height 389
click at [778, 476] on div "+35" at bounding box center [787, 476] width 50 height 50
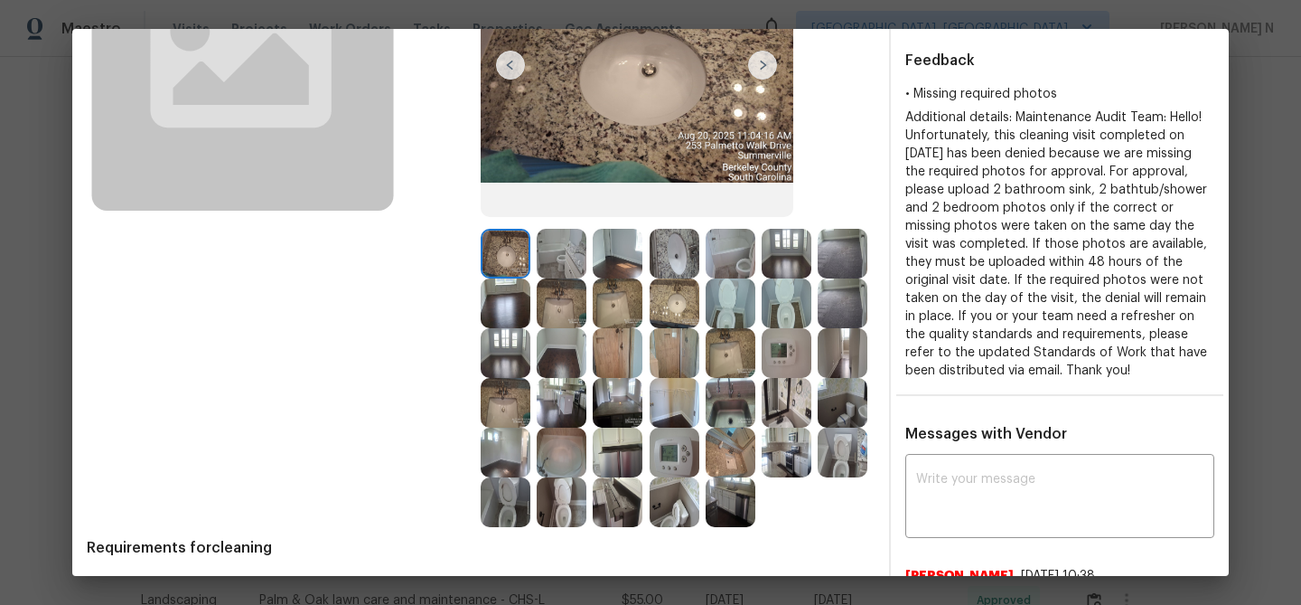
scroll to position [342, 0]
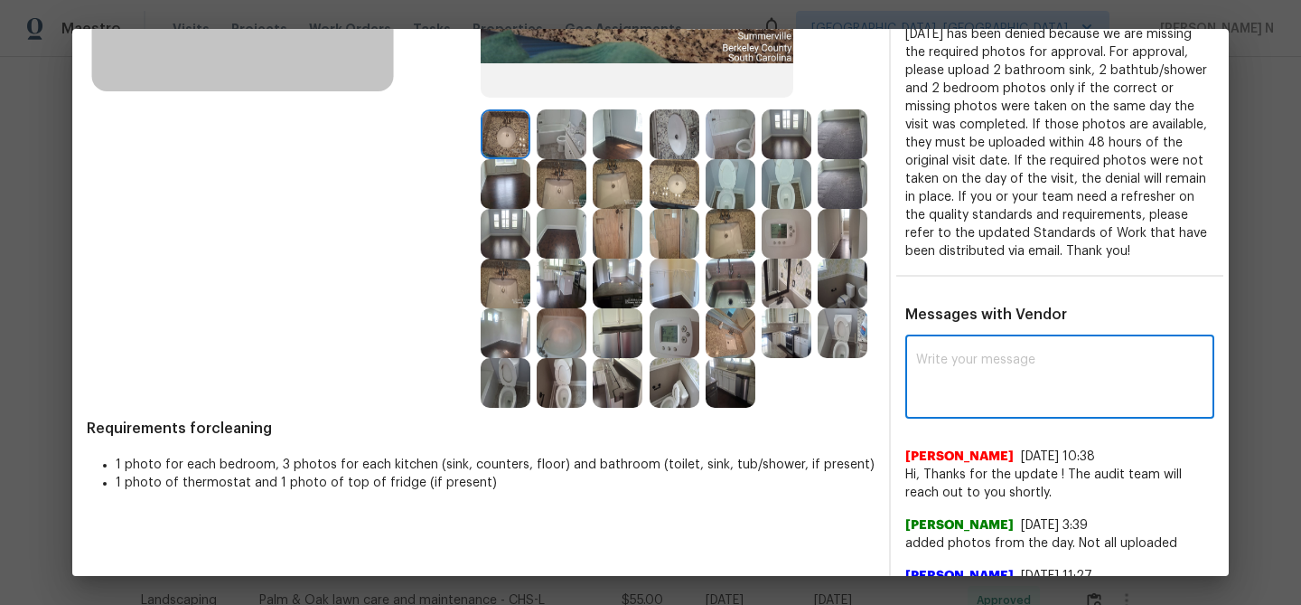
click at [975, 386] on textarea at bounding box center [1059, 378] width 287 height 51
paste textarea "Maintenance Audit Team: Hello! Thank you for uploading the photo, after further…"
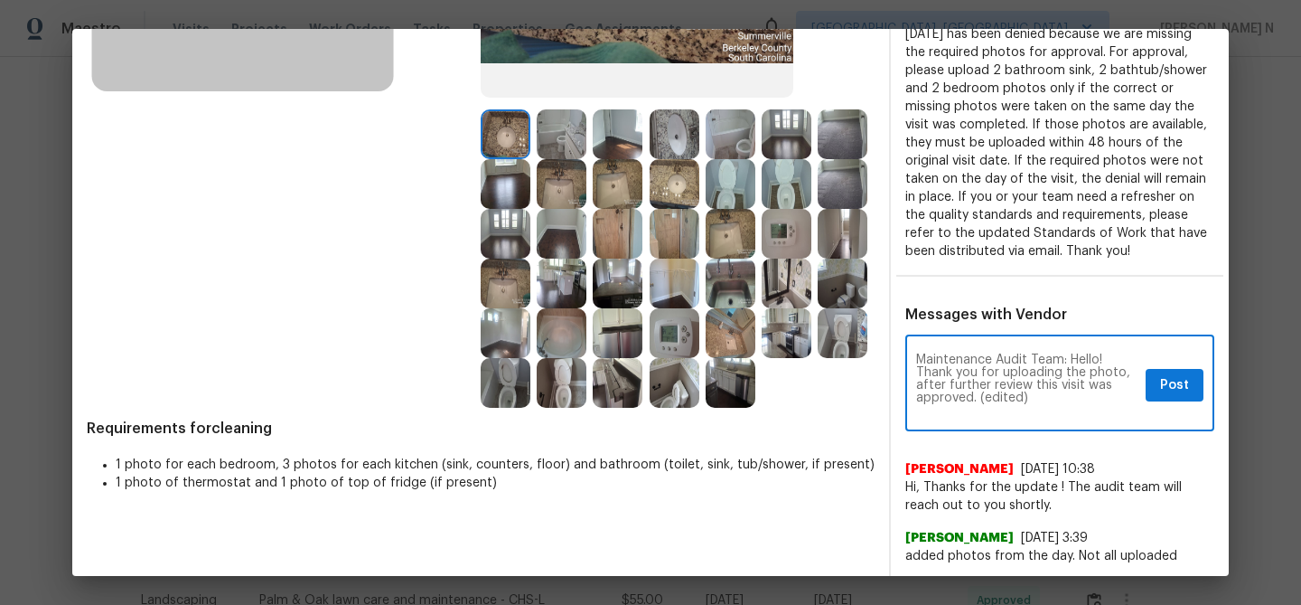
scroll to position [0, 0]
drag, startPoint x: 978, startPoint y: 415, endPoint x: 1049, endPoint y: 414, distance: 71.4
click at [1047, 415] on textarea "Maintenance Audit Team: Hello! Thank you for uploading the photo, after further…" at bounding box center [1027, 384] width 222 height 63
type textarea "Maintenance Audit Team: Hello! Thank you for uploading the photo, after further…"
click at [1178, 392] on span "Post" at bounding box center [1174, 385] width 29 height 23
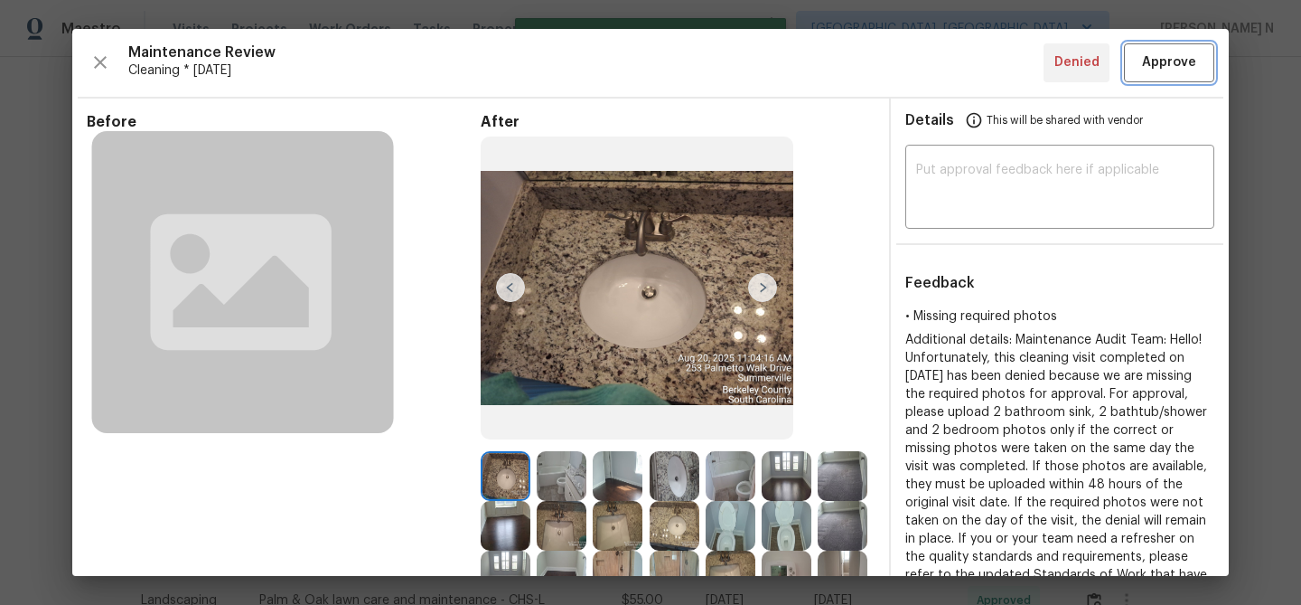
click at [1158, 70] on span "Approve" at bounding box center [1169, 63] width 54 height 23
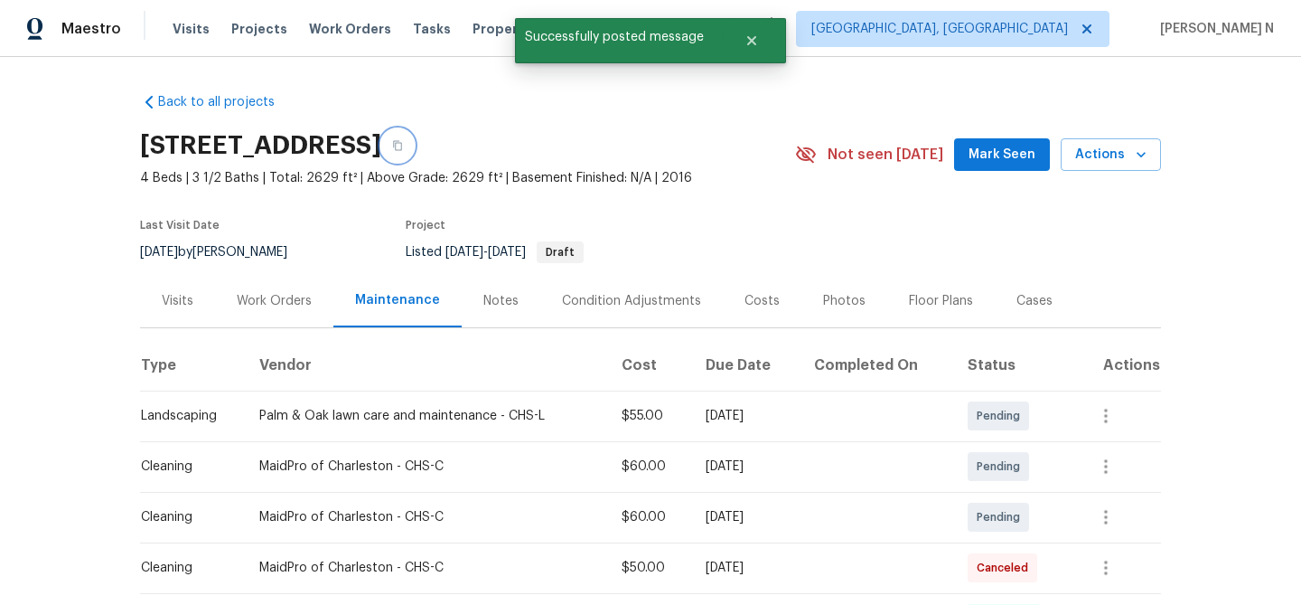
click at [403, 142] on icon "button" at bounding box center [397, 145] width 11 height 11
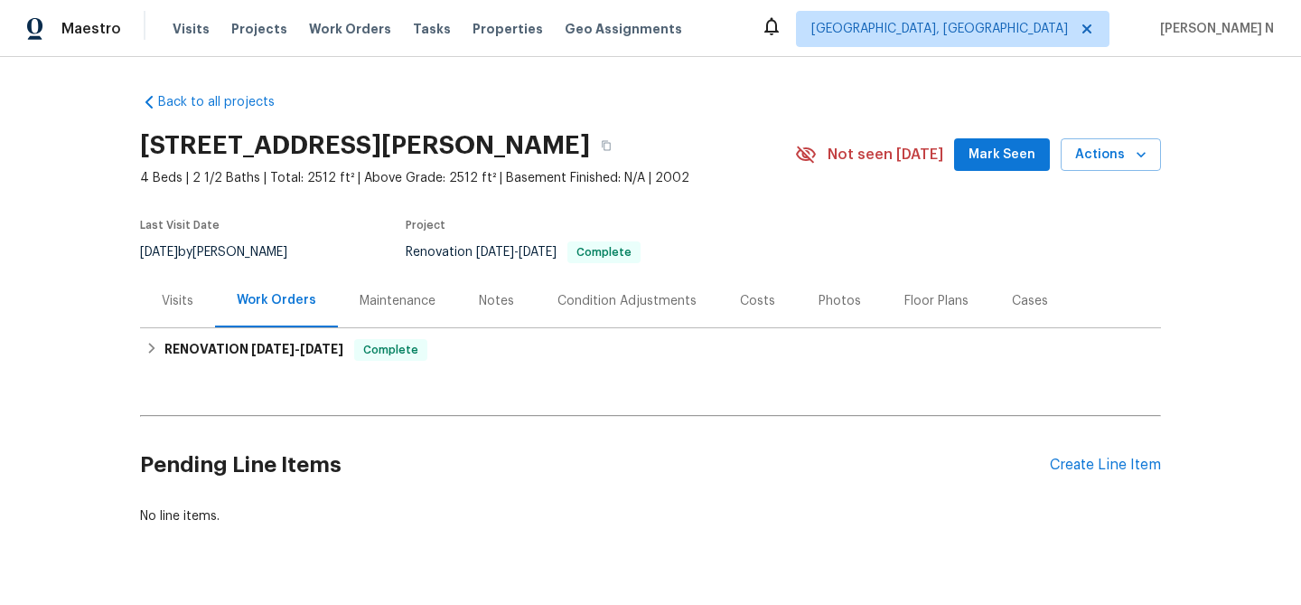
click at [350, 286] on div "Maintenance" at bounding box center [397, 300] width 119 height 53
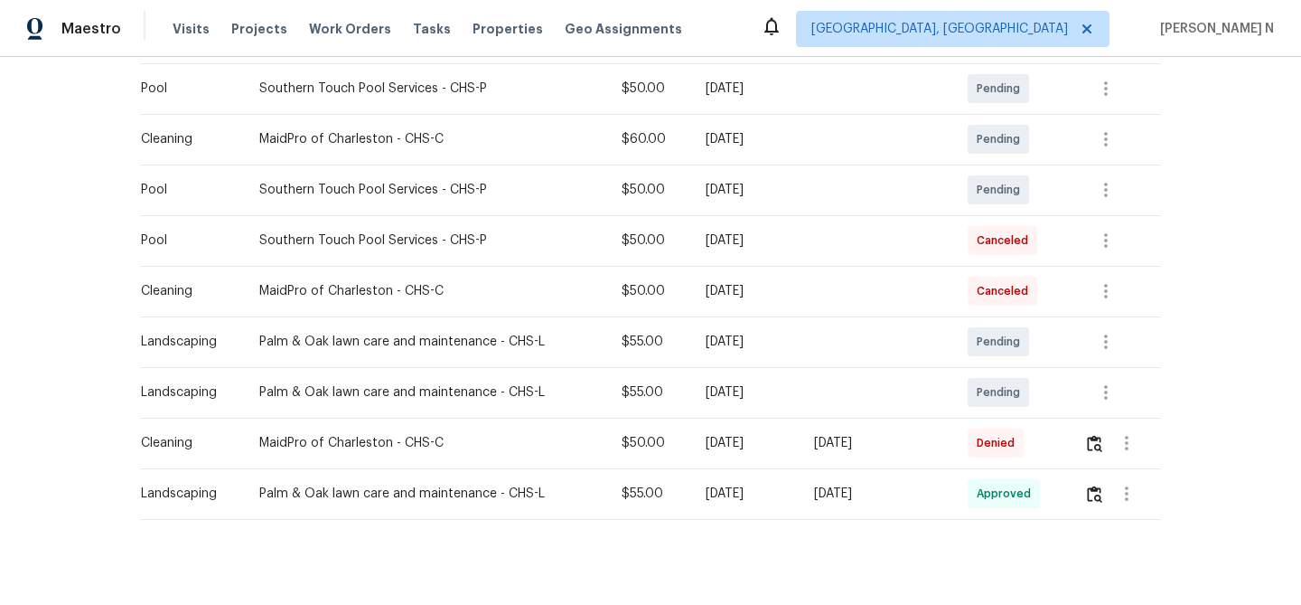
scroll to position [401, 0]
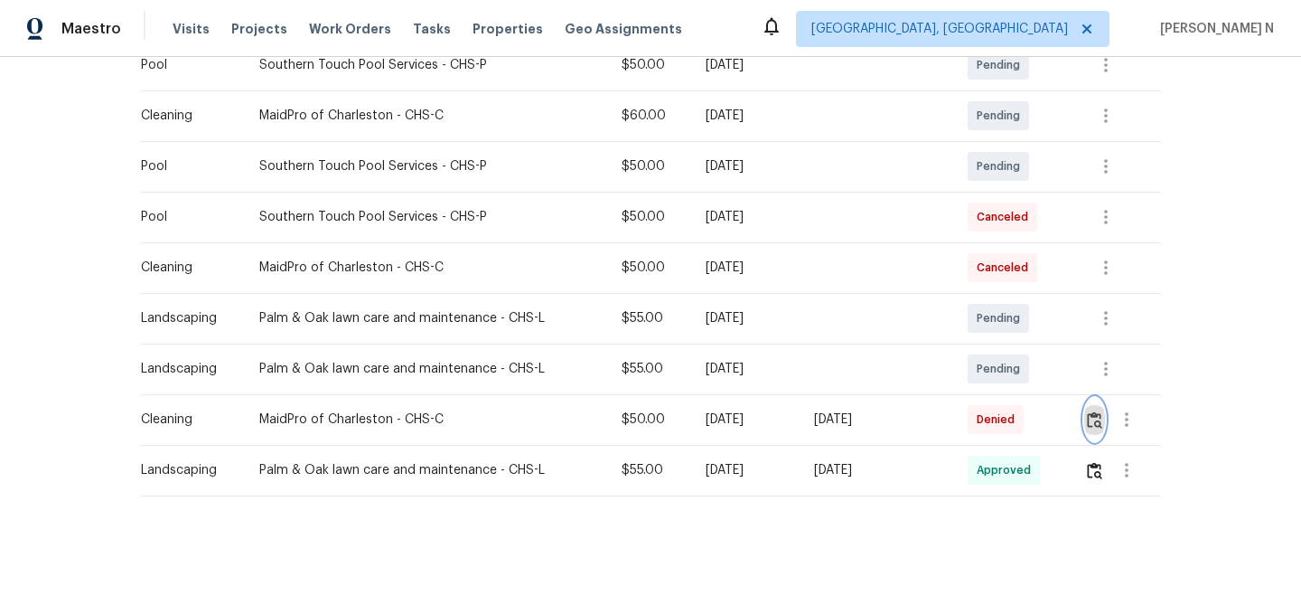
click at [1101, 418] on img "button" at bounding box center [1094, 419] width 15 height 17
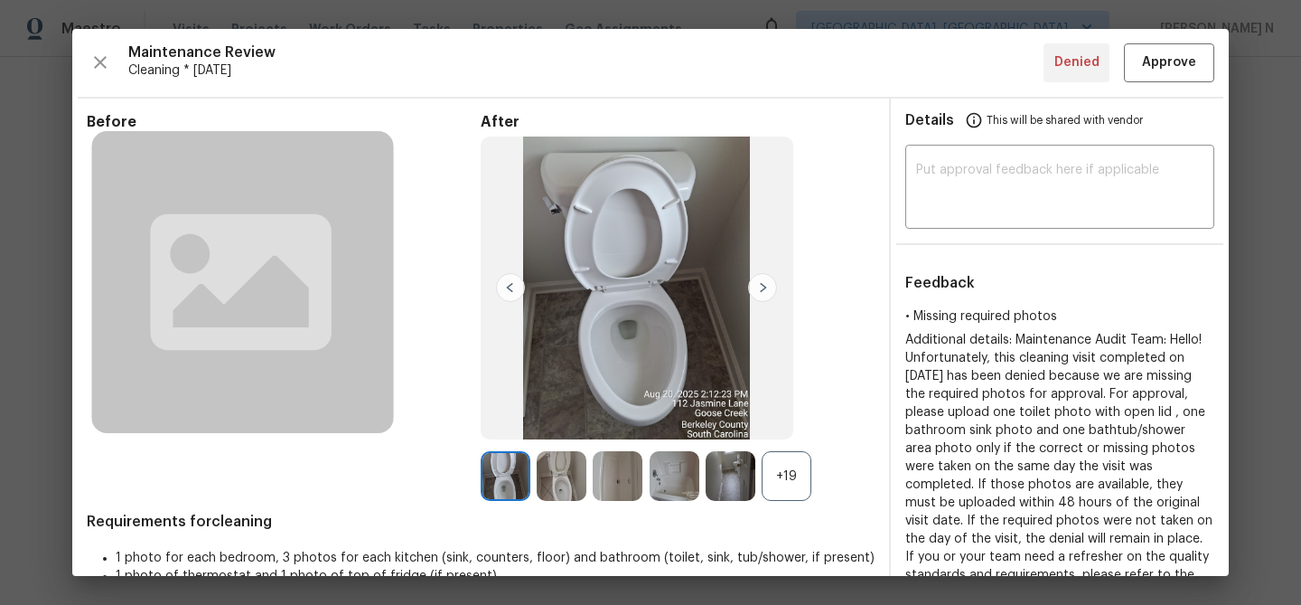
click at [774, 482] on div "+19" at bounding box center [787, 476] width 50 height 50
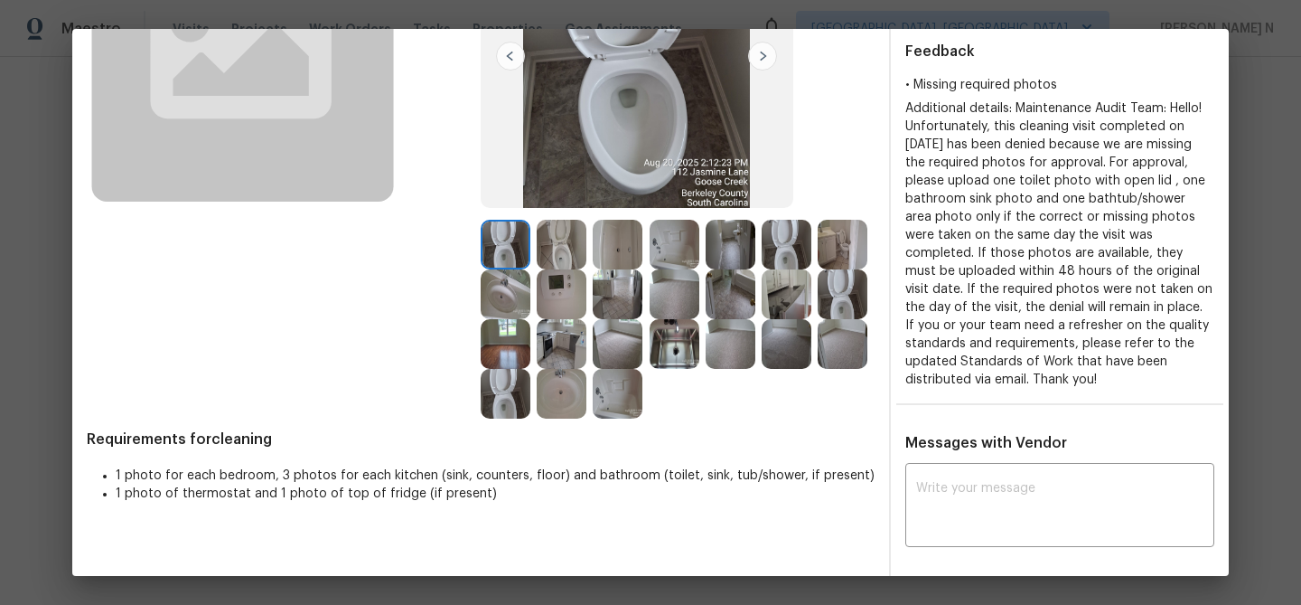
scroll to position [174, 0]
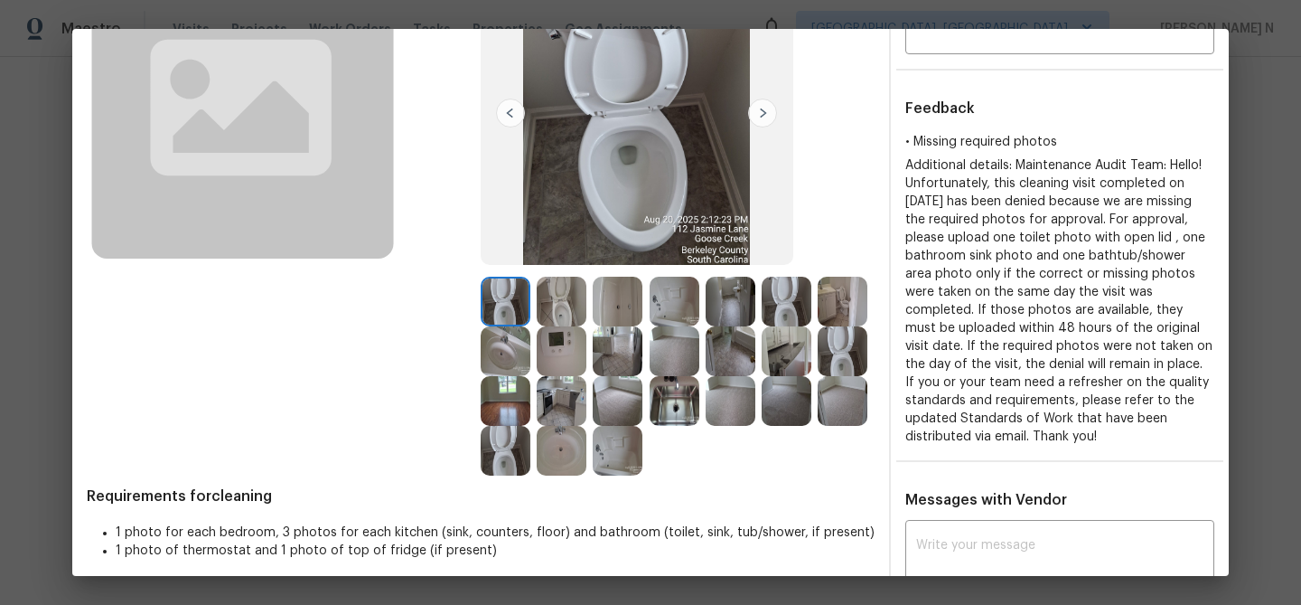
click at [789, 399] on img at bounding box center [787, 401] width 50 height 50
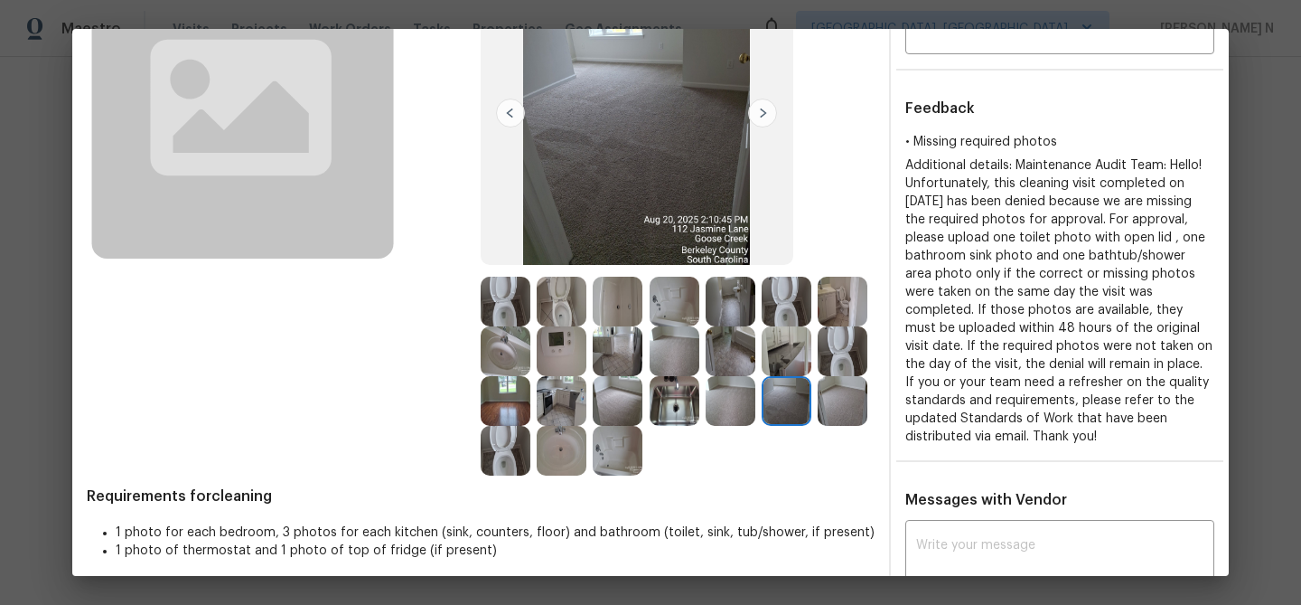
click at [563, 362] on img at bounding box center [562, 351] width 50 height 50
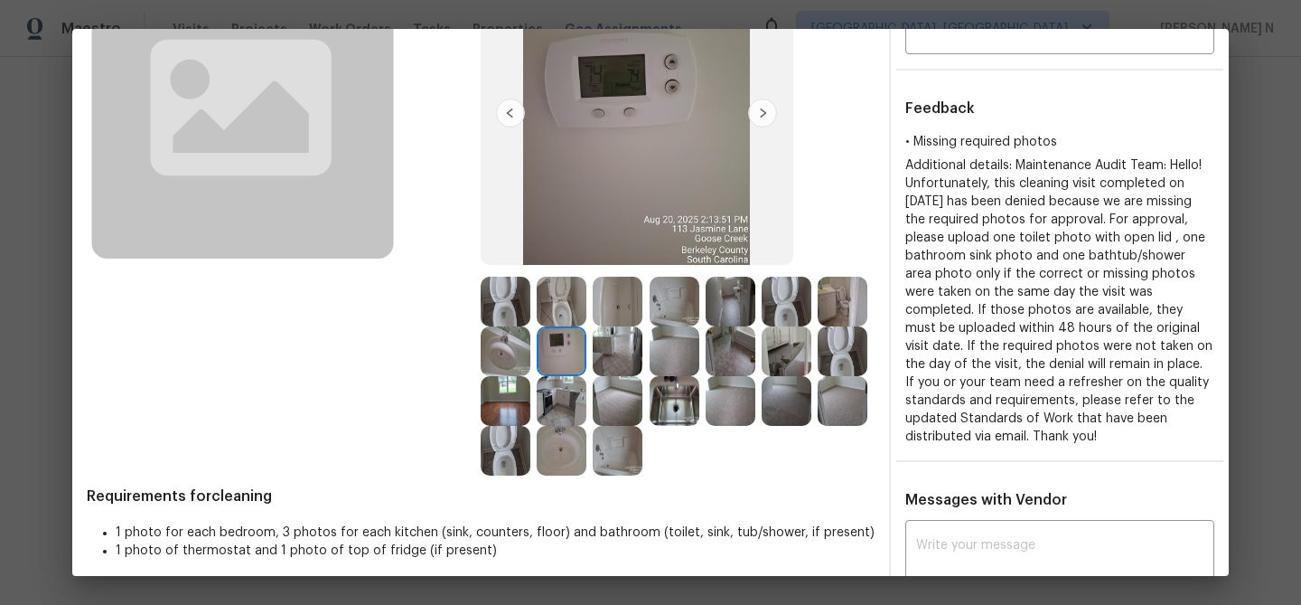
click at [561, 299] on img at bounding box center [562, 302] width 50 height 50
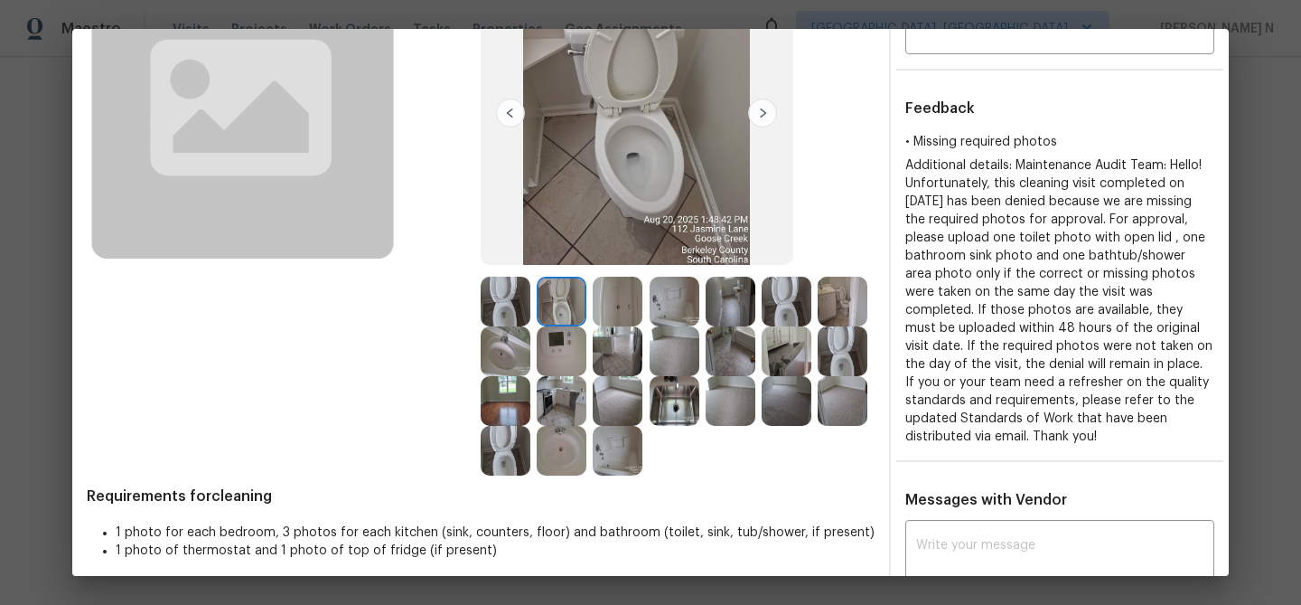
click at [512, 465] on img at bounding box center [506, 451] width 50 height 50
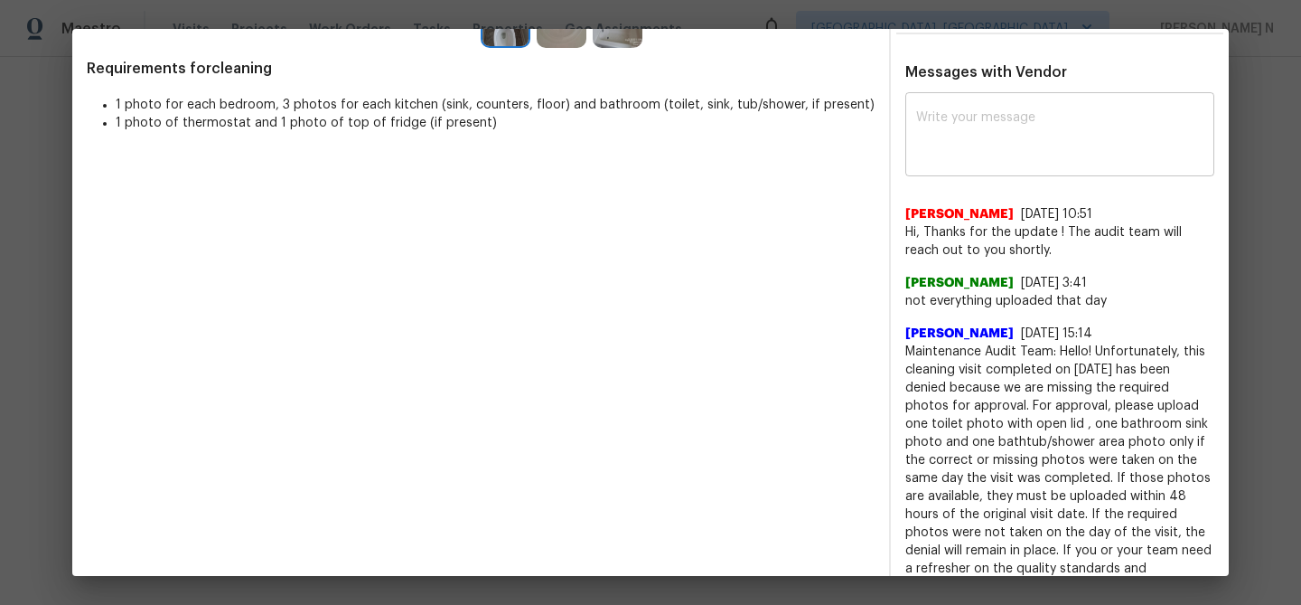
scroll to position [510, 0]
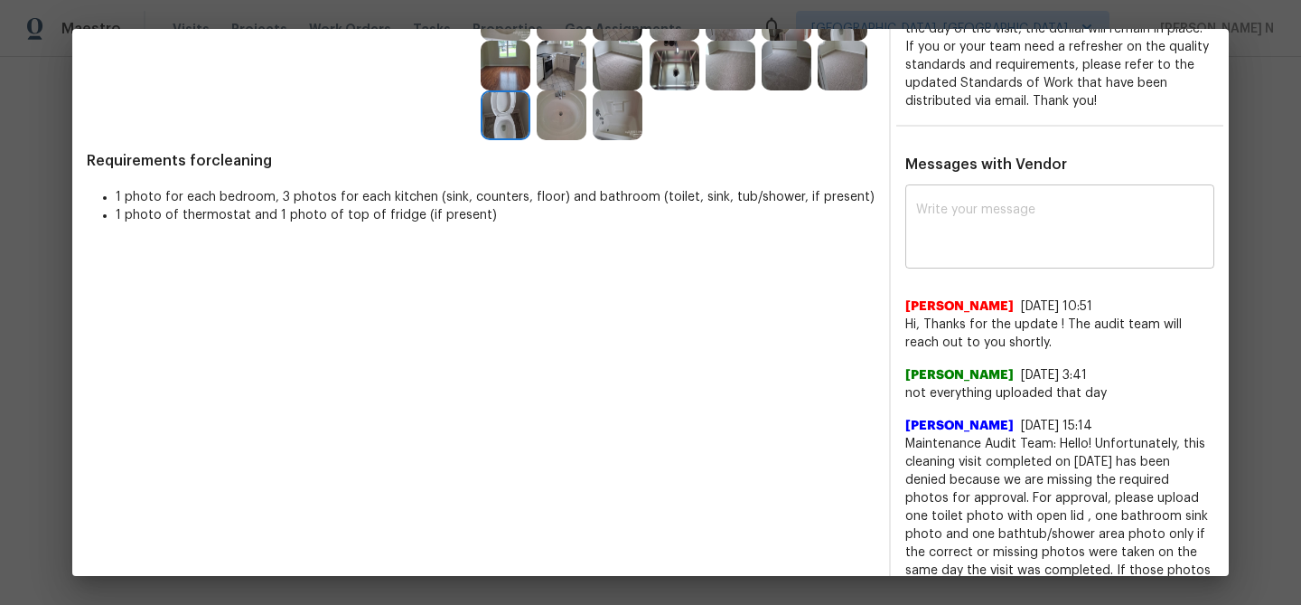
click at [972, 224] on textarea at bounding box center [1059, 228] width 287 height 51
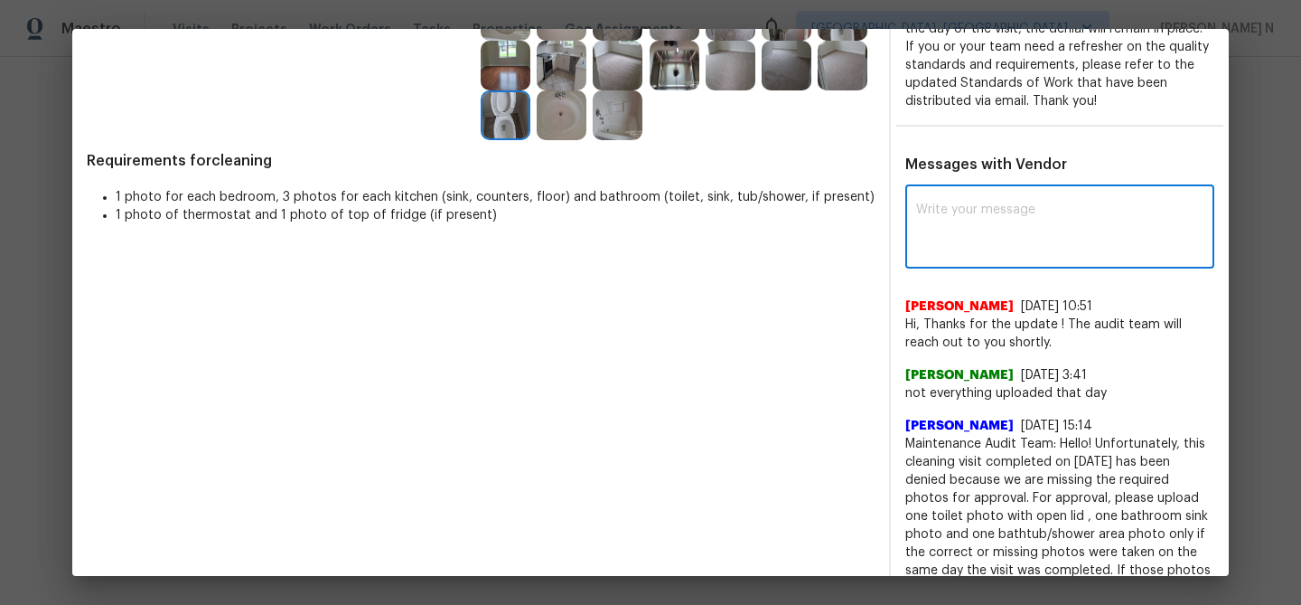
paste textarea "Maintenance Audit Team: Hello! Thank you for uploading the photo, after further…"
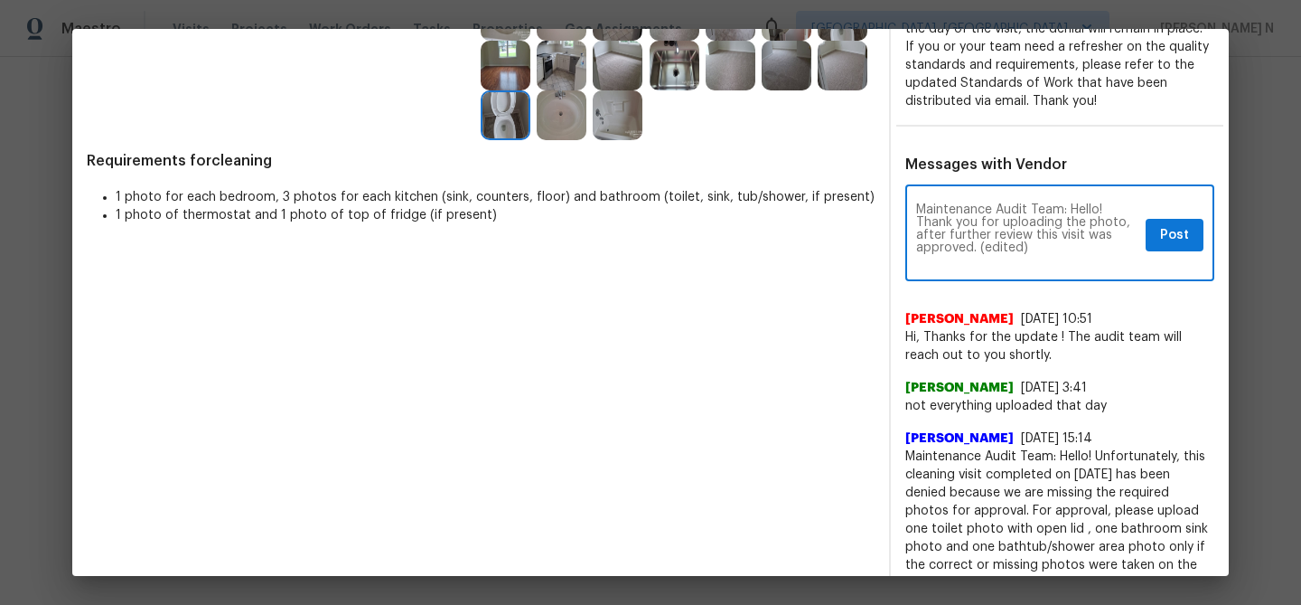
scroll to position [0, 0]
drag, startPoint x: 981, startPoint y: 249, endPoint x: 1041, endPoint y: 250, distance: 59.7
click at [1041, 250] on textarea "Maintenance Audit Team: Hello! Thank you for uploading the photo, after further…" at bounding box center [1027, 234] width 222 height 63
type textarea "Maintenance Audit Team: Hello! Thank you for uploading the photo, after further…"
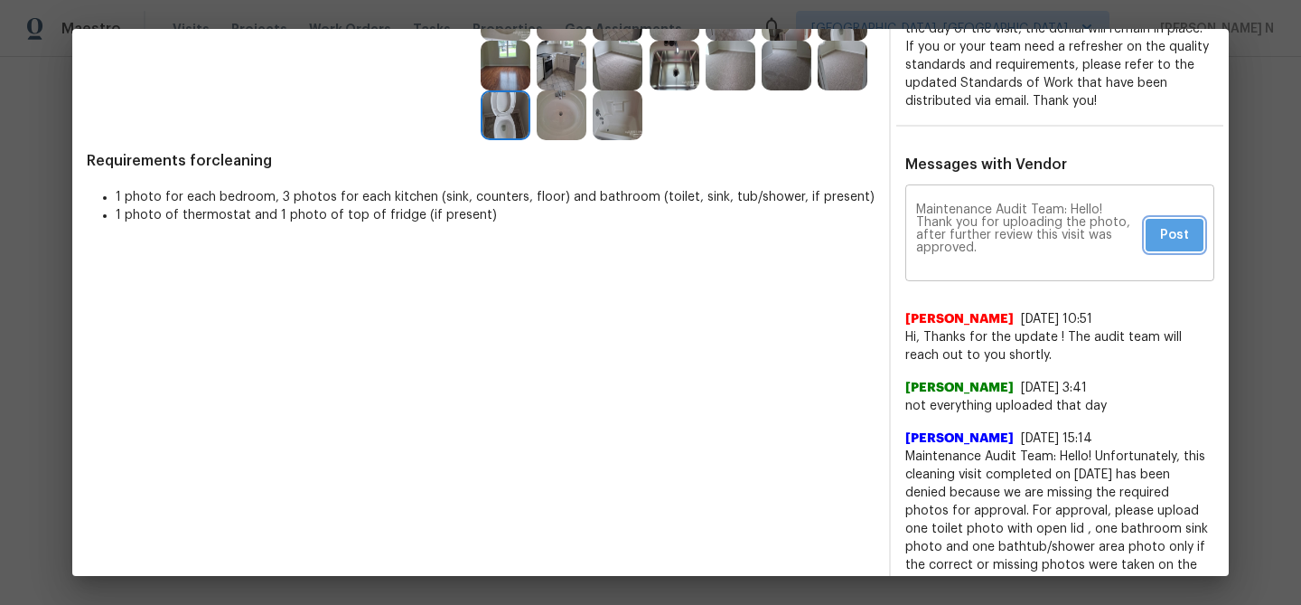
click at [1178, 241] on span "Post" at bounding box center [1174, 235] width 29 height 23
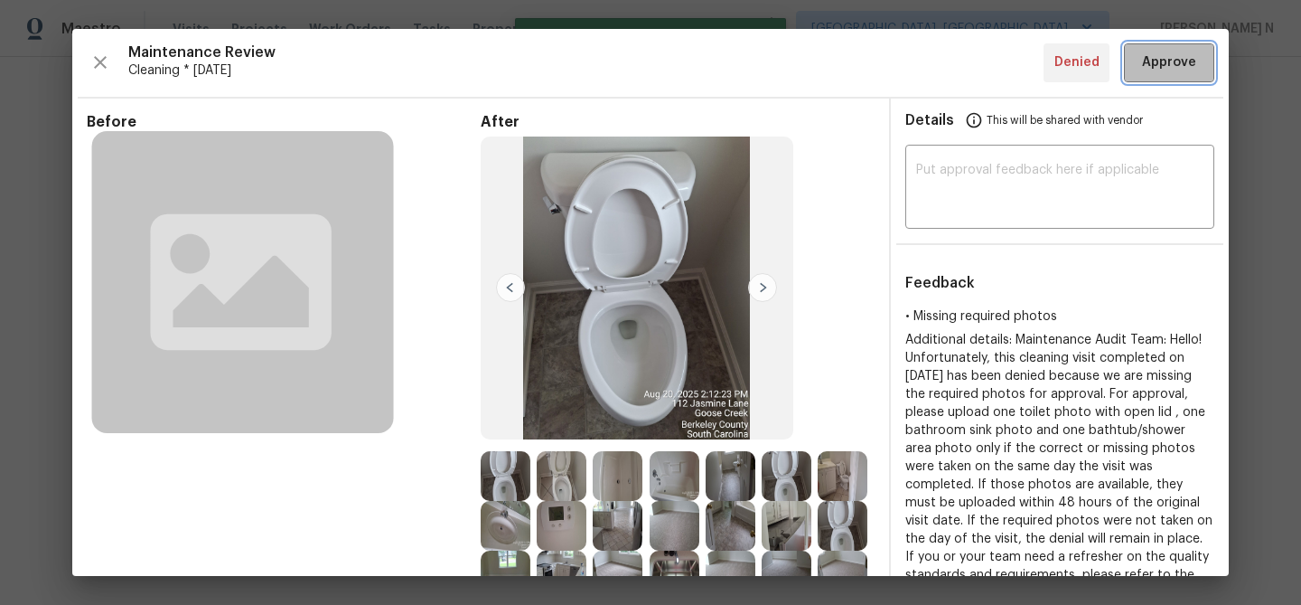
click at [1173, 64] on span "Approve" at bounding box center [1169, 63] width 54 height 23
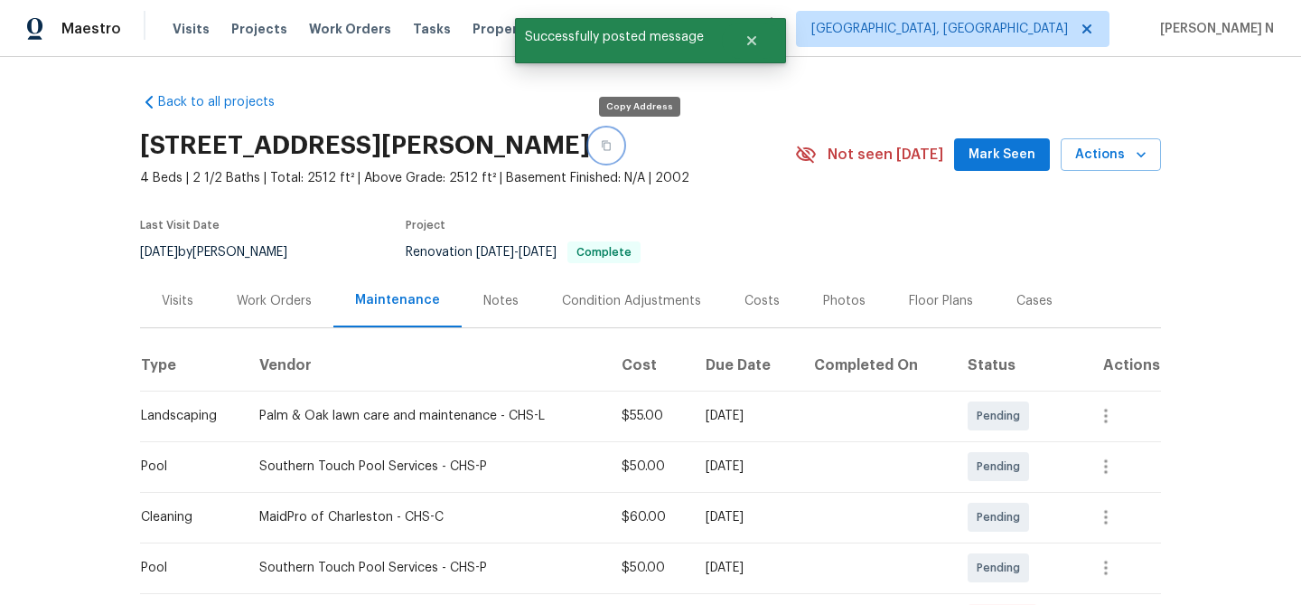
click at [623, 140] on button "button" at bounding box center [606, 145] width 33 height 33
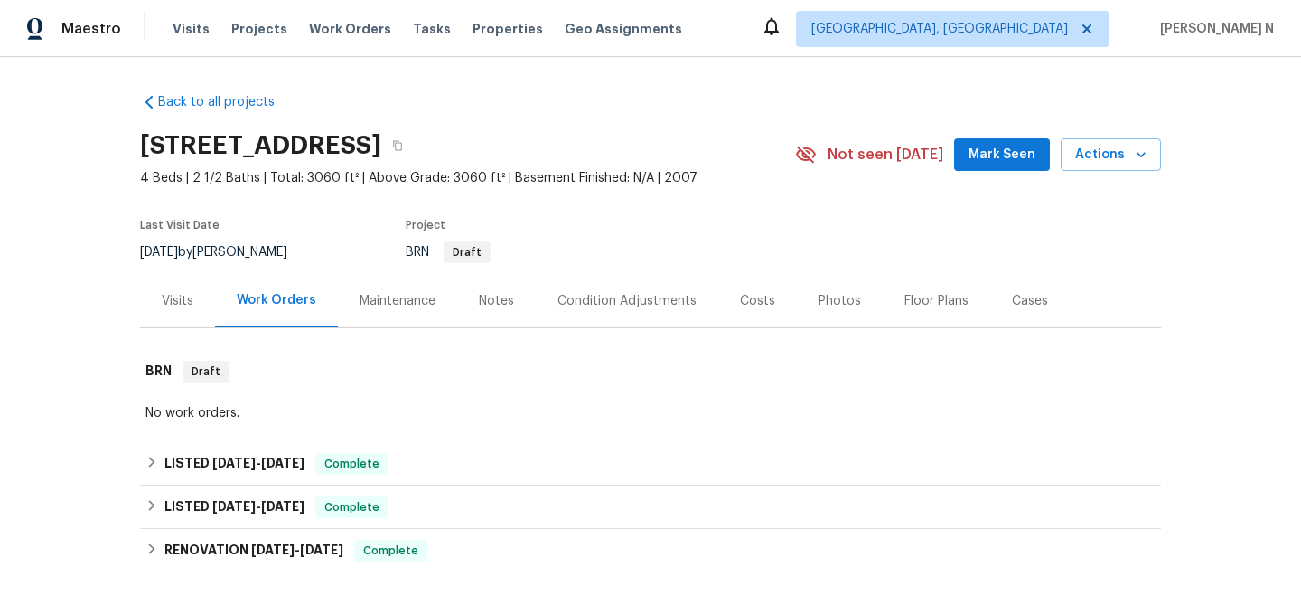
click at [379, 297] on div "Maintenance" at bounding box center [398, 301] width 76 height 18
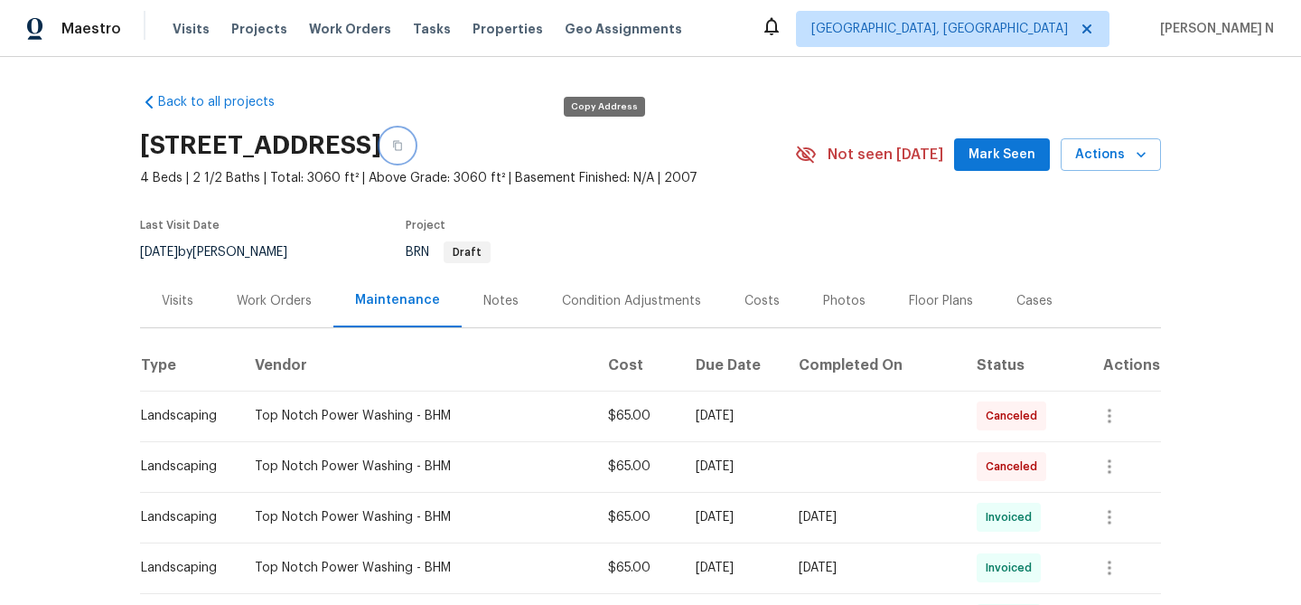
click at [414, 155] on button "button" at bounding box center [397, 145] width 33 height 33
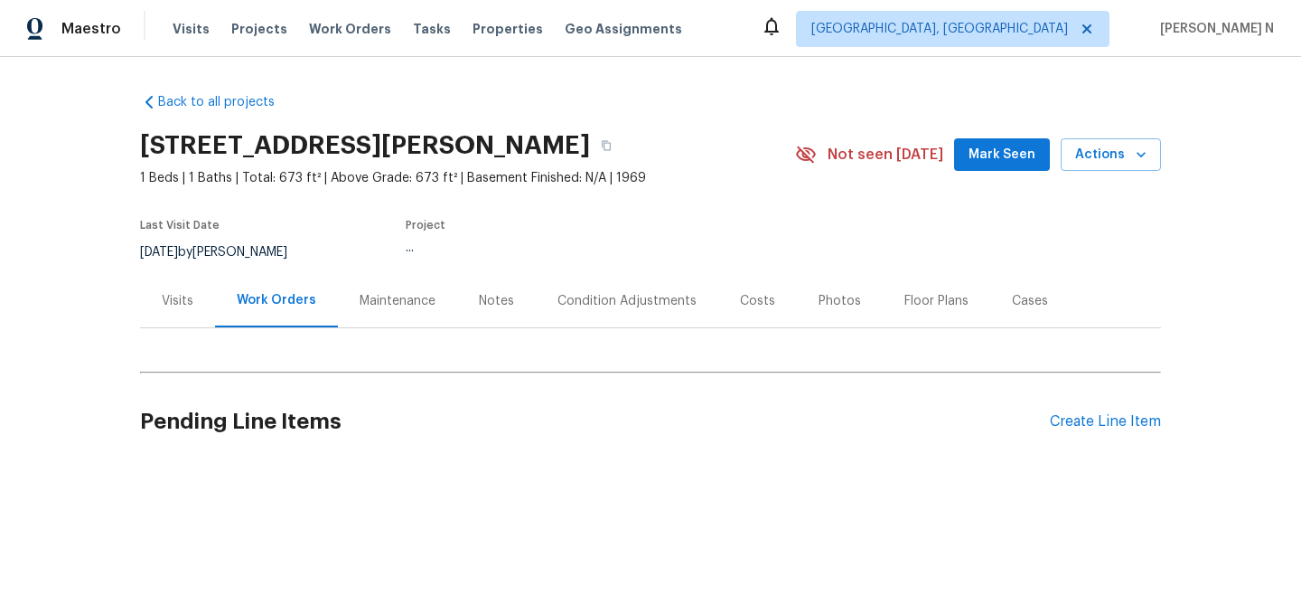
click at [386, 297] on div "Maintenance" at bounding box center [398, 301] width 76 height 18
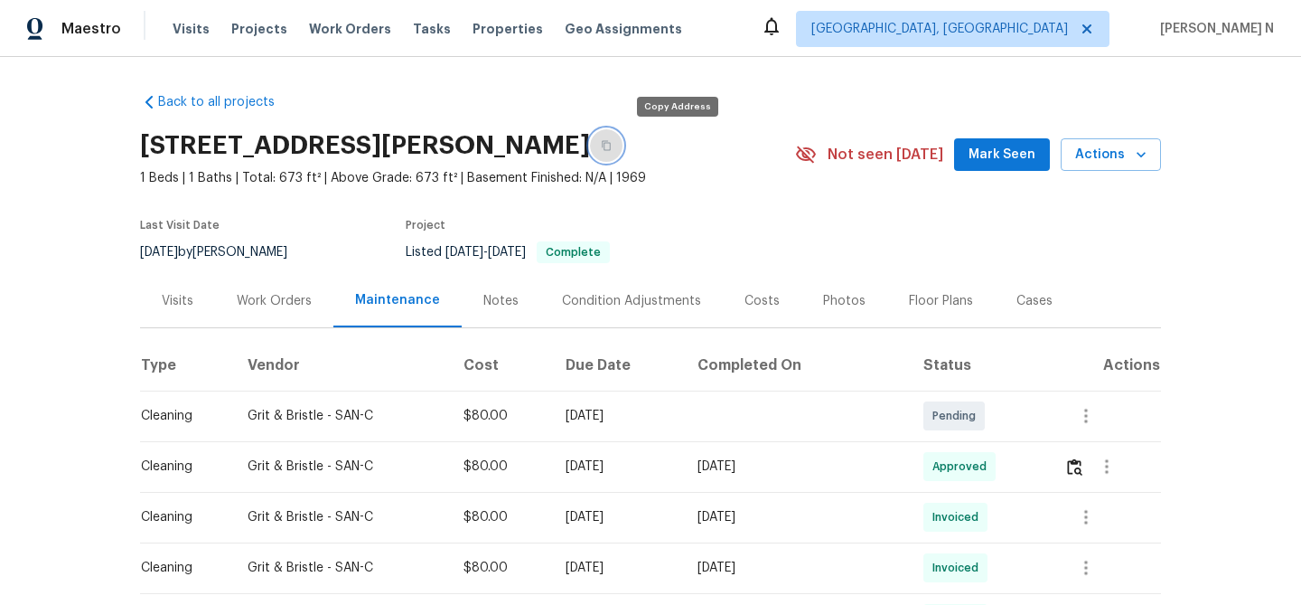
click at [623, 143] on button "button" at bounding box center [606, 145] width 33 height 33
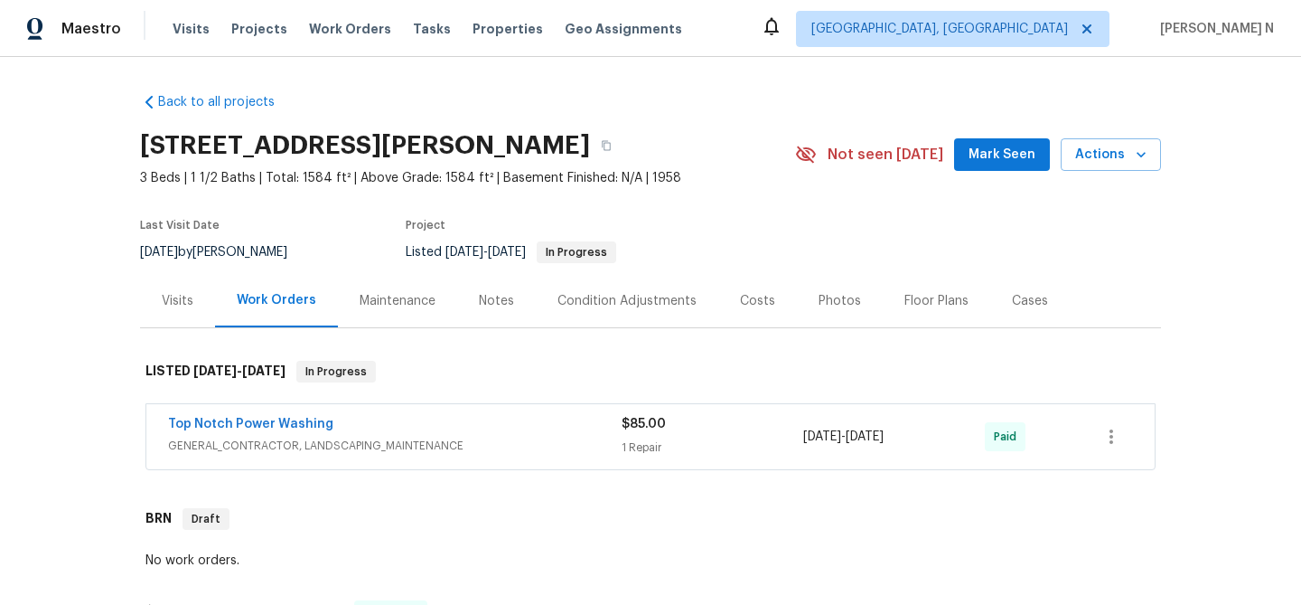
click at [420, 308] on div "Maintenance" at bounding box center [398, 301] width 76 height 18
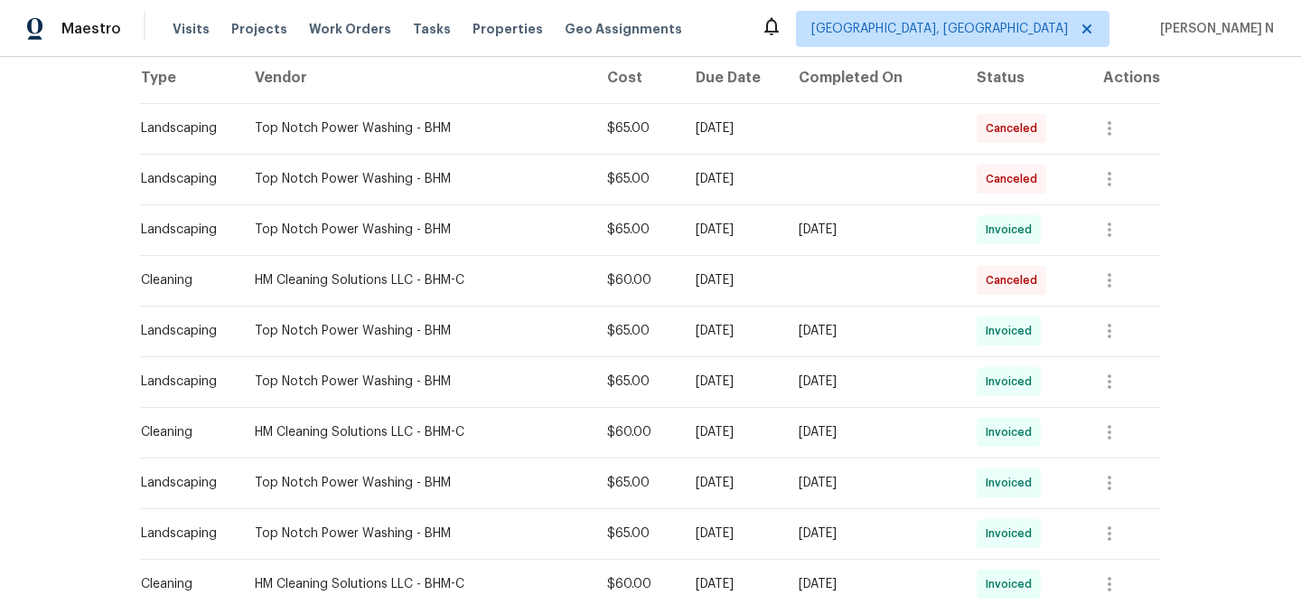
scroll to position [235, 0]
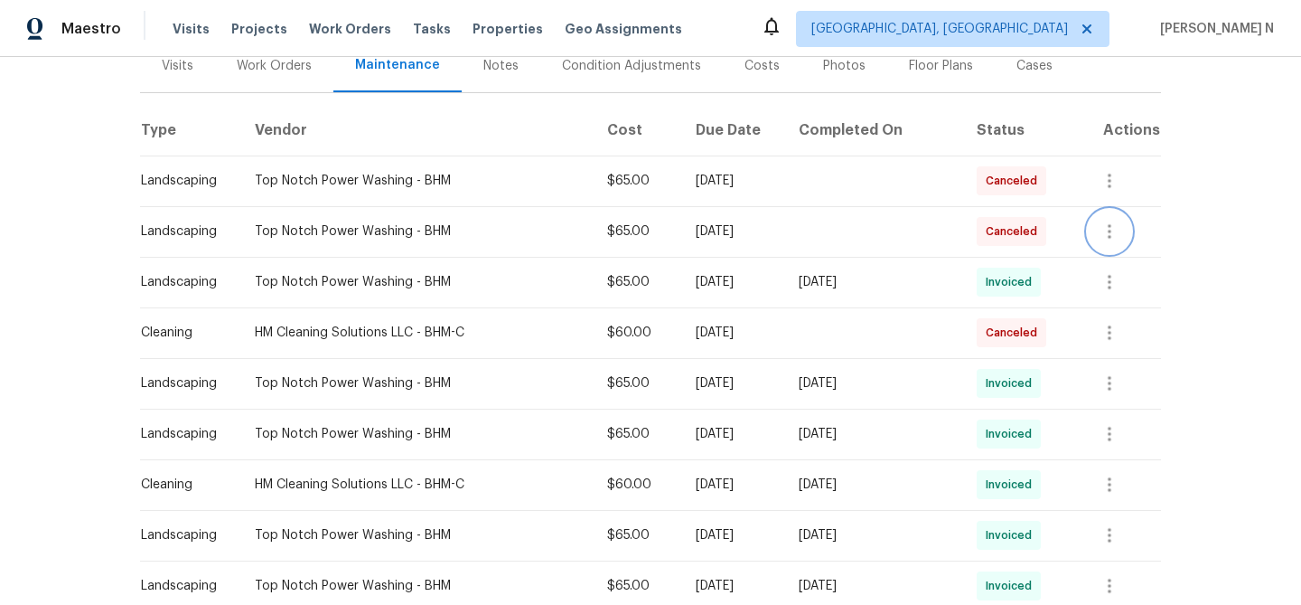
click at [1104, 239] on icon "button" at bounding box center [1110, 232] width 22 height 22
click at [1106, 264] on li "View details" at bounding box center [1153, 262] width 127 height 30
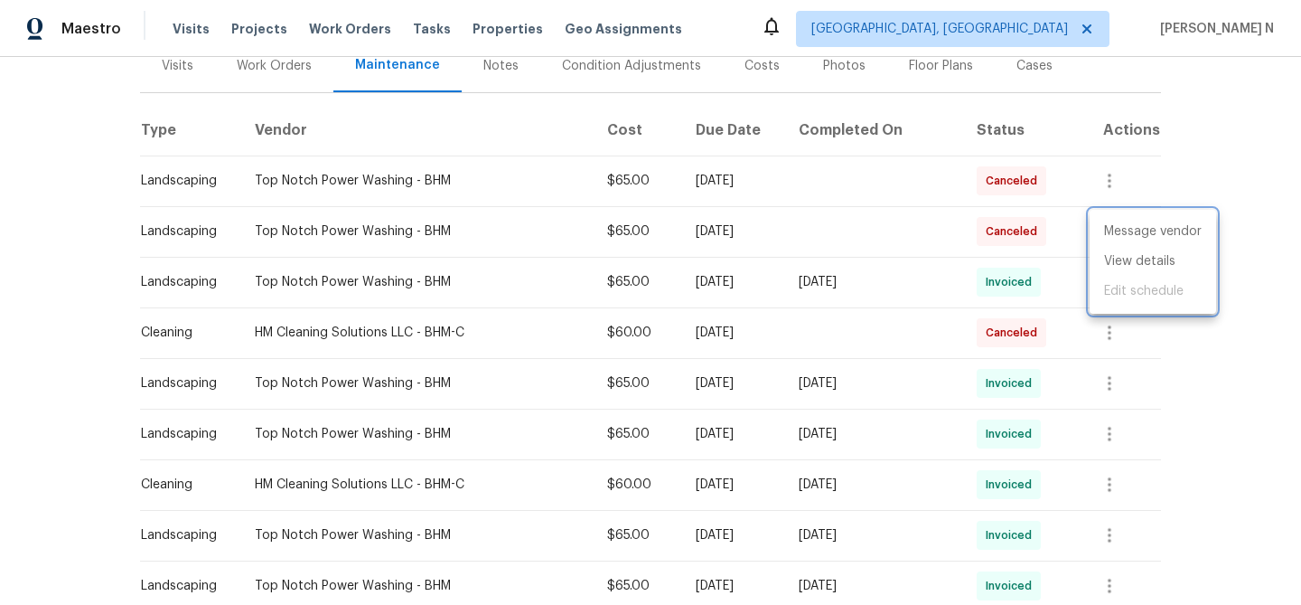
click at [1078, 333] on div at bounding box center [650, 302] width 1301 height 605
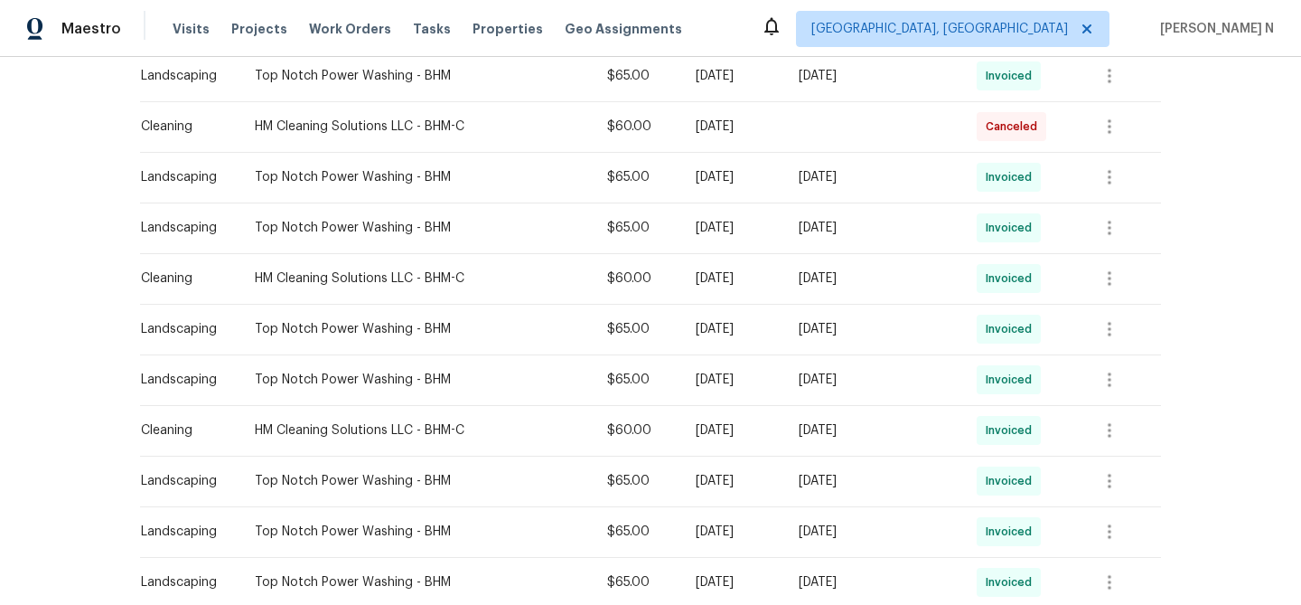
scroll to position [0, 0]
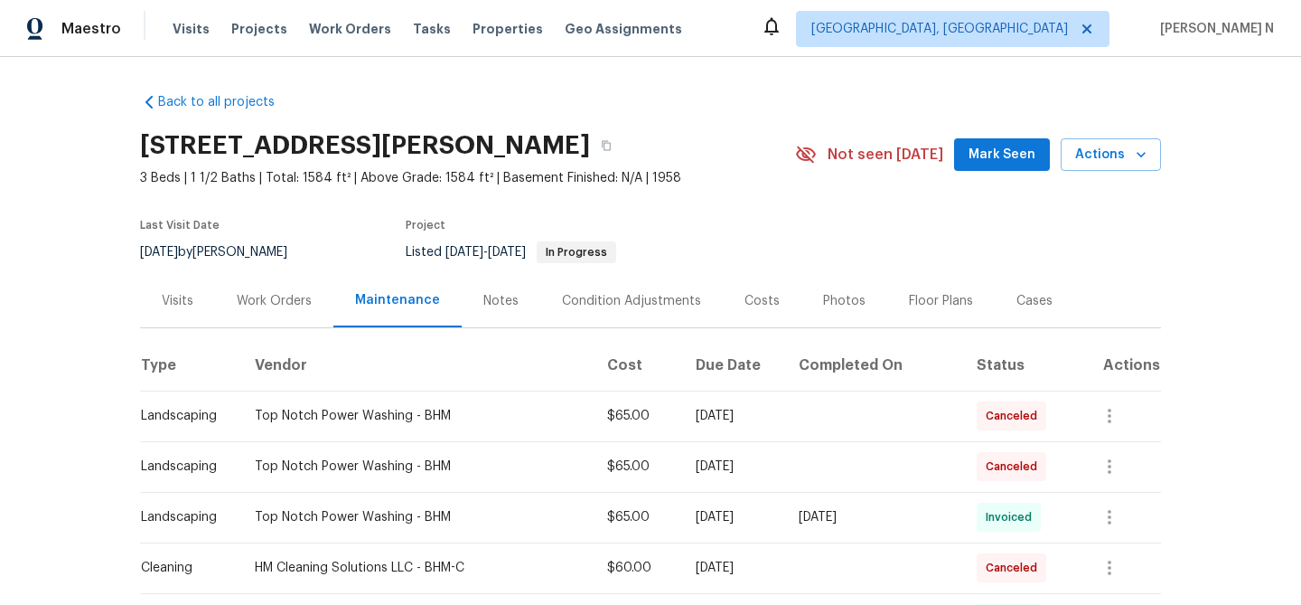
click at [621, 164] on div "716 Westfield Dr, Fairfield, AL 35064" at bounding box center [467, 145] width 655 height 47
click at [602, 152] on button "button" at bounding box center [606, 145] width 33 height 33
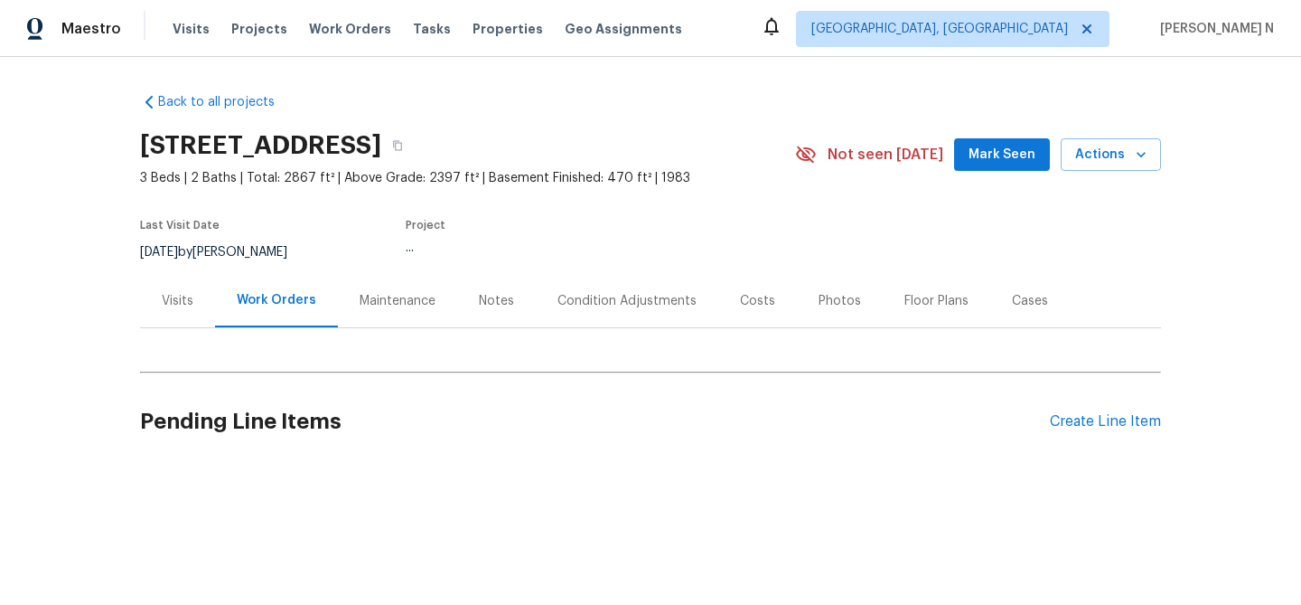
click at [347, 293] on div "Maintenance" at bounding box center [397, 300] width 119 height 53
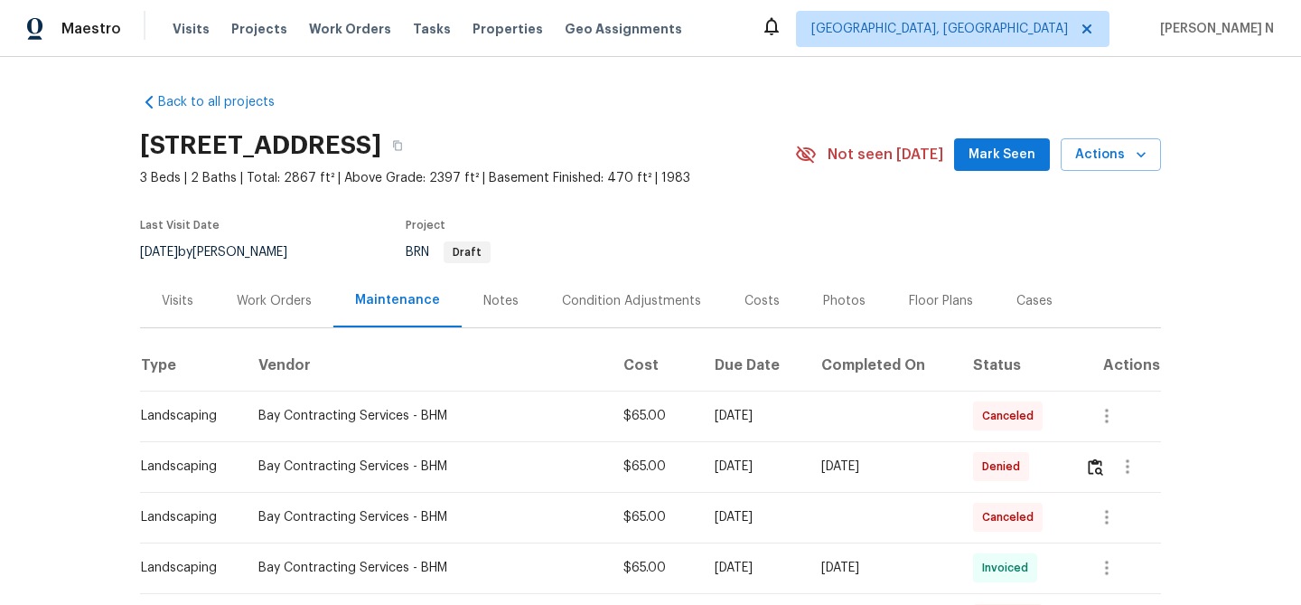
scroll to position [202, 0]
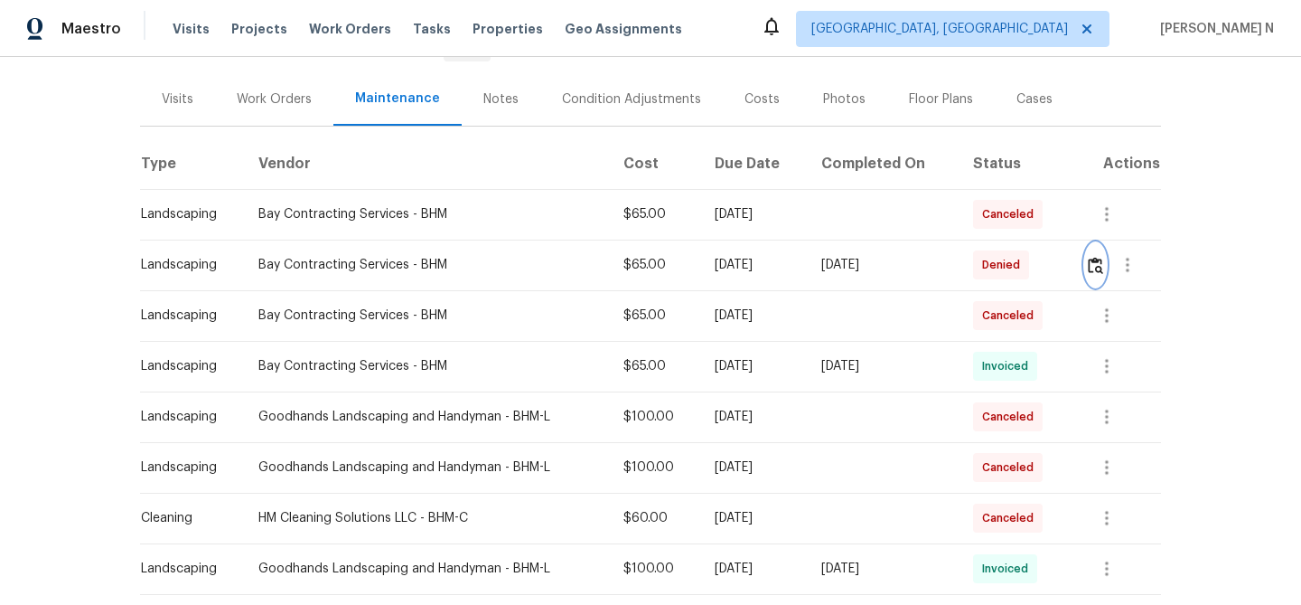
click at [1106, 262] on button "button" at bounding box center [1095, 264] width 21 height 43
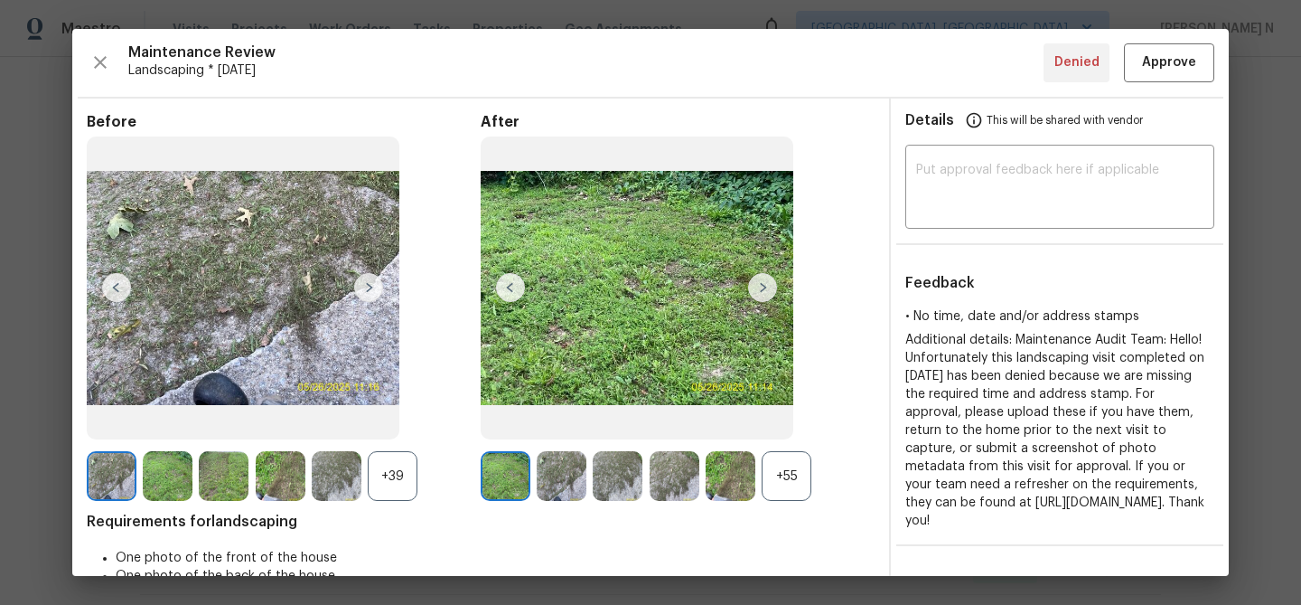
click at [790, 490] on div "+55" at bounding box center [787, 476] width 50 height 50
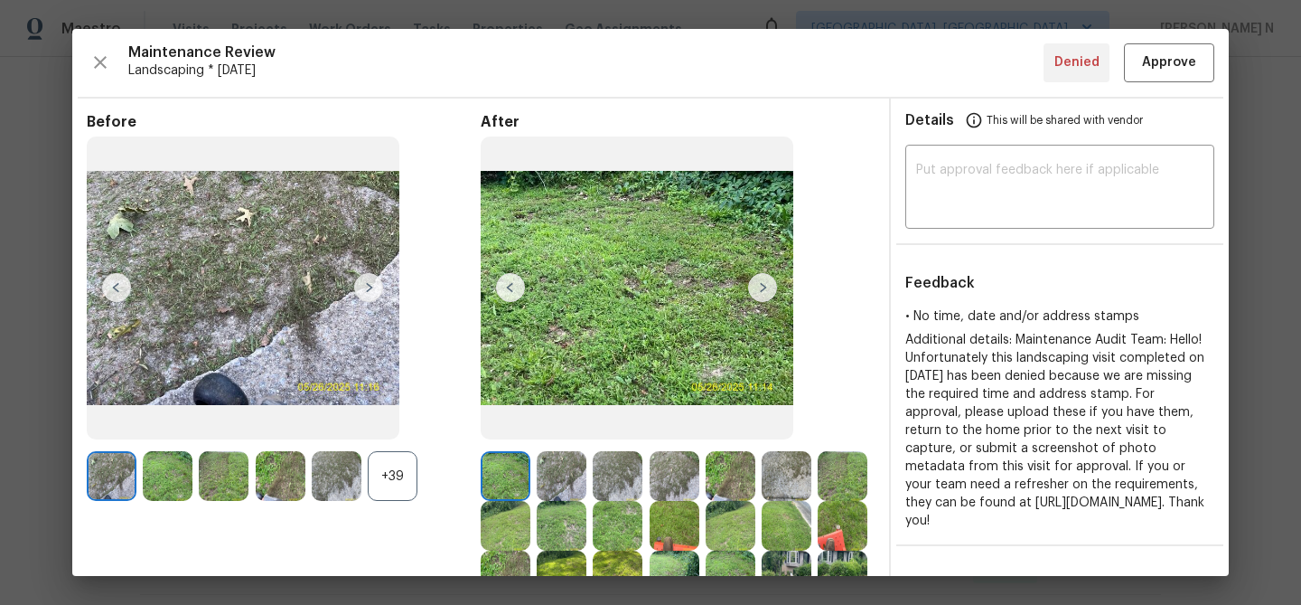
click at [372, 491] on div "+39" at bounding box center [393, 476] width 50 height 50
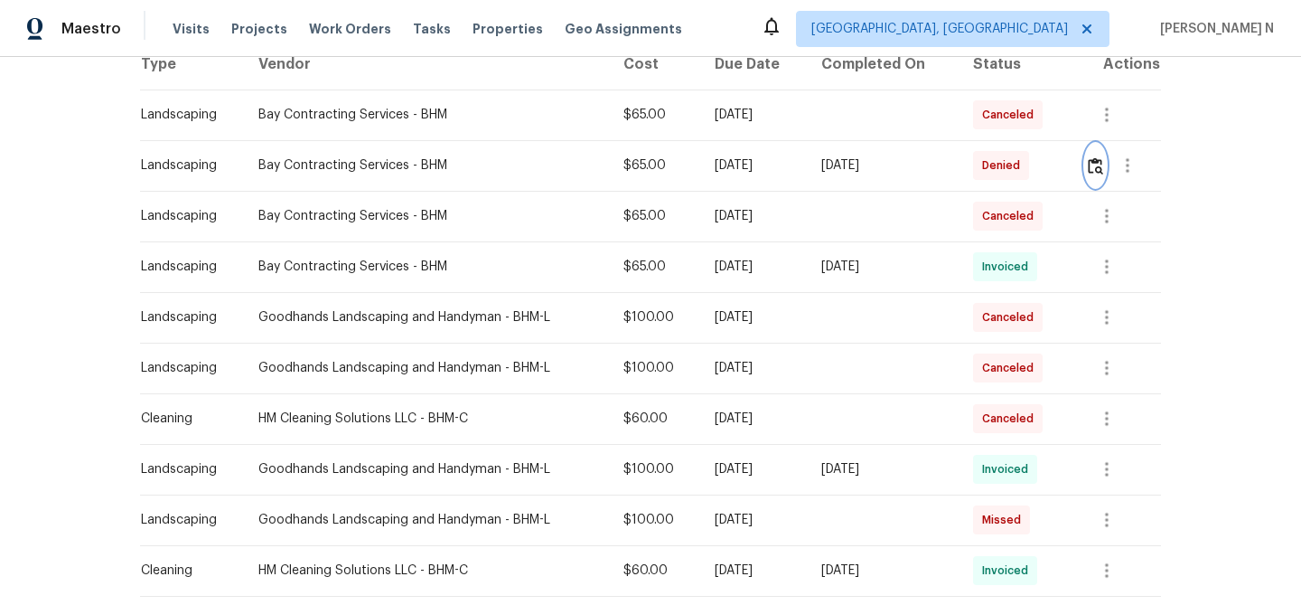
scroll to position [230, 0]
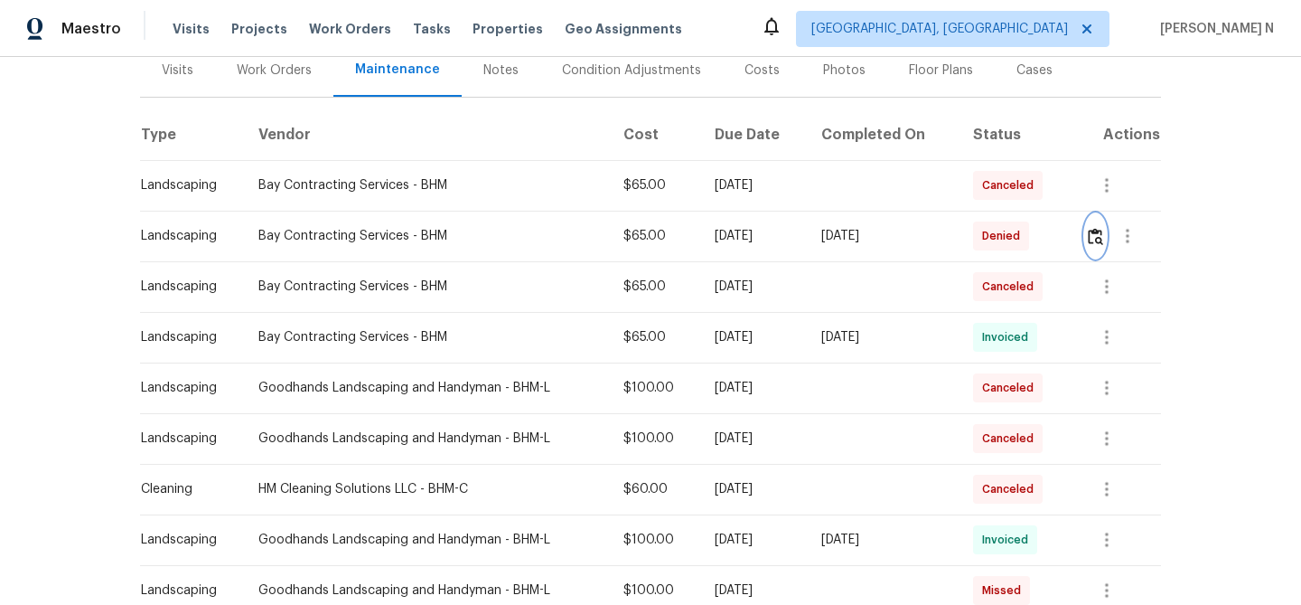
click at [1096, 239] on img "button" at bounding box center [1095, 236] width 15 height 17
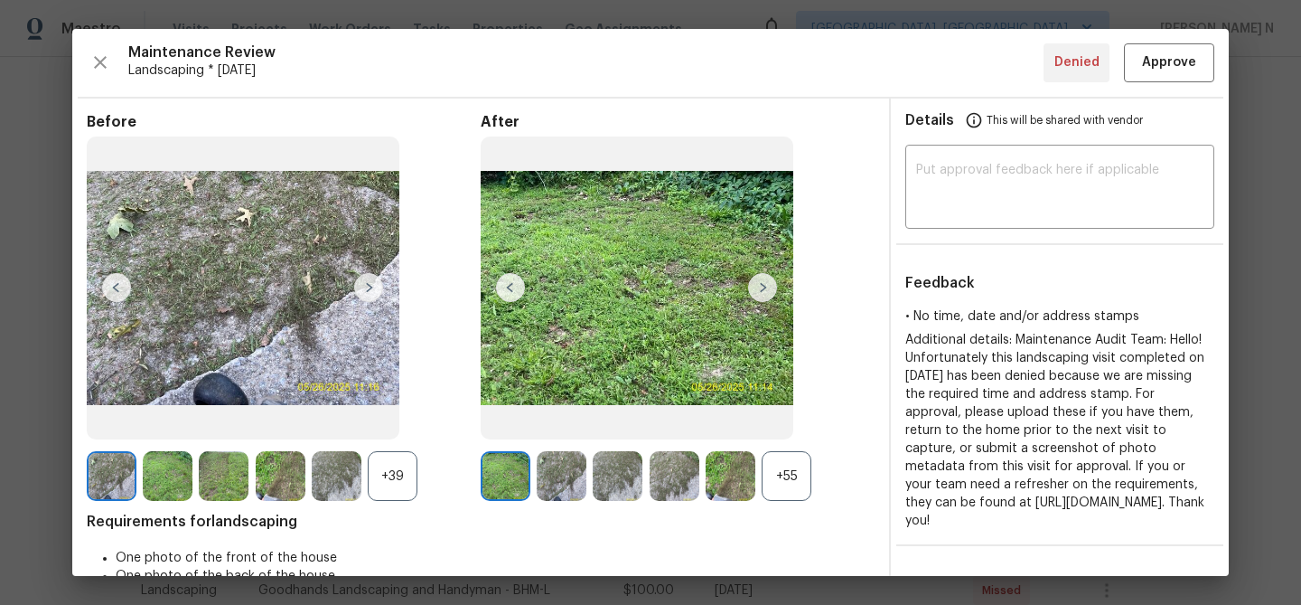
click at [797, 478] on div "+55" at bounding box center [787, 476] width 50 height 50
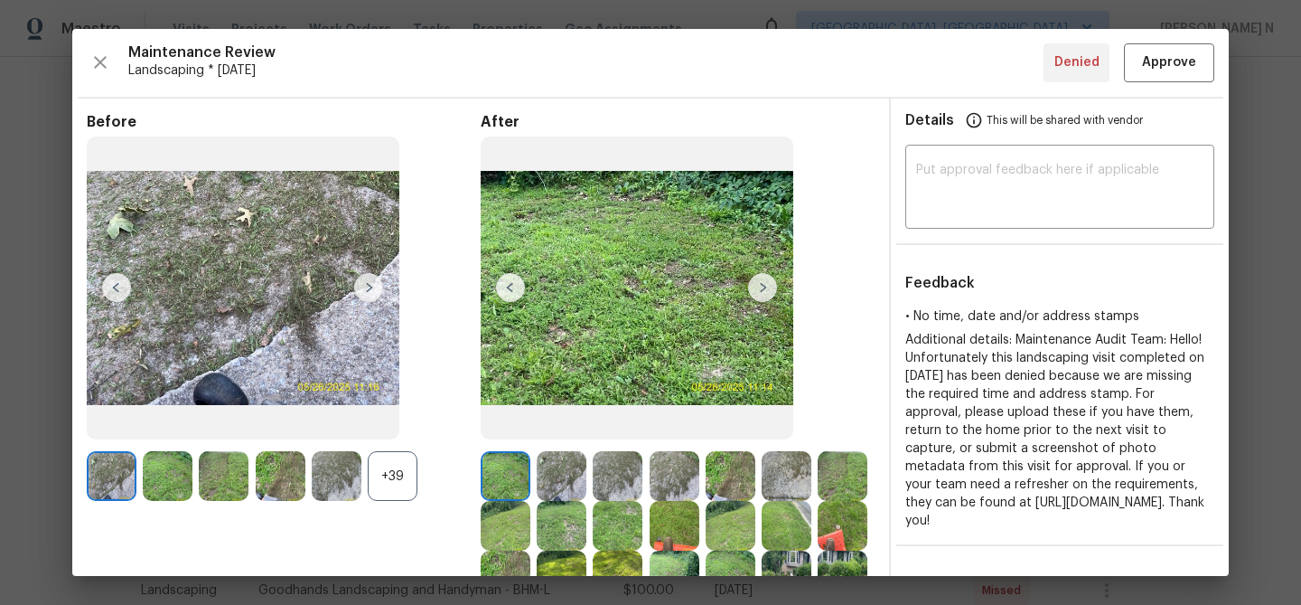
click at [406, 499] on div "+39" at bounding box center [393, 476] width 50 height 50
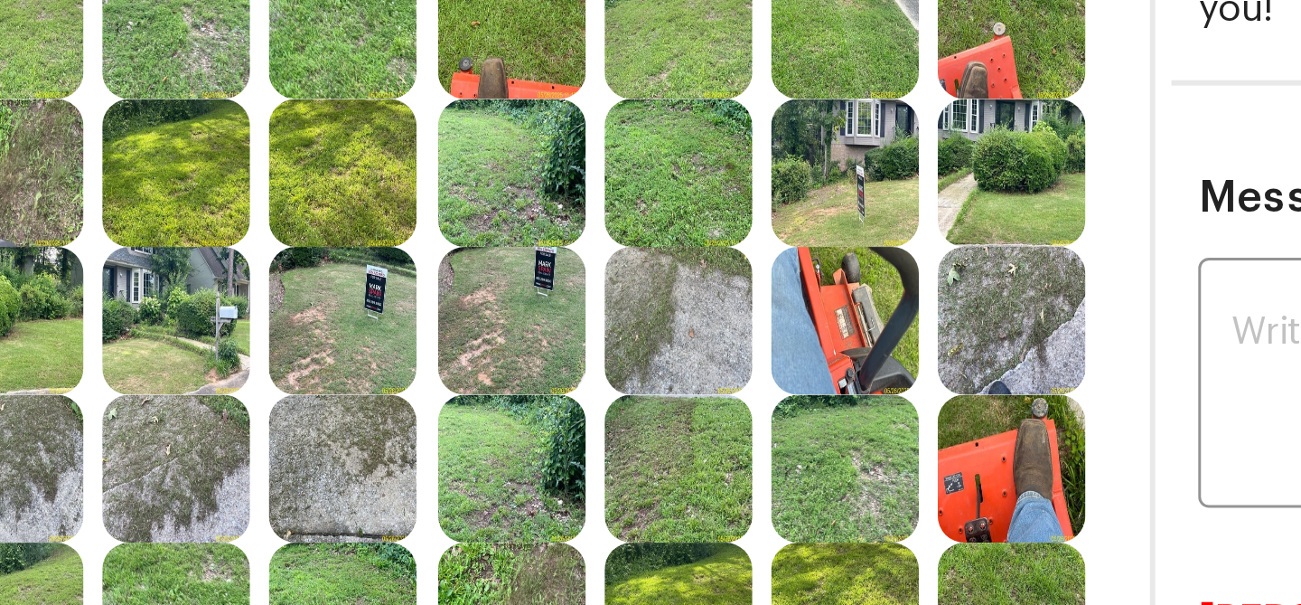
scroll to position [266, 0]
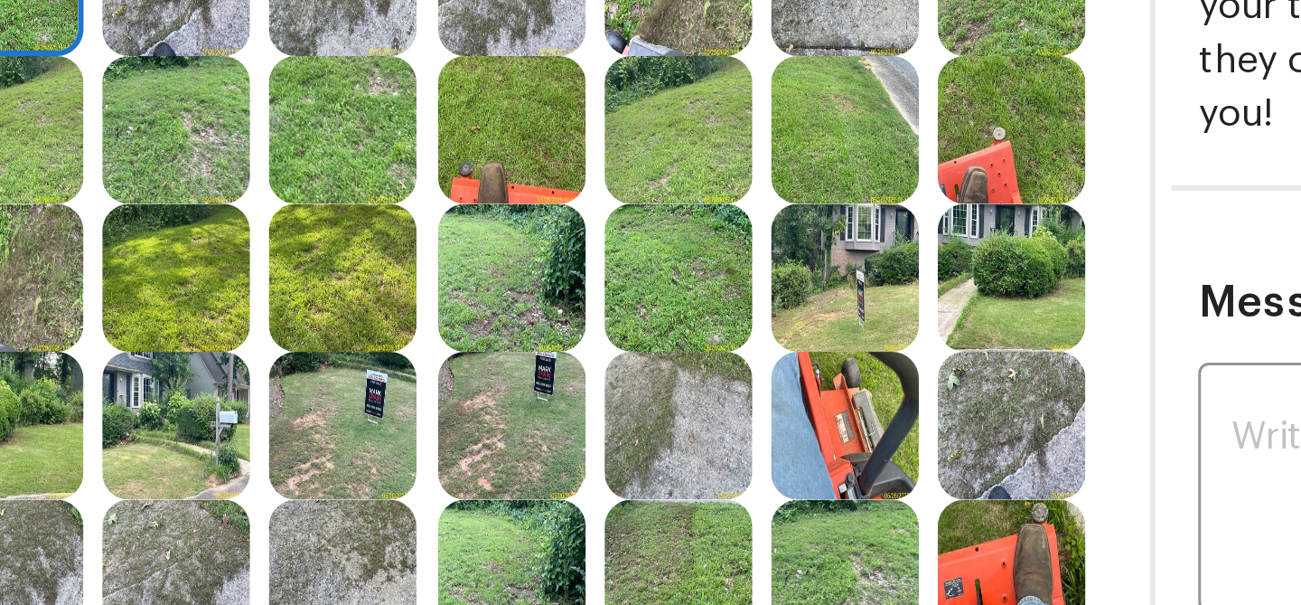
click at [839, 305] on img at bounding box center [843, 310] width 50 height 50
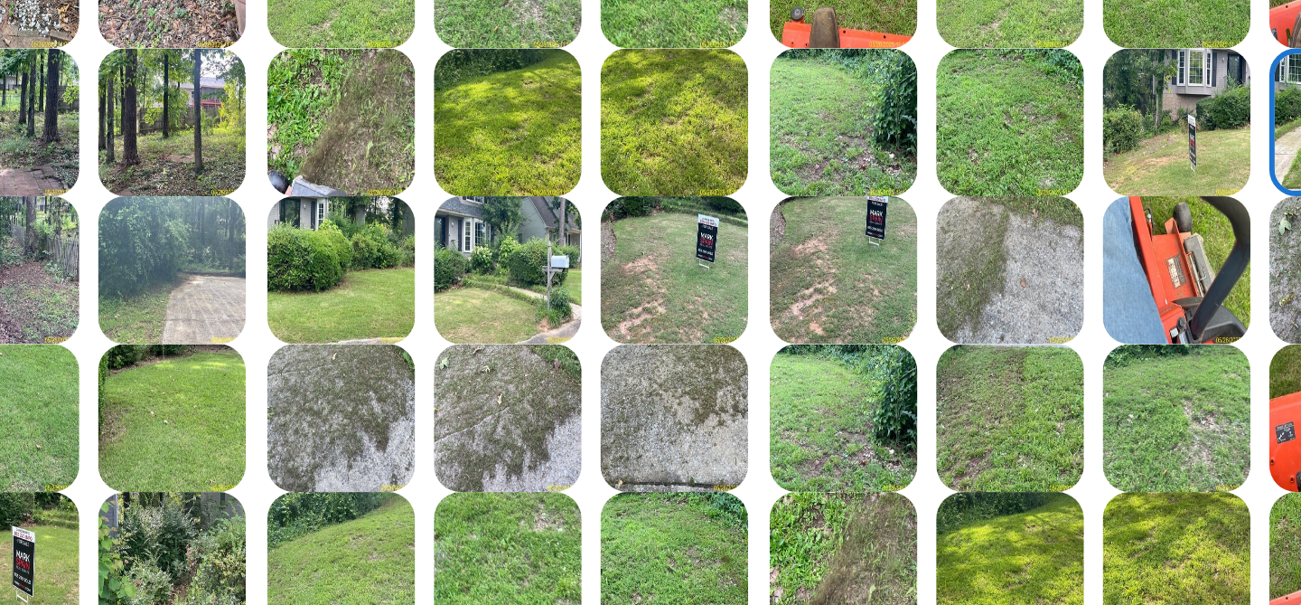
scroll to position [494, 0]
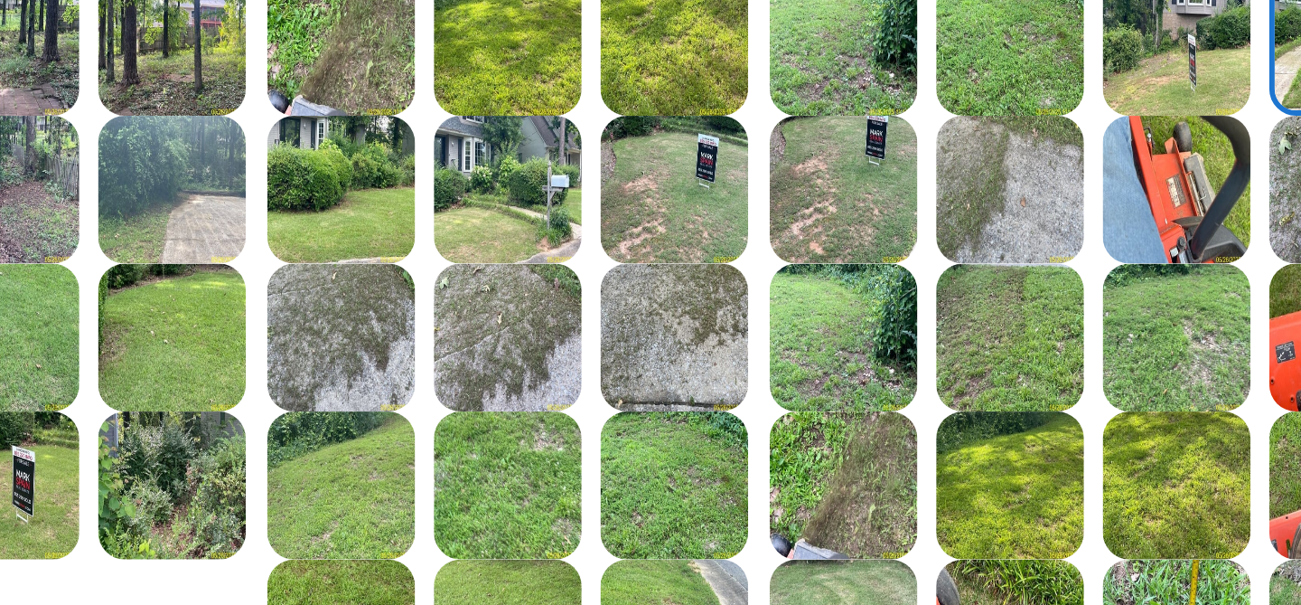
click at [549, 120] on img at bounding box center [562, 131] width 50 height 50
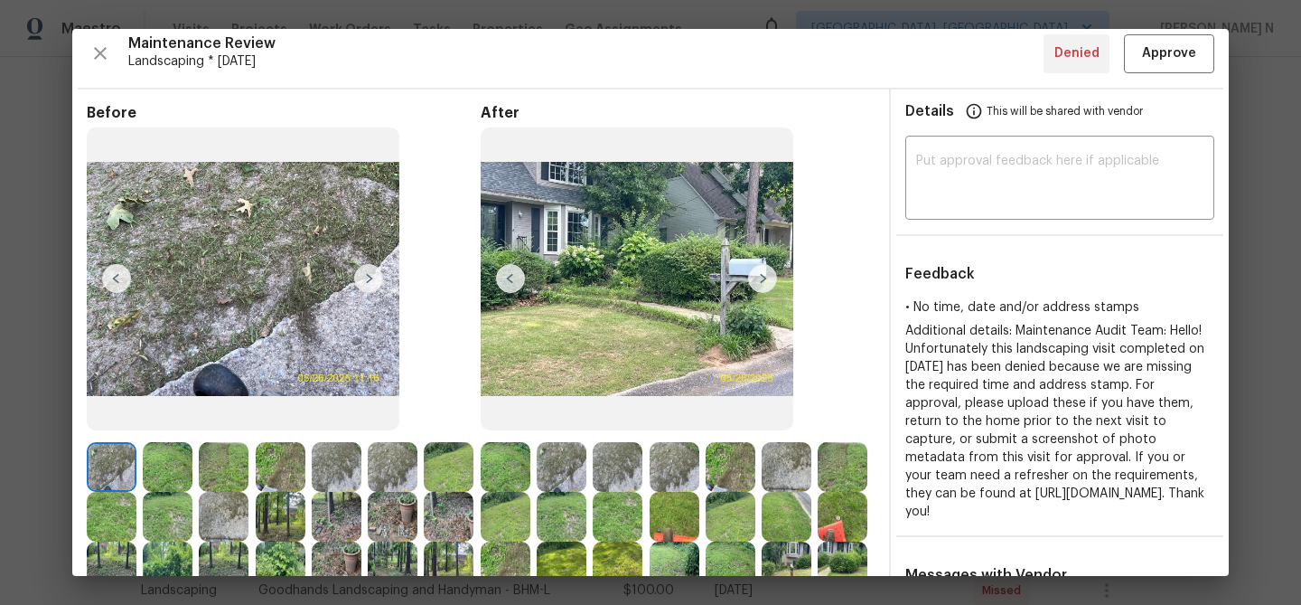
scroll to position [0, 0]
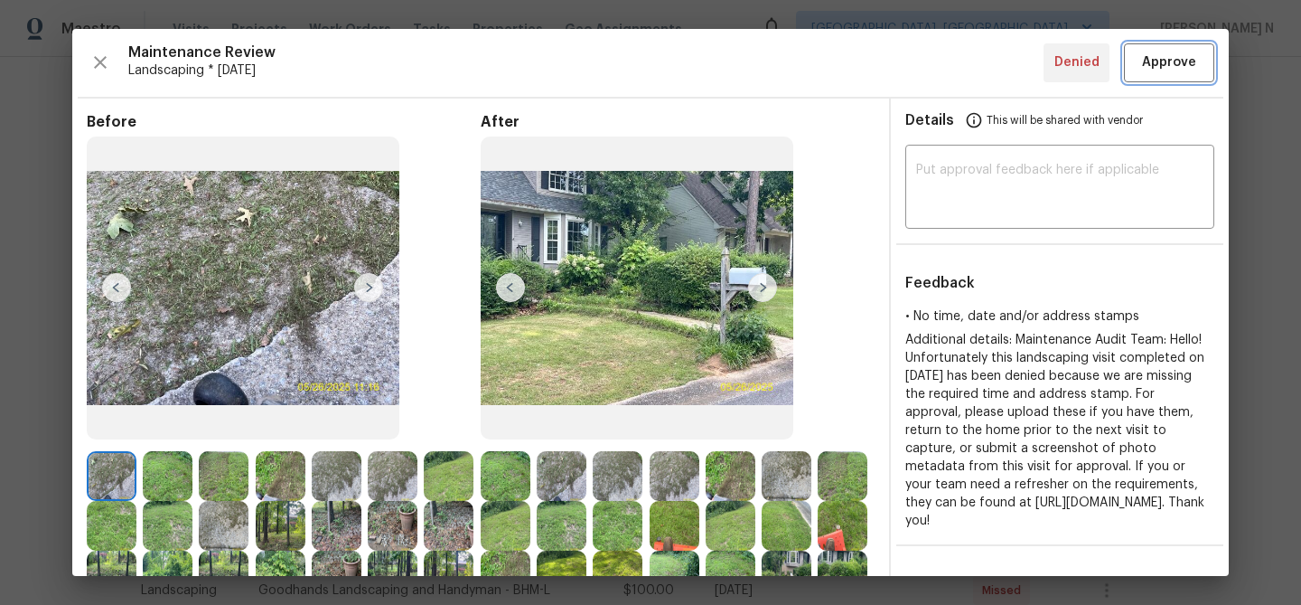
click at [1176, 73] on button "Approve" at bounding box center [1169, 62] width 90 height 39
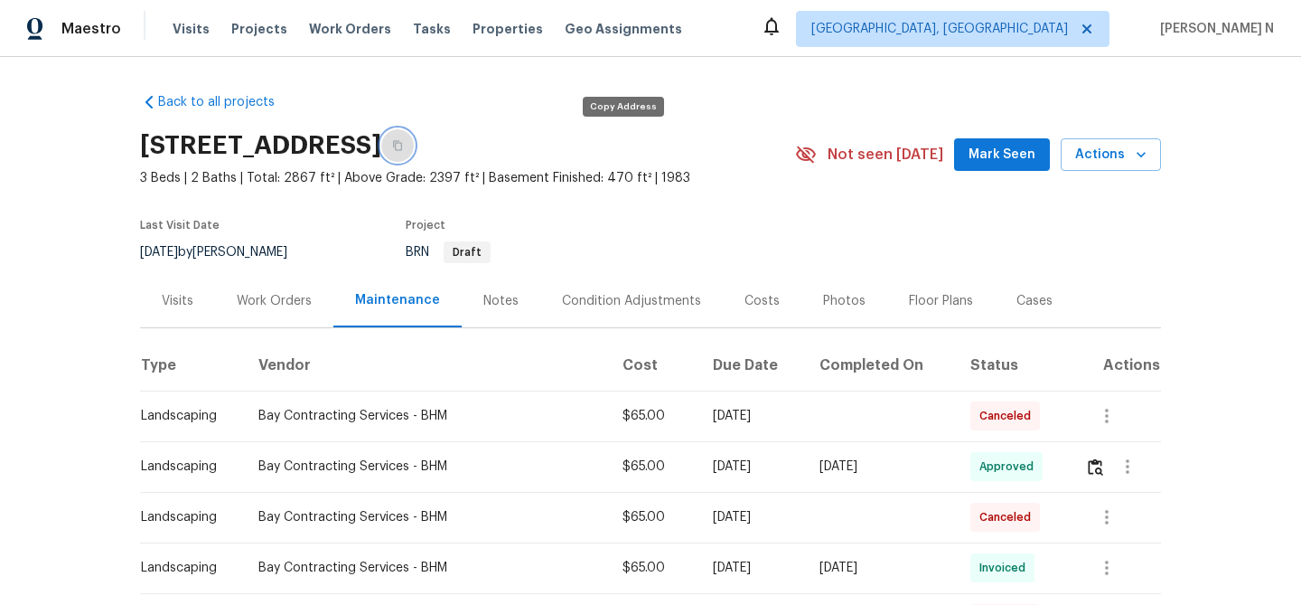
click at [414, 159] on button "button" at bounding box center [397, 145] width 33 height 33
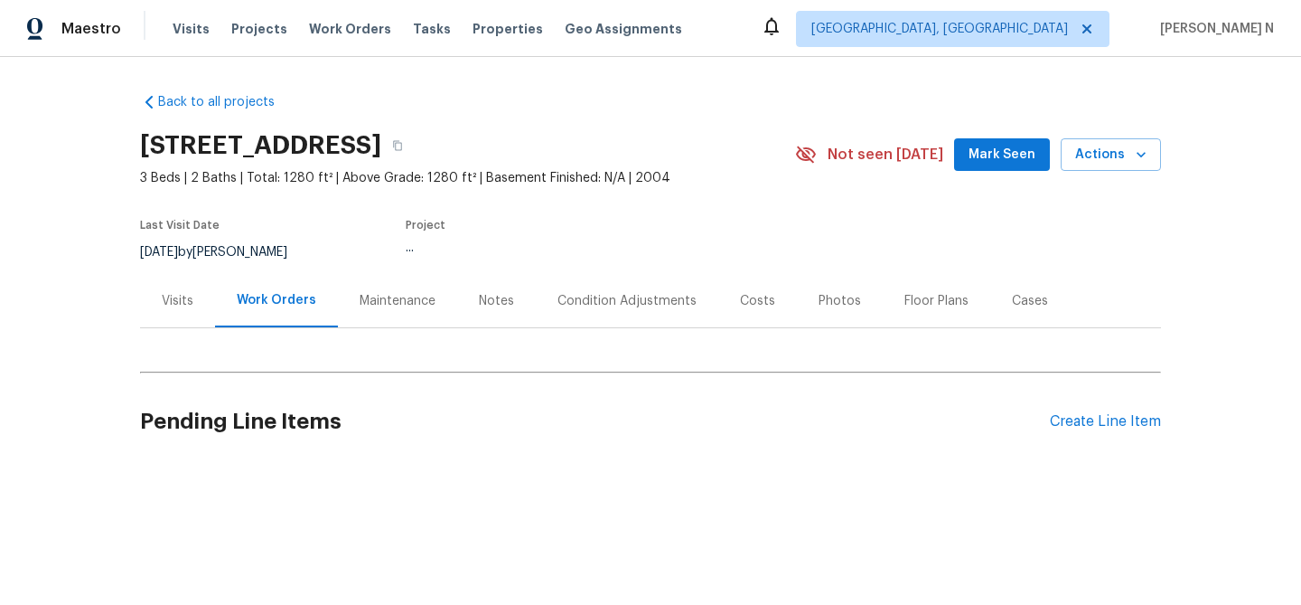
click at [396, 296] on div "Back to all projects [STREET_ADDRESS] 3 Beds | 2 Baths | Total: 1280 ft² | Abov…" at bounding box center [650, 278] width 1021 height 399
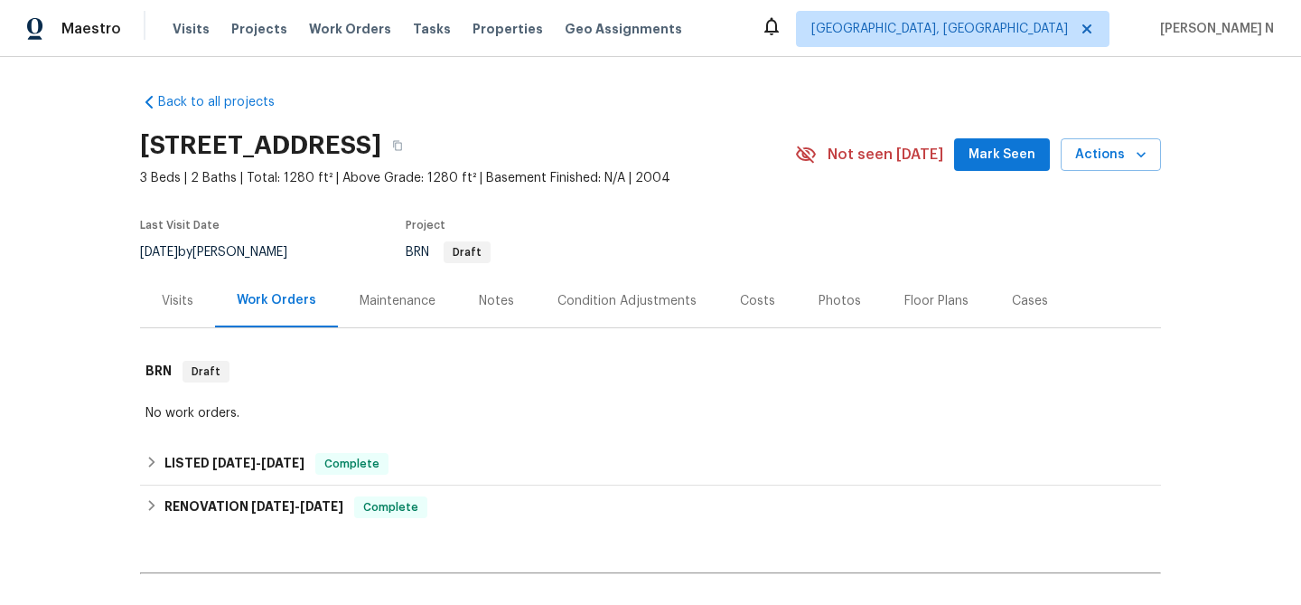
click at [424, 316] on div "Maintenance" at bounding box center [397, 300] width 119 height 53
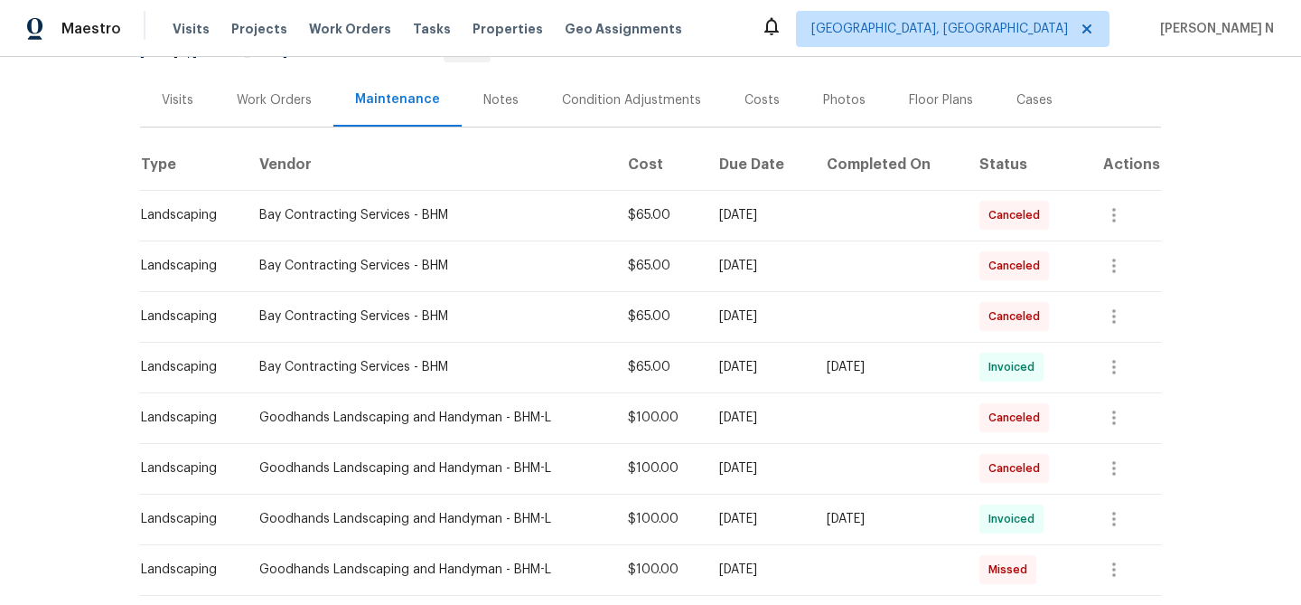
scroll to position [211, 0]
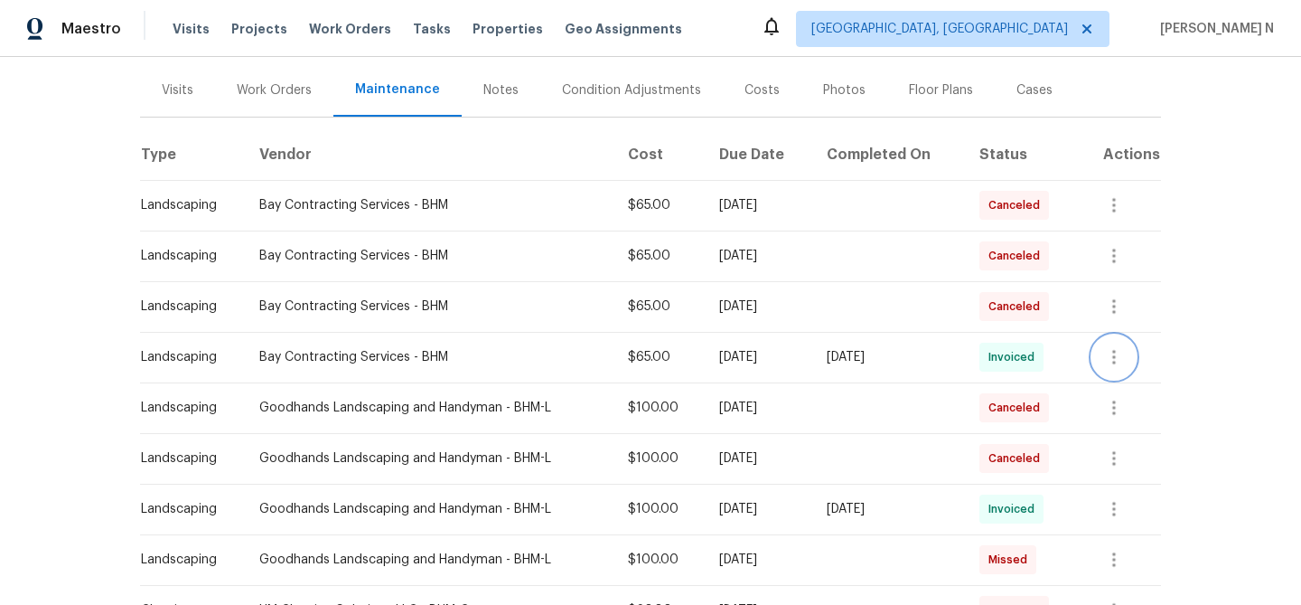
click at [1119, 350] on icon "button" at bounding box center [1114, 357] width 22 height 22
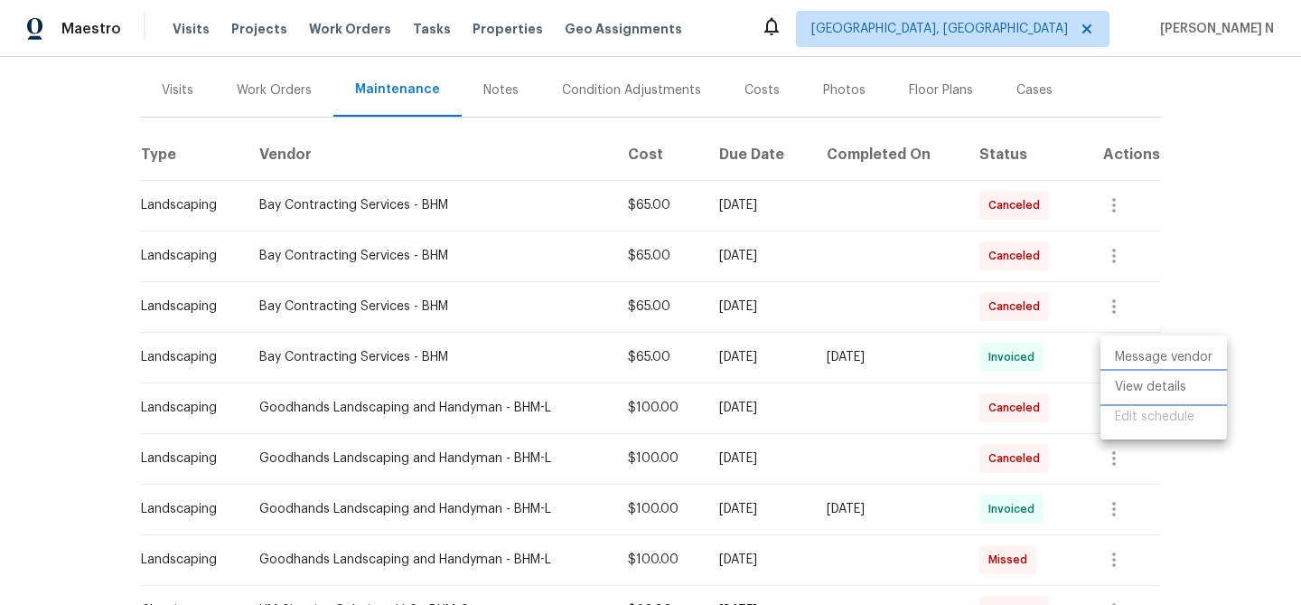
click at [1128, 389] on li "View details" at bounding box center [1164, 387] width 127 height 30
click at [953, 336] on div at bounding box center [650, 302] width 1301 height 605
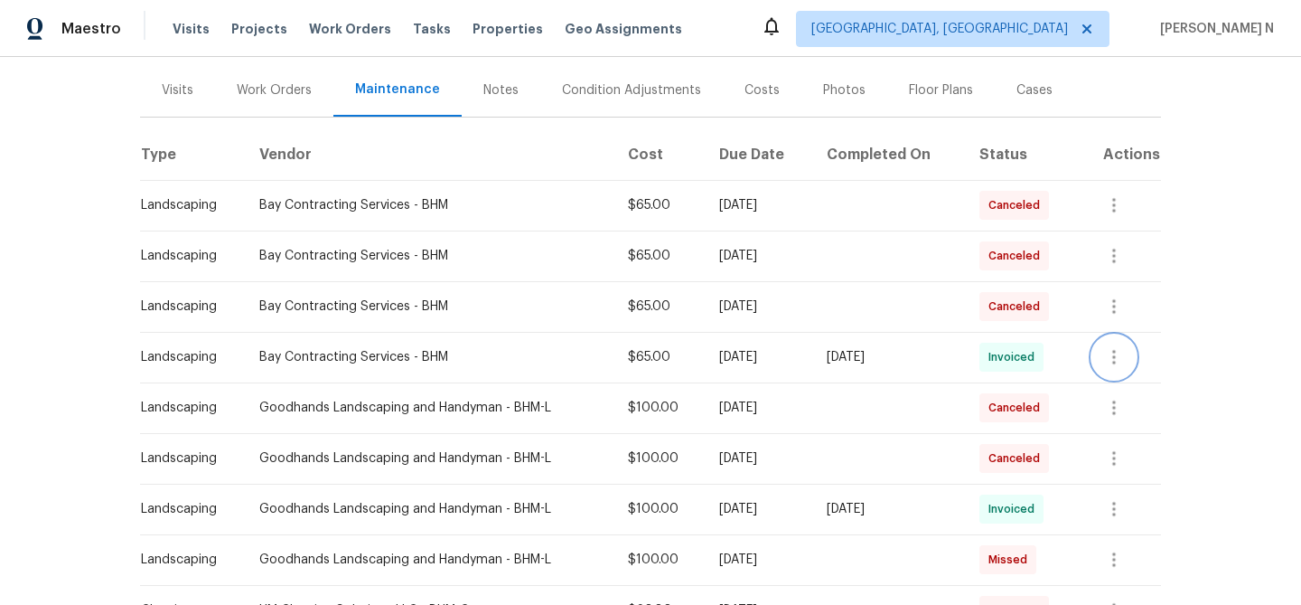
scroll to position [0, 0]
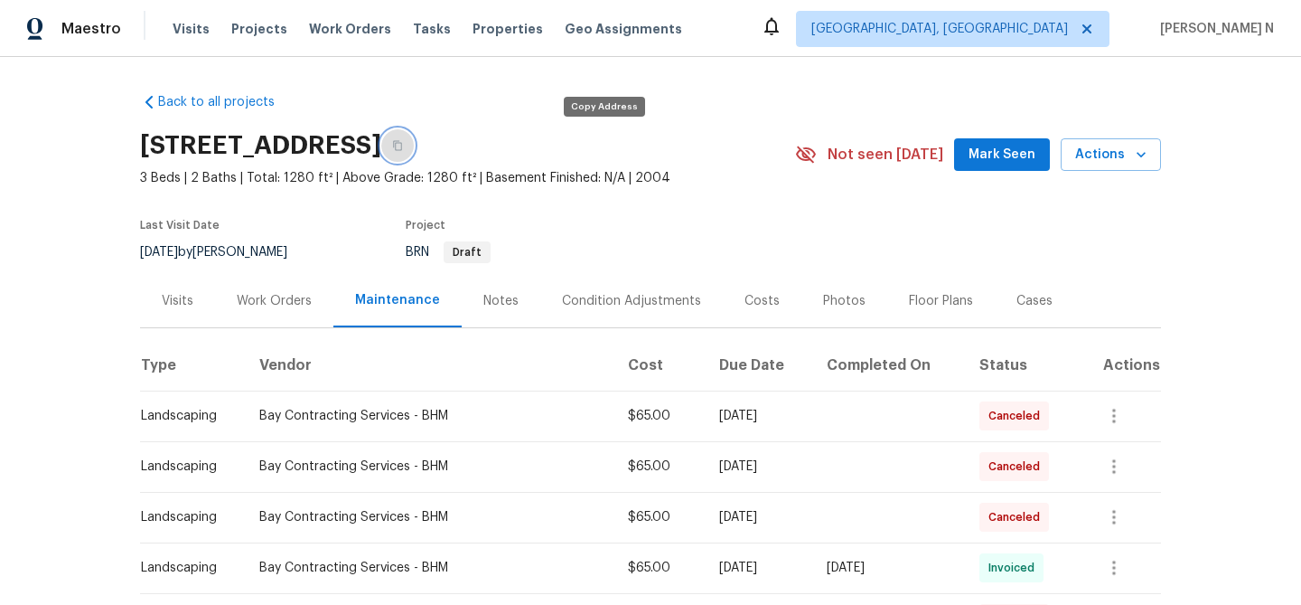
click at [414, 138] on button "button" at bounding box center [397, 145] width 33 height 33
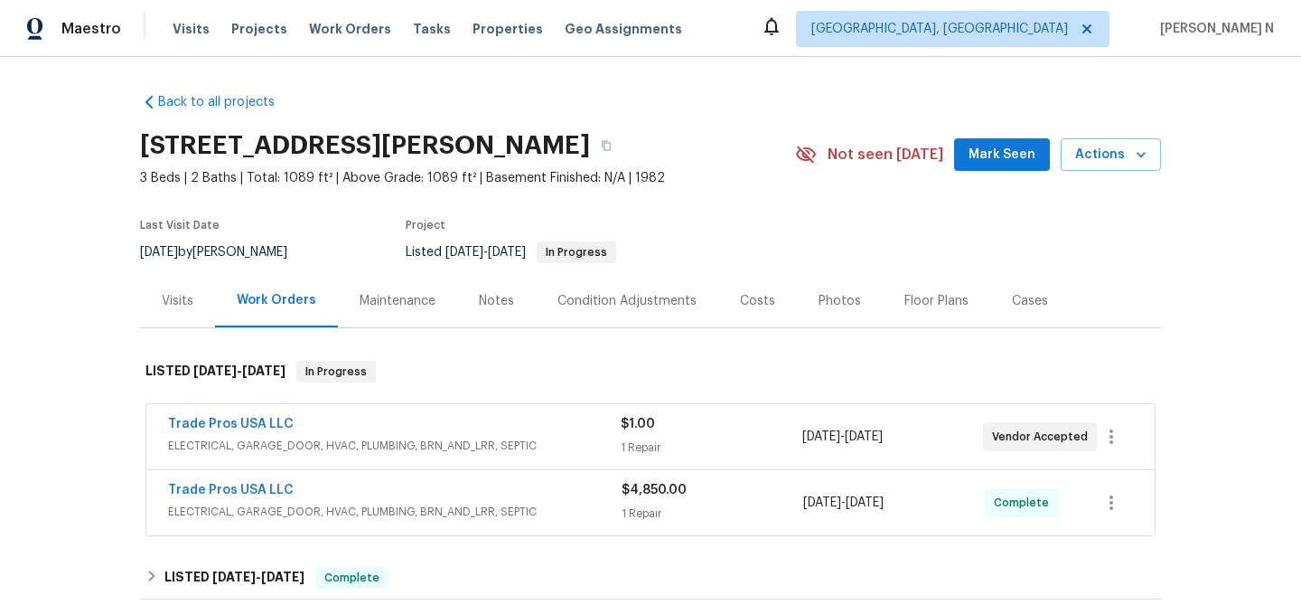
click at [427, 302] on div "Maintenance" at bounding box center [398, 301] width 76 height 18
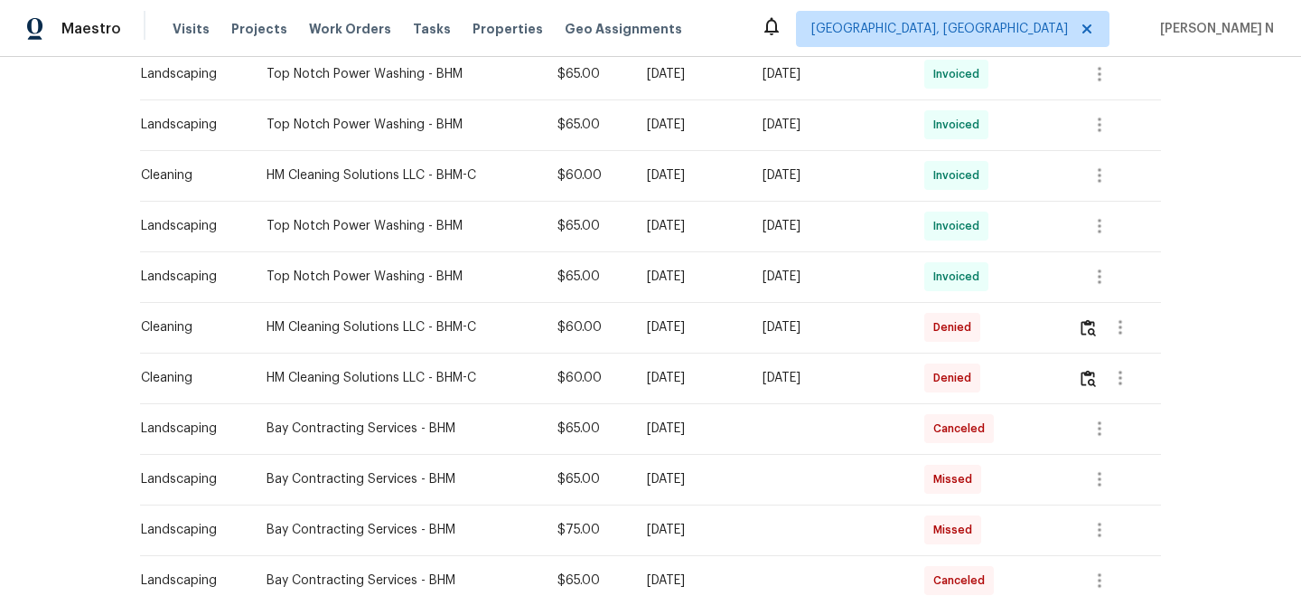
scroll to position [1190, 0]
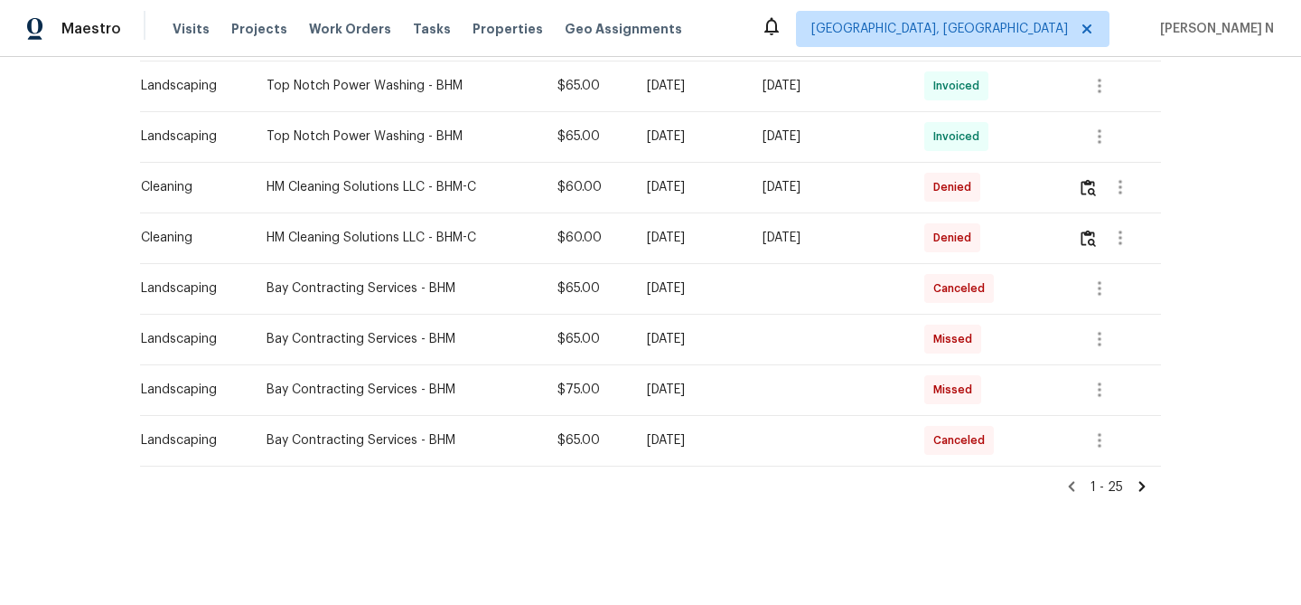
click at [1142, 479] on icon at bounding box center [1142, 486] width 16 height 16
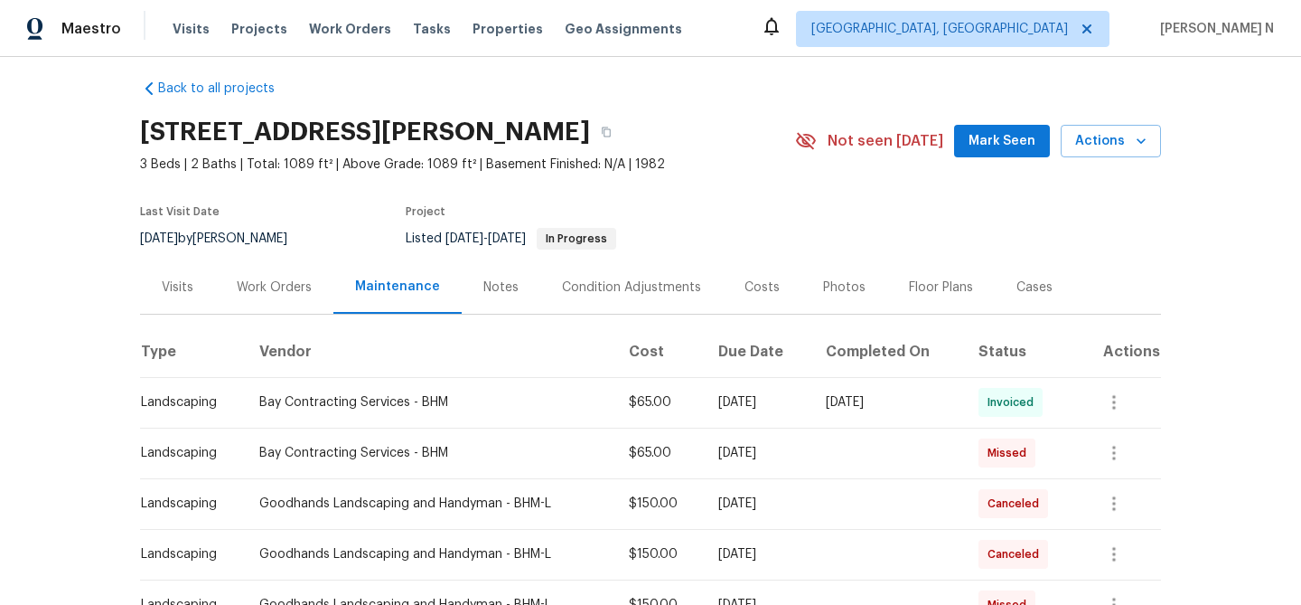
scroll to position [0, 0]
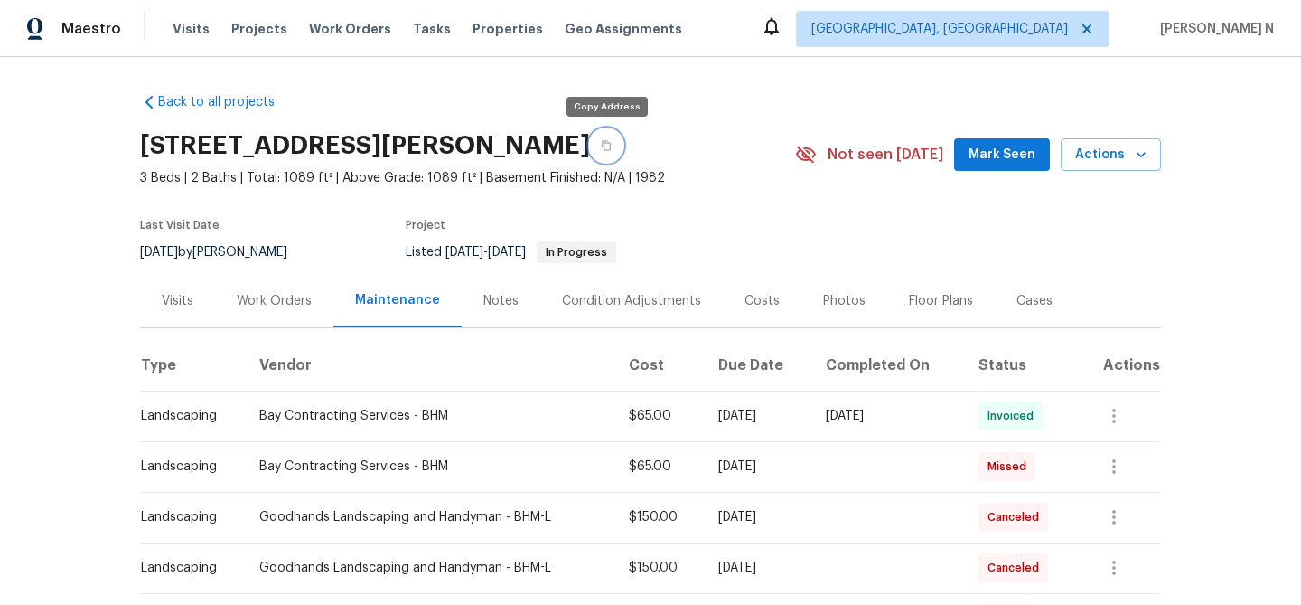
click at [606, 148] on icon "button" at bounding box center [606, 145] width 11 height 11
